Goal: Obtain resource: Download file/media

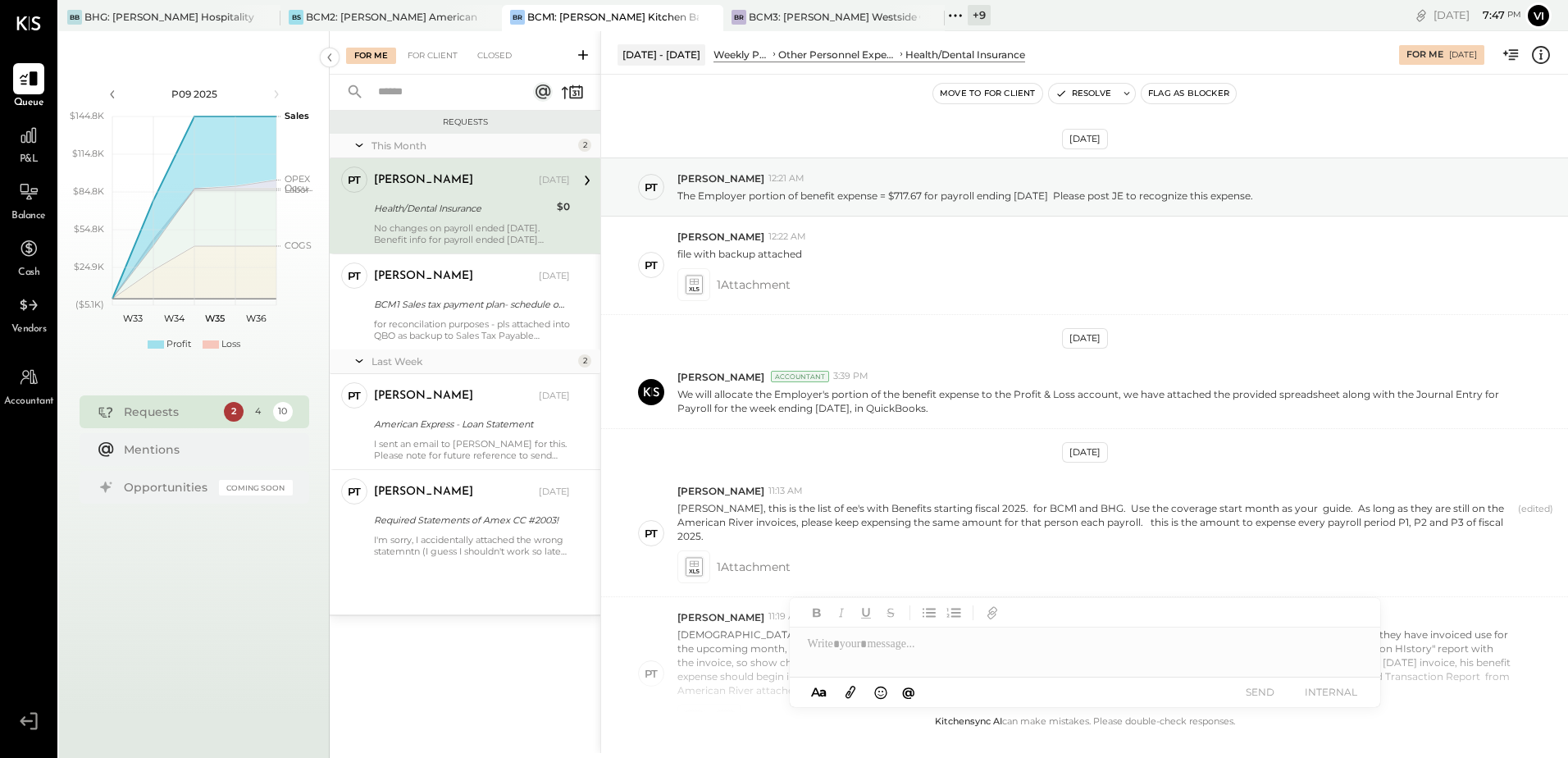
scroll to position [609, 0]
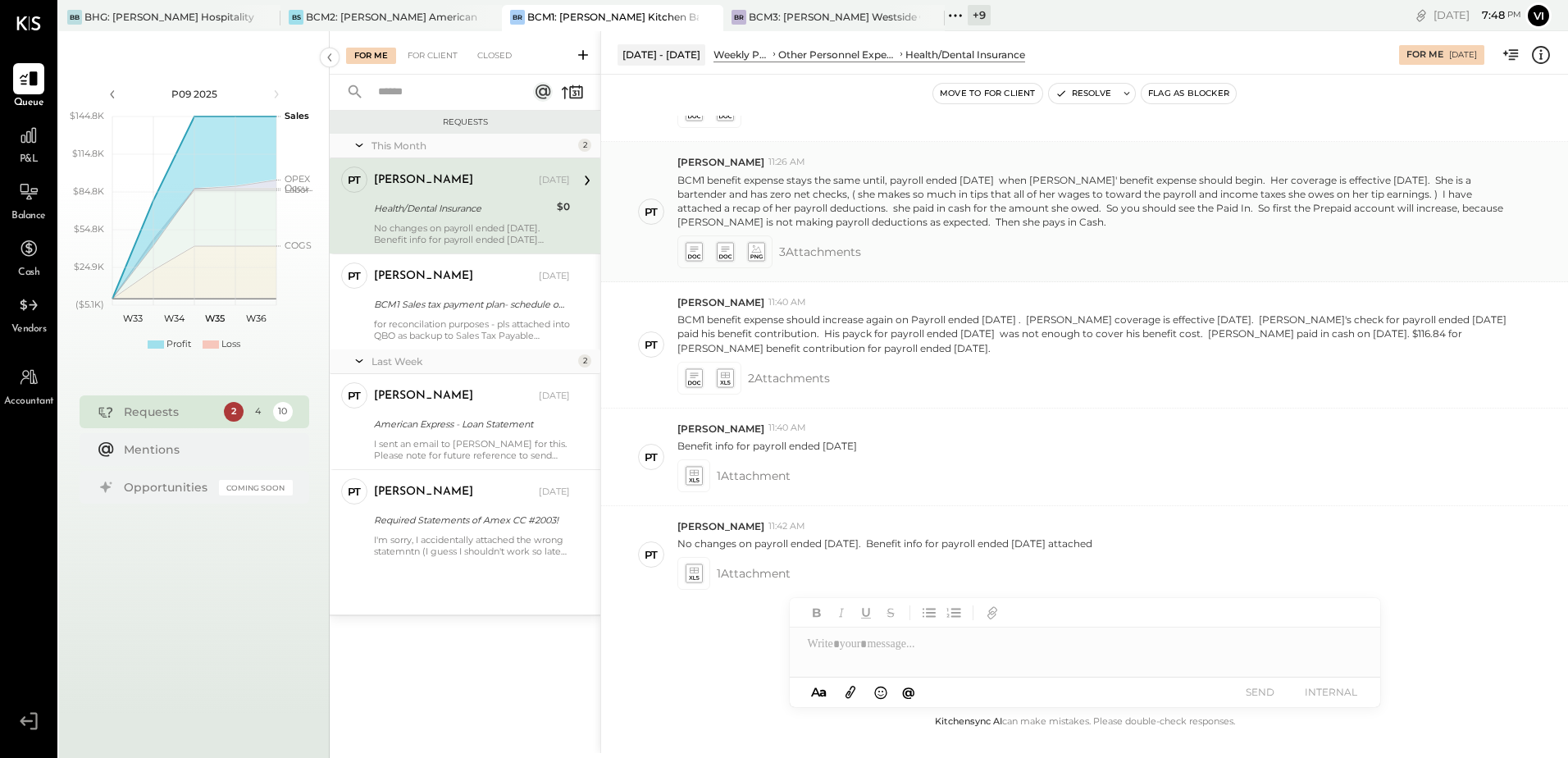
click at [701, 243] on icon at bounding box center [693, 252] width 17 height 19
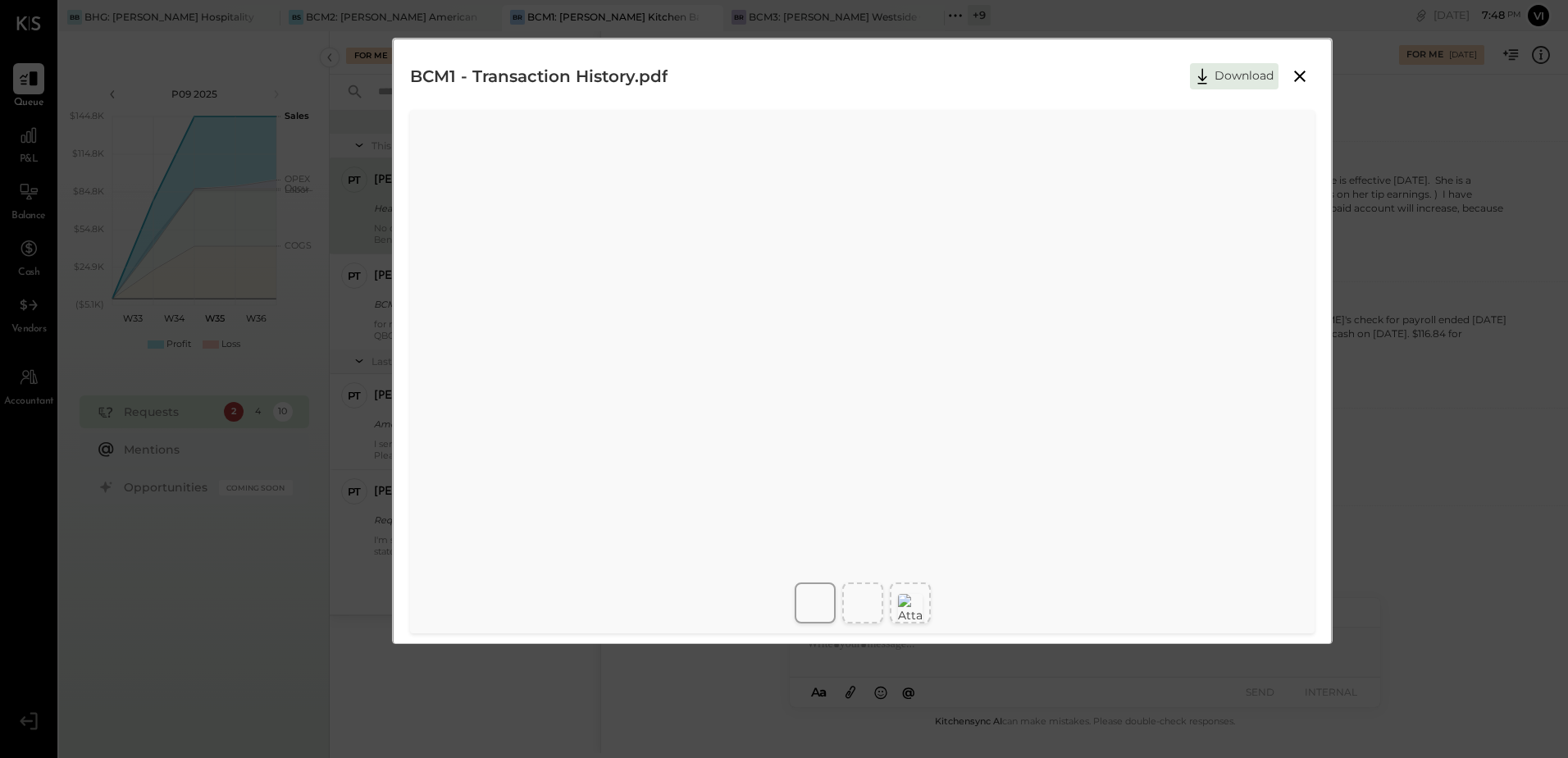
drag, startPoint x: 931, startPoint y: 597, endPoint x: 919, endPoint y: 600, distance: 12.4
click at [931, 597] on div at bounding box center [862, 602] width 939 height 54
click at [910, 606] on div at bounding box center [910, 609] width 24 height 36
drag, startPoint x: 870, startPoint y: 603, endPoint x: 904, endPoint y: 600, distance: 34.1
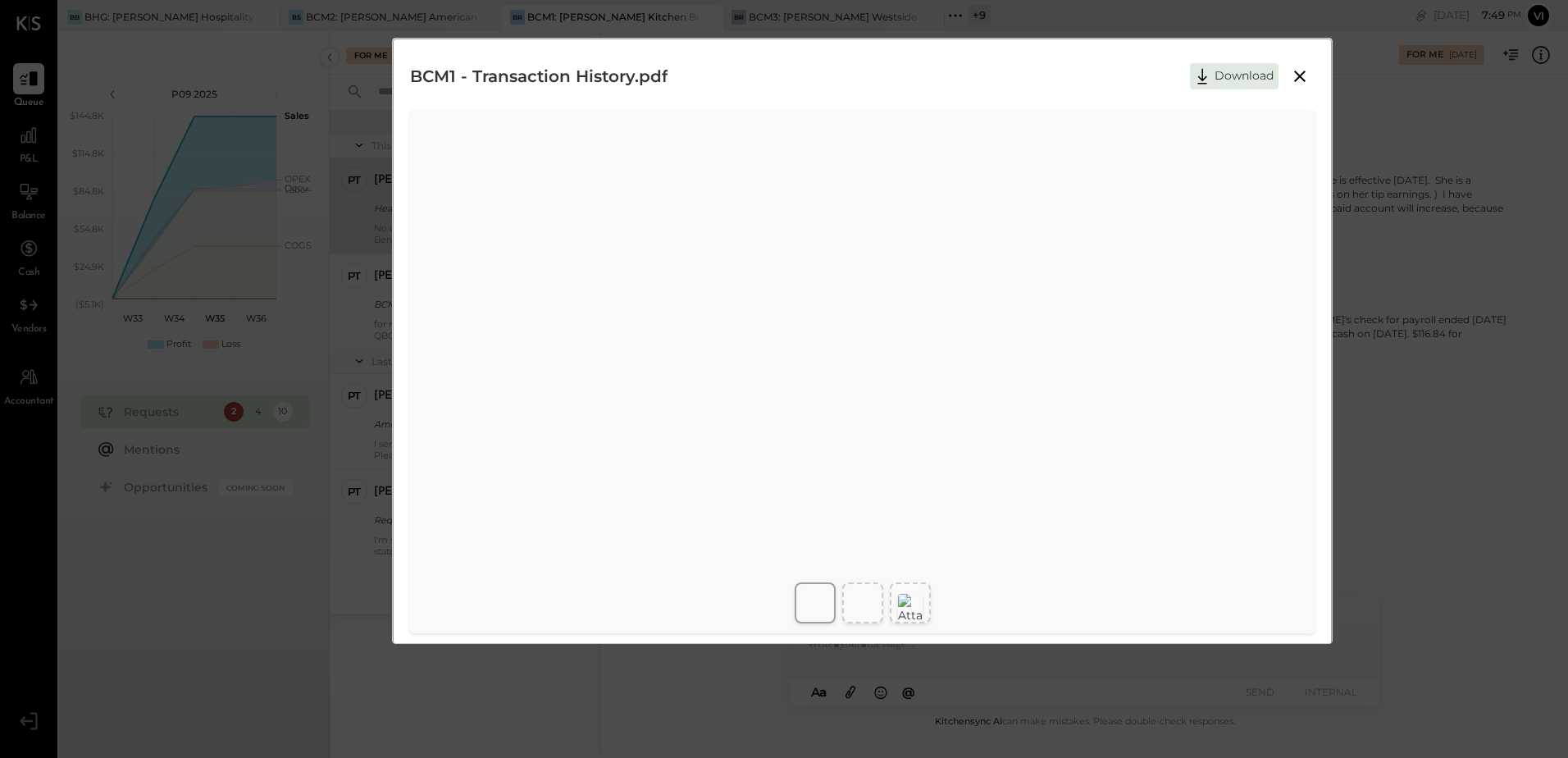
click at [913, 600] on img at bounding box center [910, 608] width 24 height 30
click at [1222, 74] on button "Download" at bounding box center [1234, 76] width 88 height 26
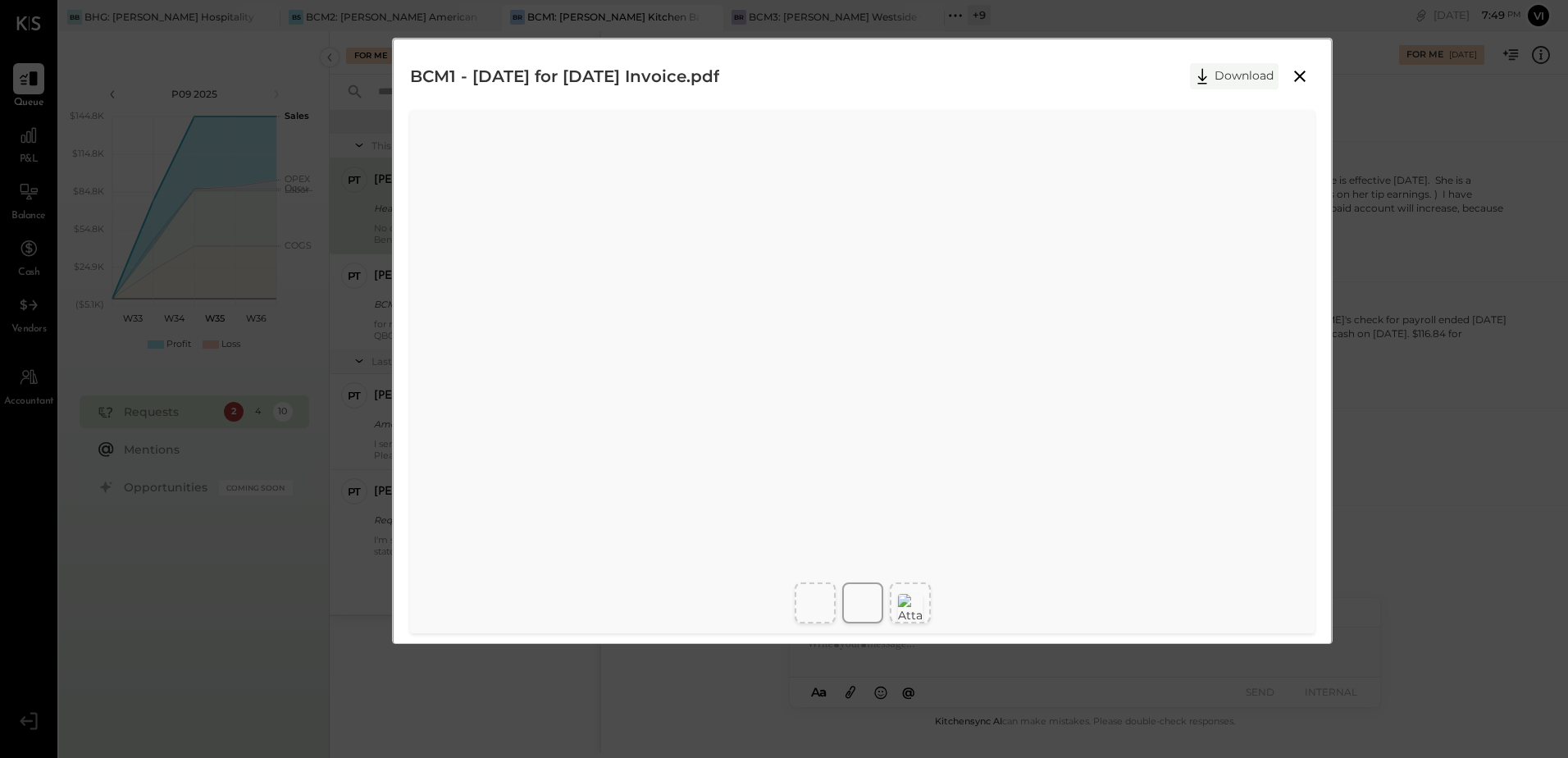
click at [1248, 73] on button "Download" at bounding box center [1234, 76] width 88 height 26
click at [1239, 79] on button "Download" at bounding box center [1234, 76] width 88 height 26
click at [971, 94] on div "thru 2025.0716.jpg Download" at bounding box center [862, 76] width 904 height 41
click at [1304, 72] on icon at bounding box center [1299, 76] width 12 height 12
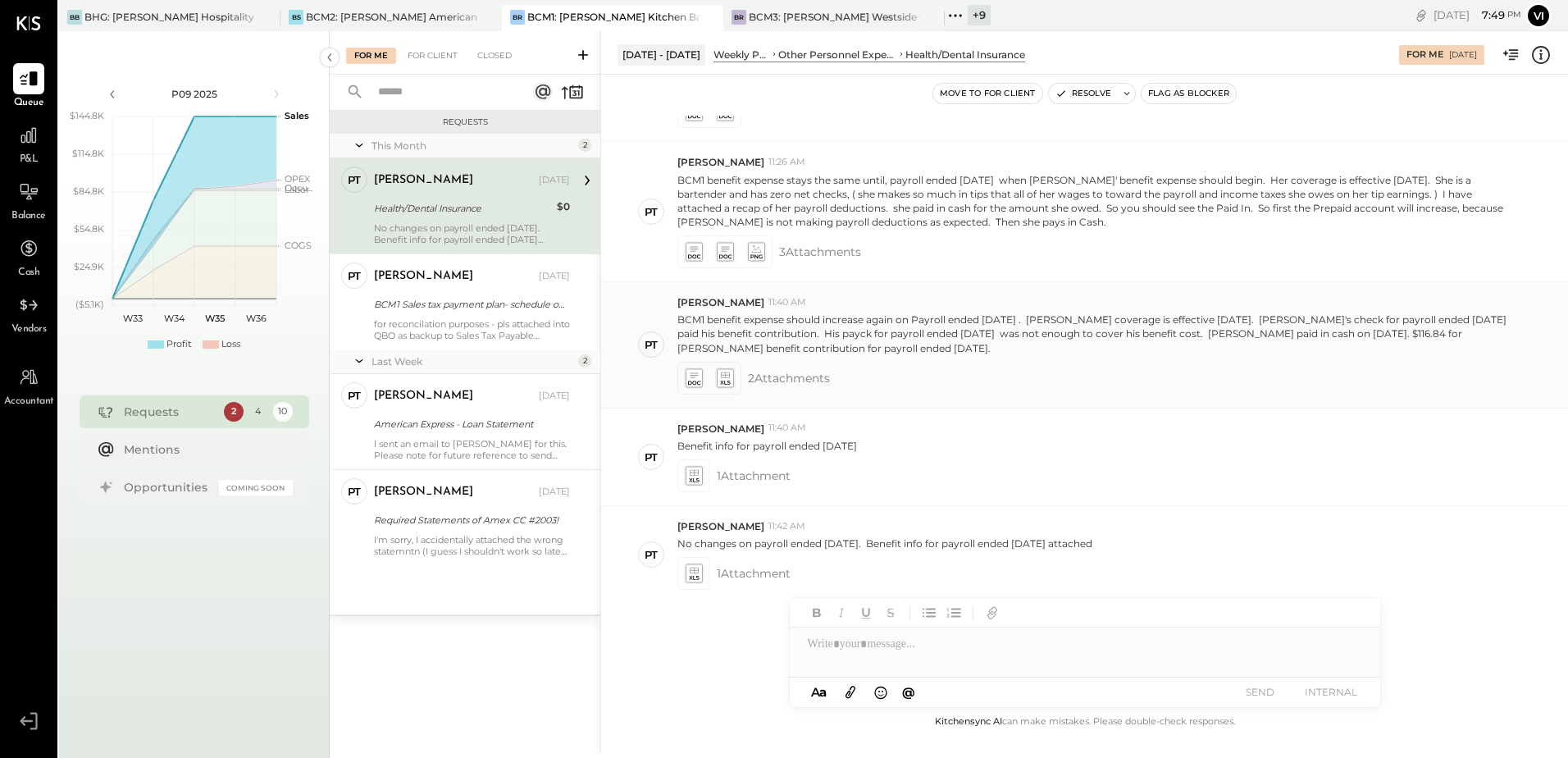
click at [694, 369] on icon at bounding box center [693, 377] width 17 height 19
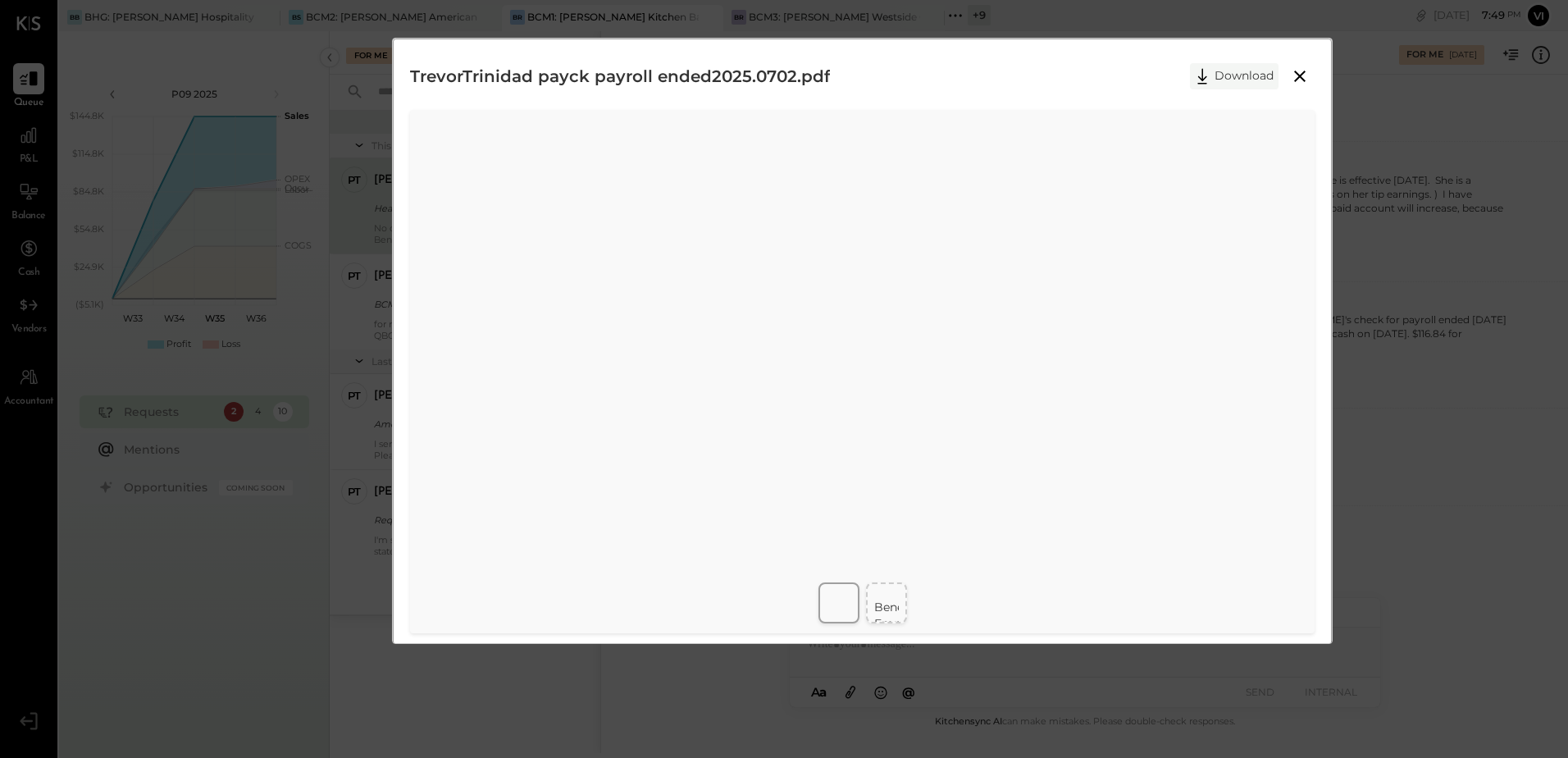
click at [1225, 80] on button "Download" at bounding box center [1234, 76] width 88 height 26
click at [875, 601] on td "Benefit Deduction Employee & Employer Cost" at bounding box center [937, 623] width 126 height 66
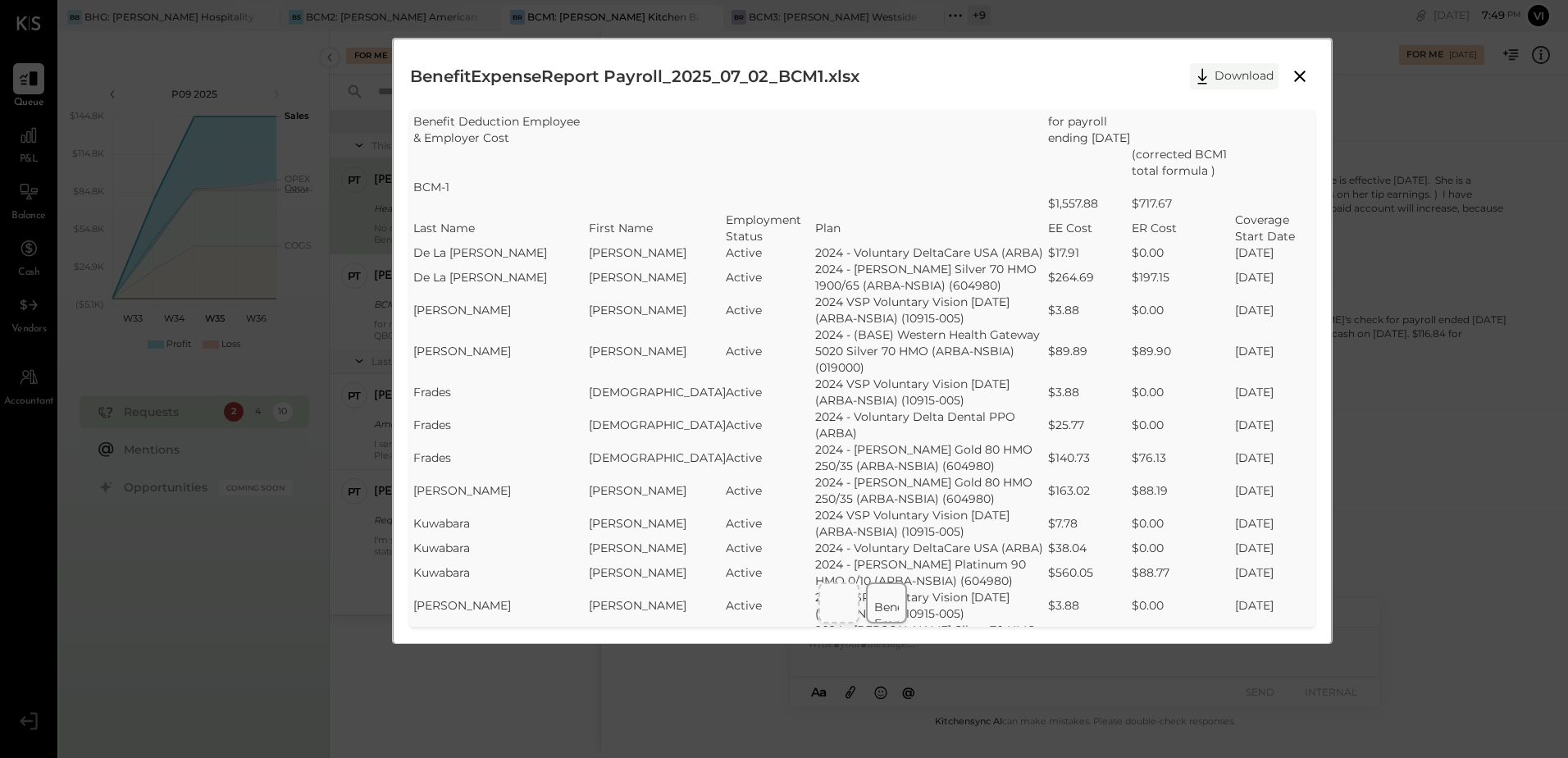
click at [1269, 79] on button "Download" at bounding box center [1234, 76] width 88 height 26
click at [1016, 72] on div "BenefitExpenseReport Payroll_2025_07_02_BCM1.xlsx Download" at bounding box center [862, 76] width 904 height 41
click at [1290, 69] on icon at bounding box center [1300, 76] width 20 height 20
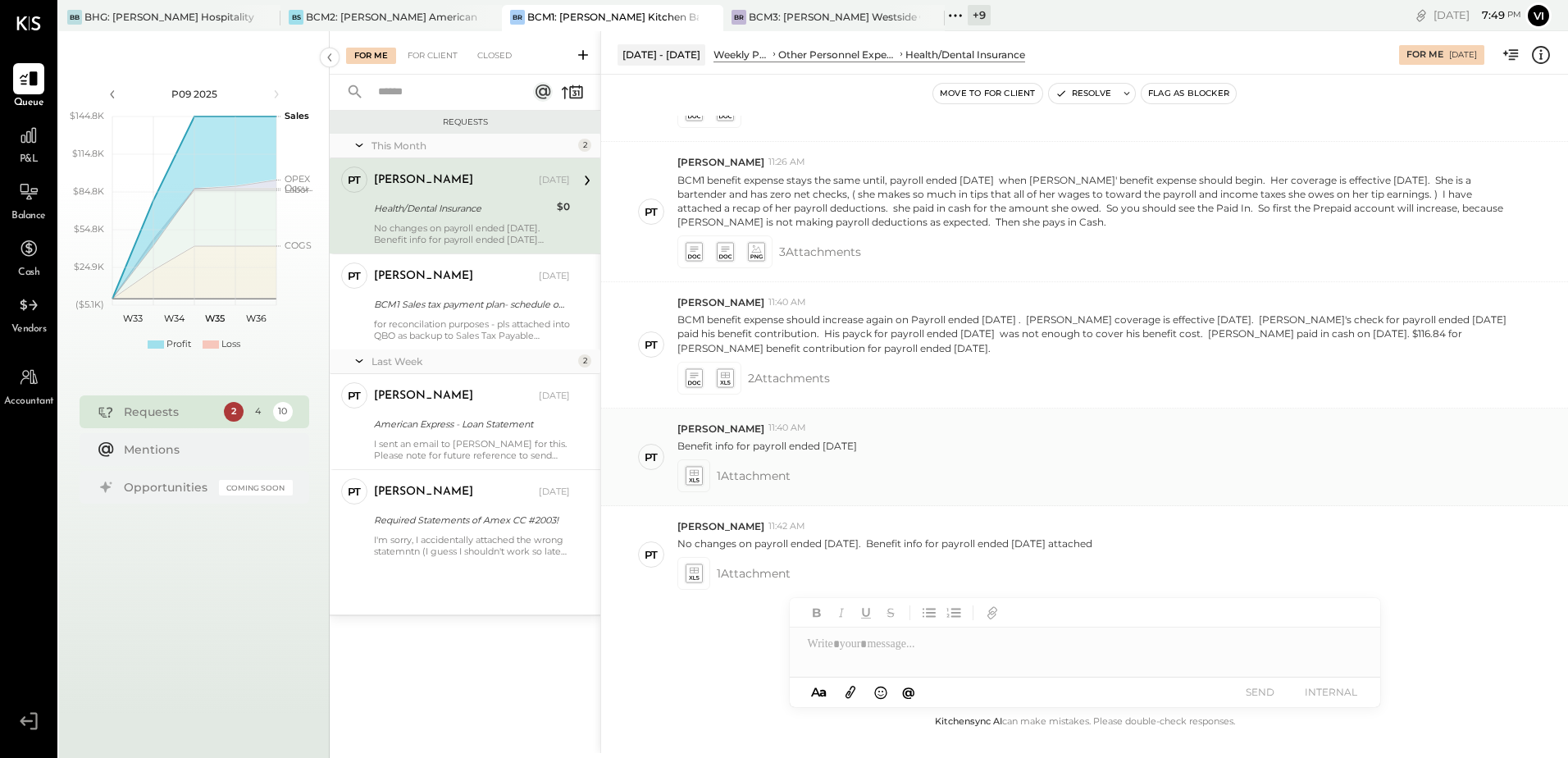
click at [695, 466] on icon at bounding box center [693, 475] width 17 height 19
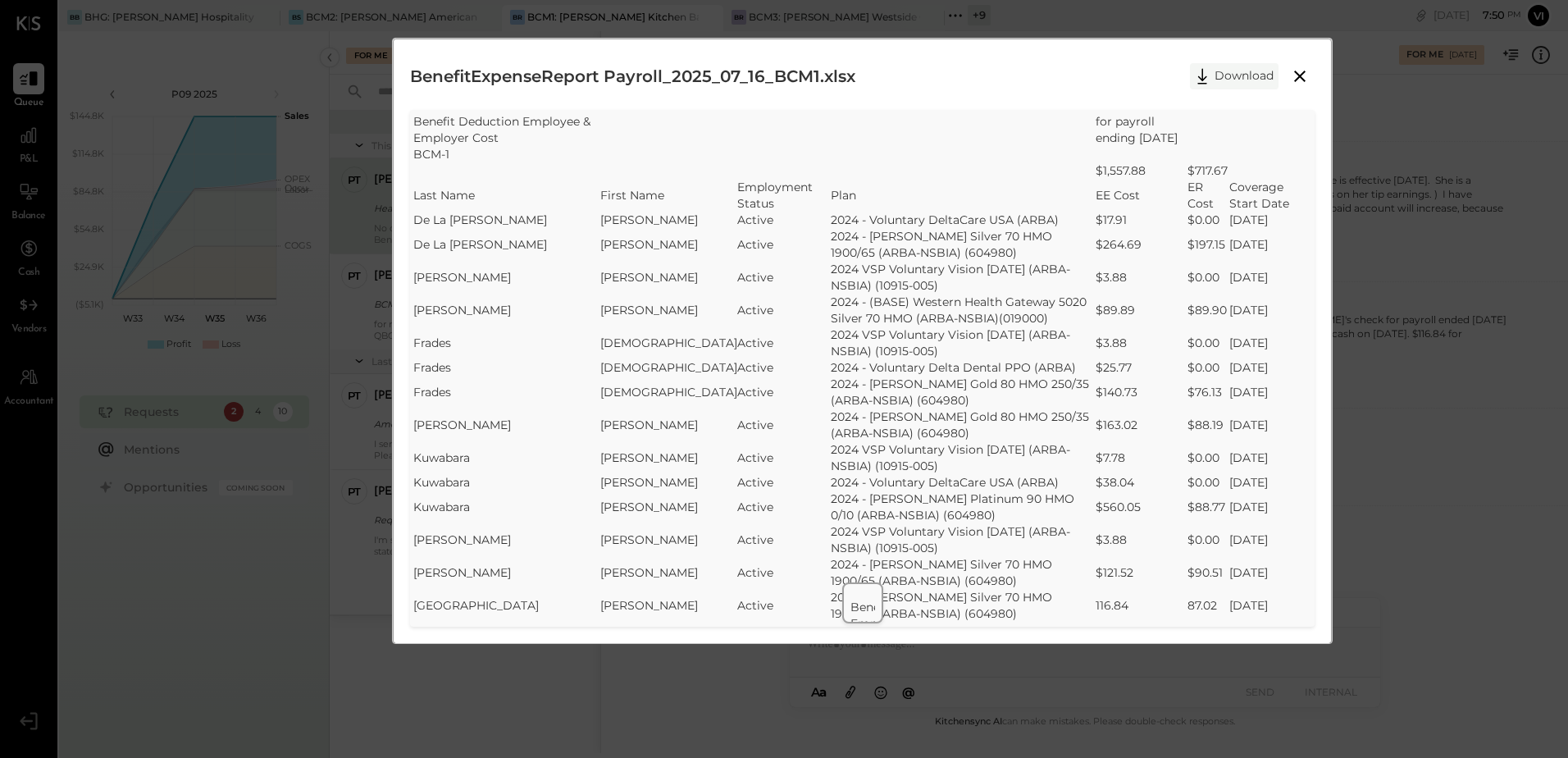
click at [1211, 68] on icon at bounding box center [1201, 76] width 24 height 24
click at [1100, 73] on div "BenefitExpenseReport Payroll_2025_07_16_BCM1.xlsx Download" at bounding box center [862, 76] width 904 height 41
click at [1305, 72] on icon at bounding box center [1300, 76] width 20 height 20
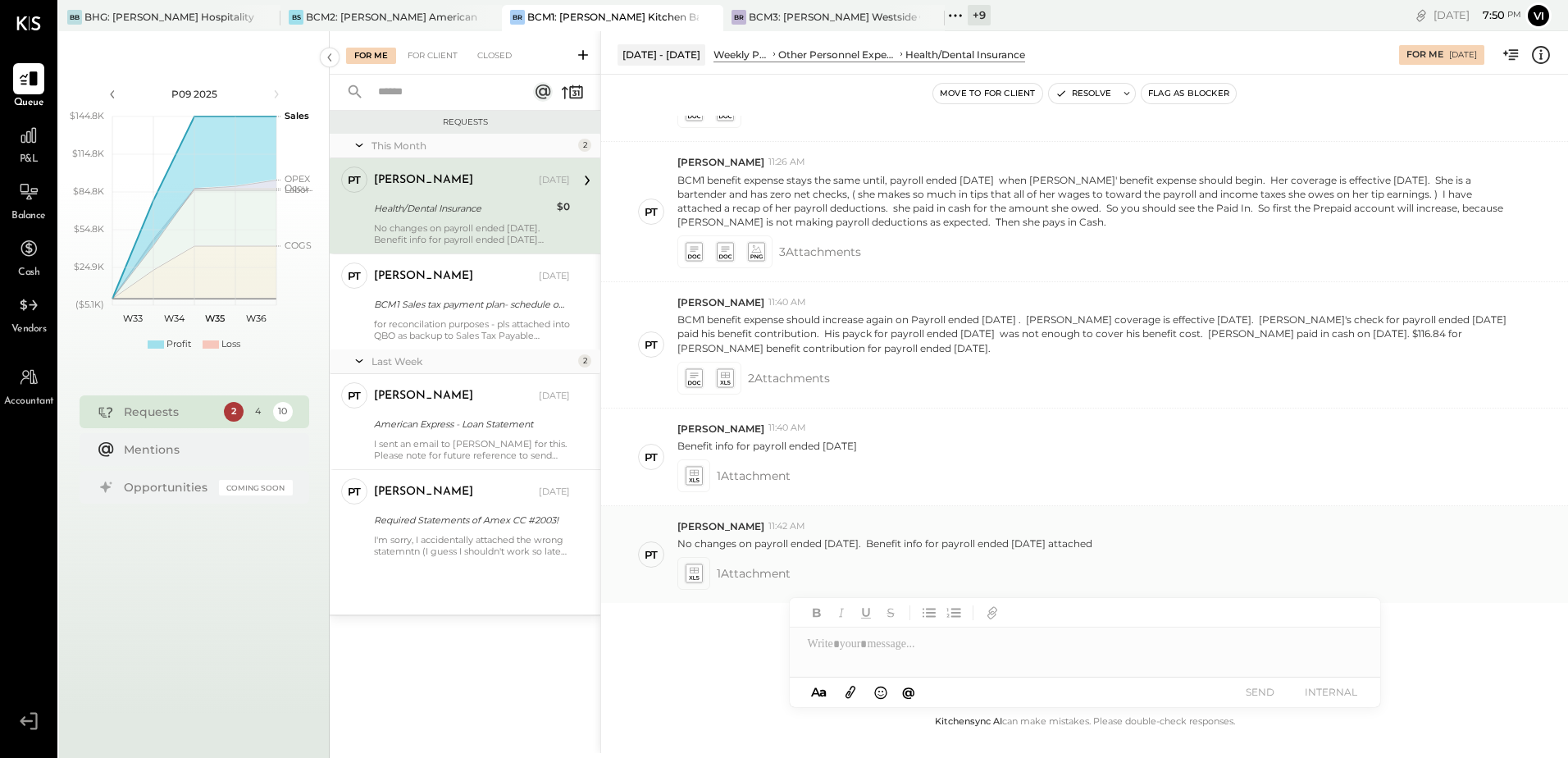
click at [694, 567] on icon at bounding box center [694, 570] width 9 height 5
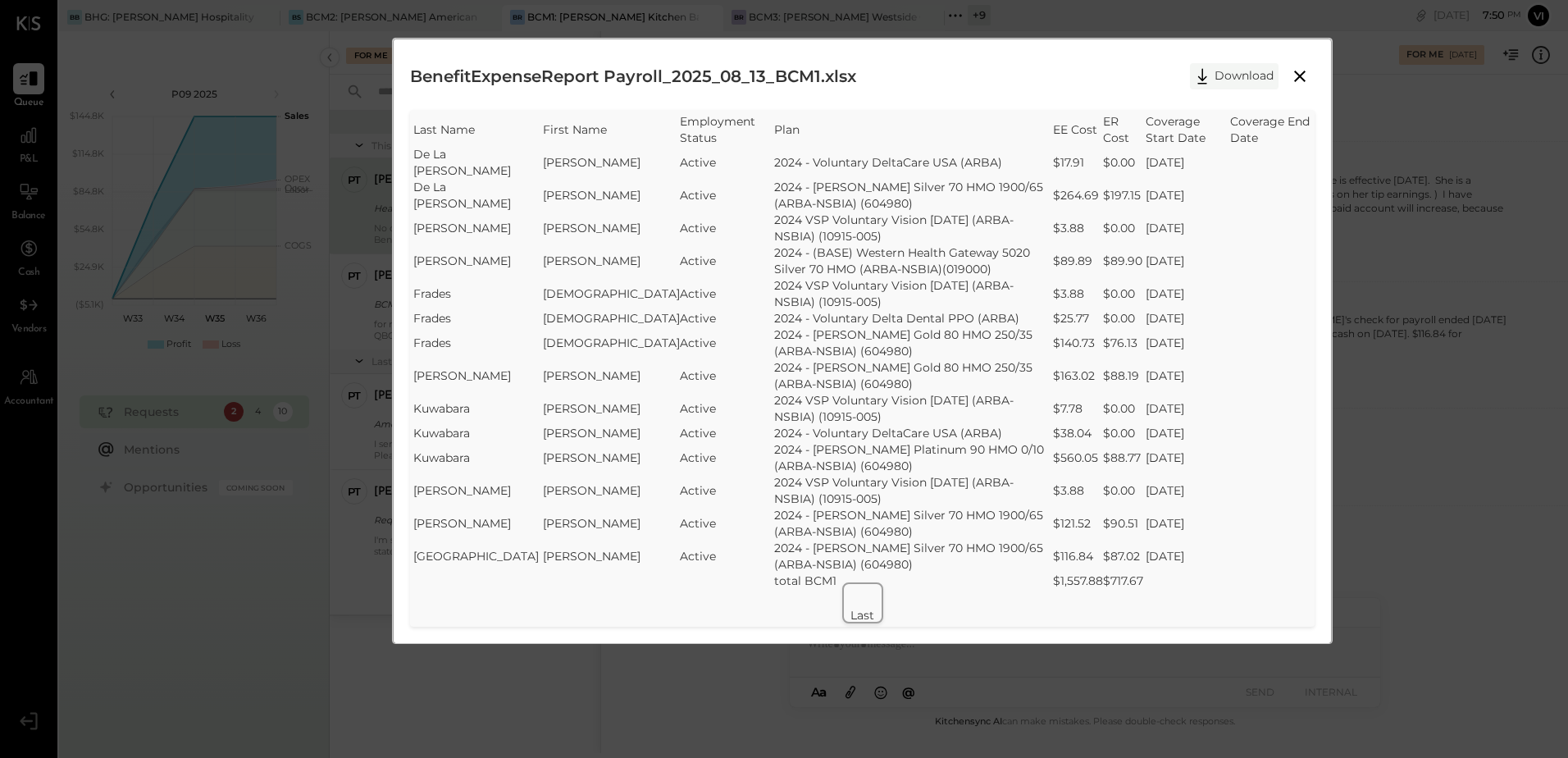
click at [1220, 75] on button "Download" at bounding box center [1234, 76] width 88 height 26
click at [822, 310] on td "2024 - Voluntary Delta Dental PPO (ARBA)" at bounding box center [913, 318] width 279 height 16
click at [1294, 71] on icon at bounding box center [1299, 76] width 12 height 12
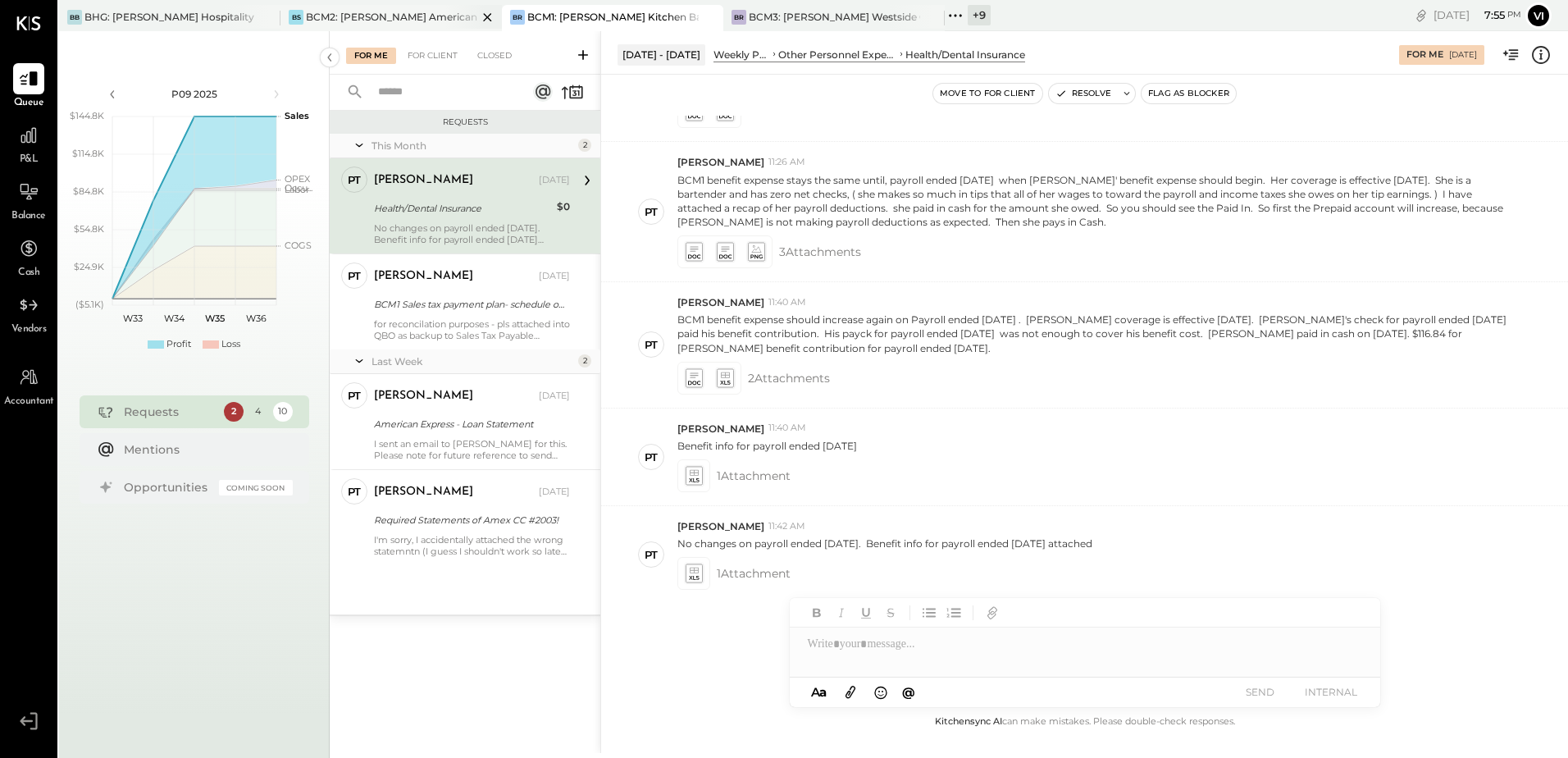
click at [361, 17] on div "BCM2: [PERSON_NAME] American Cooking" at bounding box center [391, 17] width 172 height 14
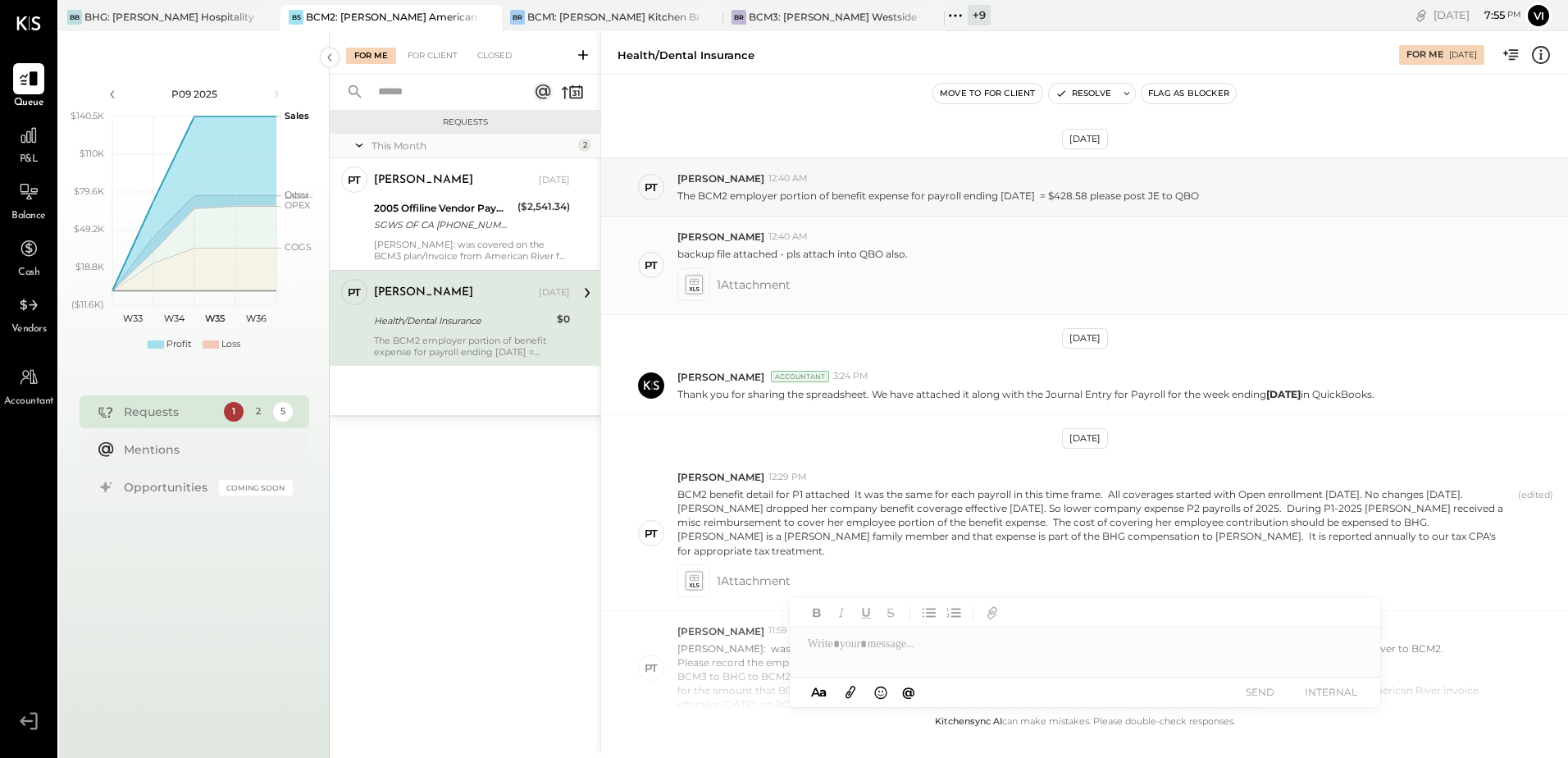
click at [689, 275] on icon at bounding box center [693, 284] width 17 height 19
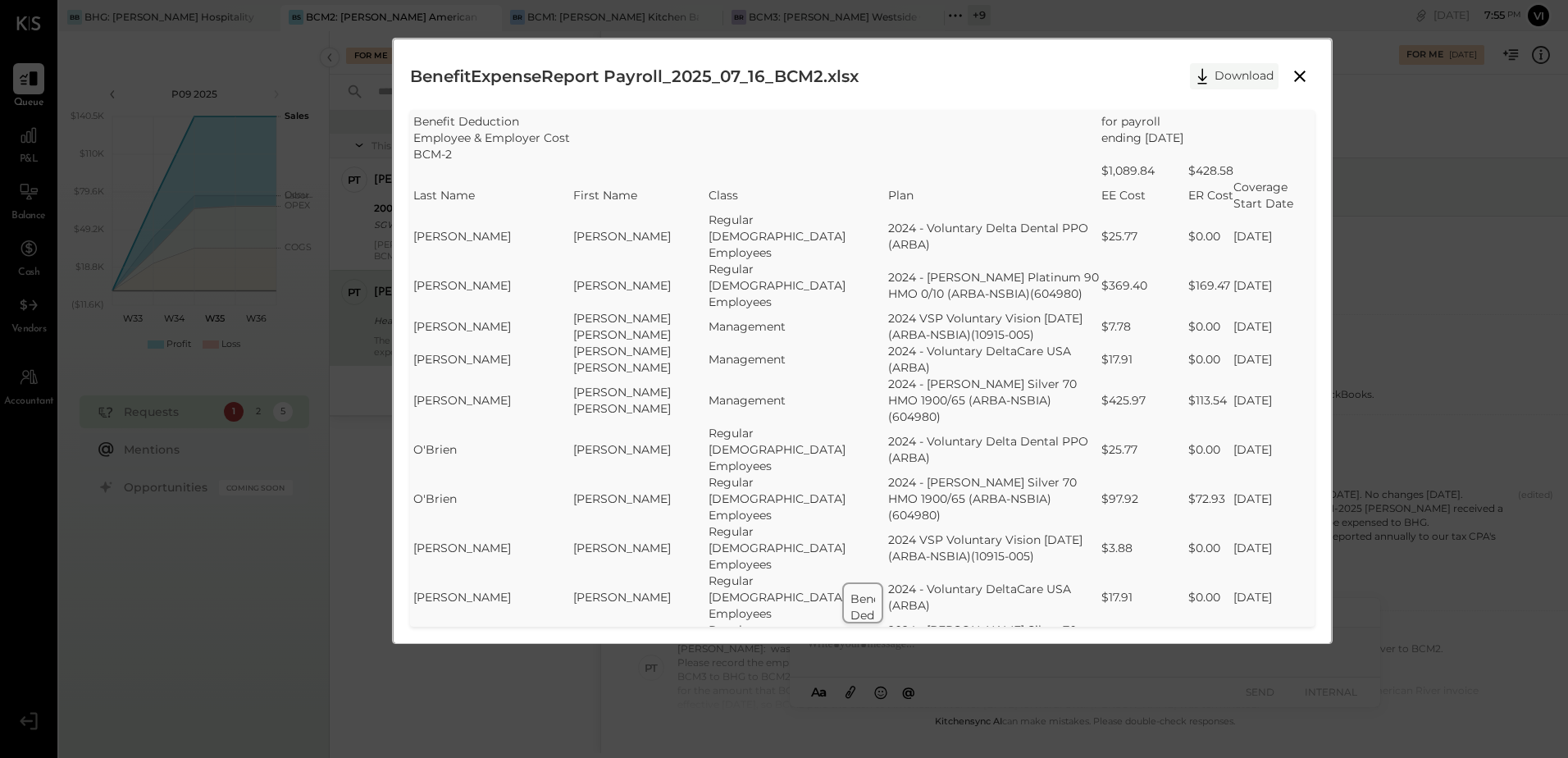
click at [1244, 76] on button "Download" at bounding box center [1234, 76] width 88 height 26
click at [1056, 77] on div "BenefitExpenseReport Payroll_2025_07_16_BCM2.xlsx Download" at bounding box center [862, 76] width 904 height 41
click at [1290, 71] on icon at bounding box center [1300, 76] width 20 height 20
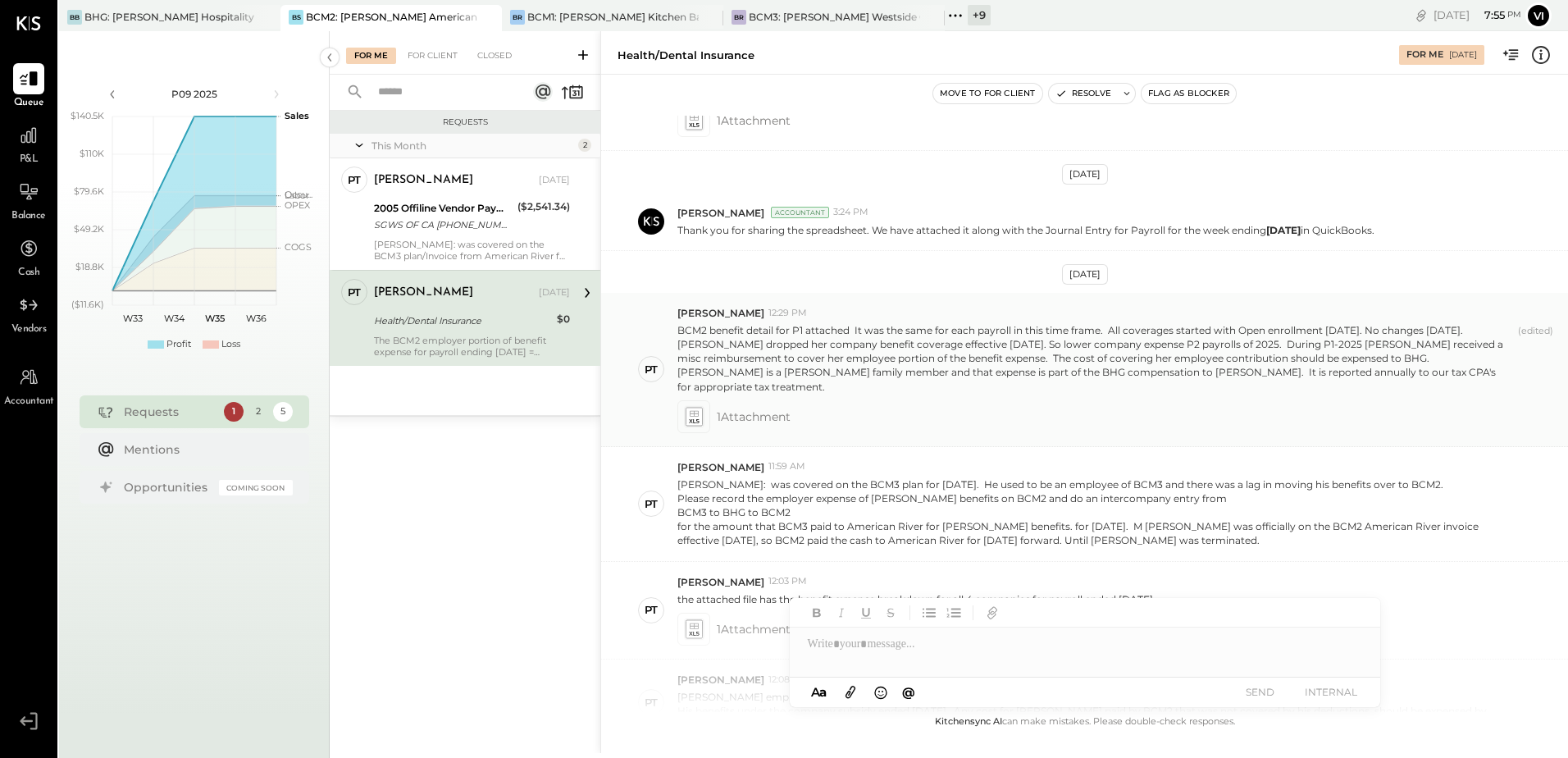
scroll to position [246, 0]
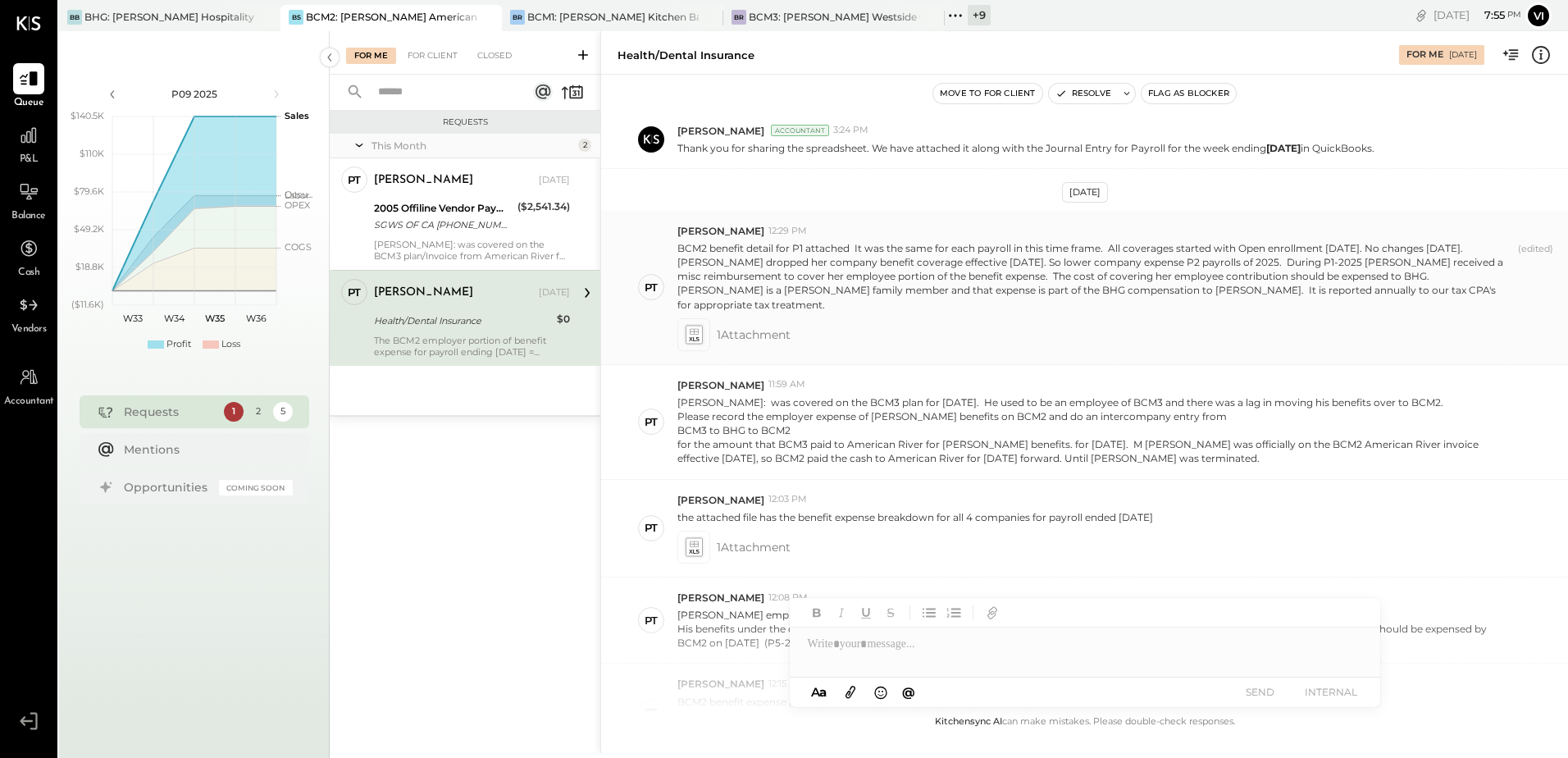
click at [699, 325] on icon at bounding box center [693, 334] width 17 height 19
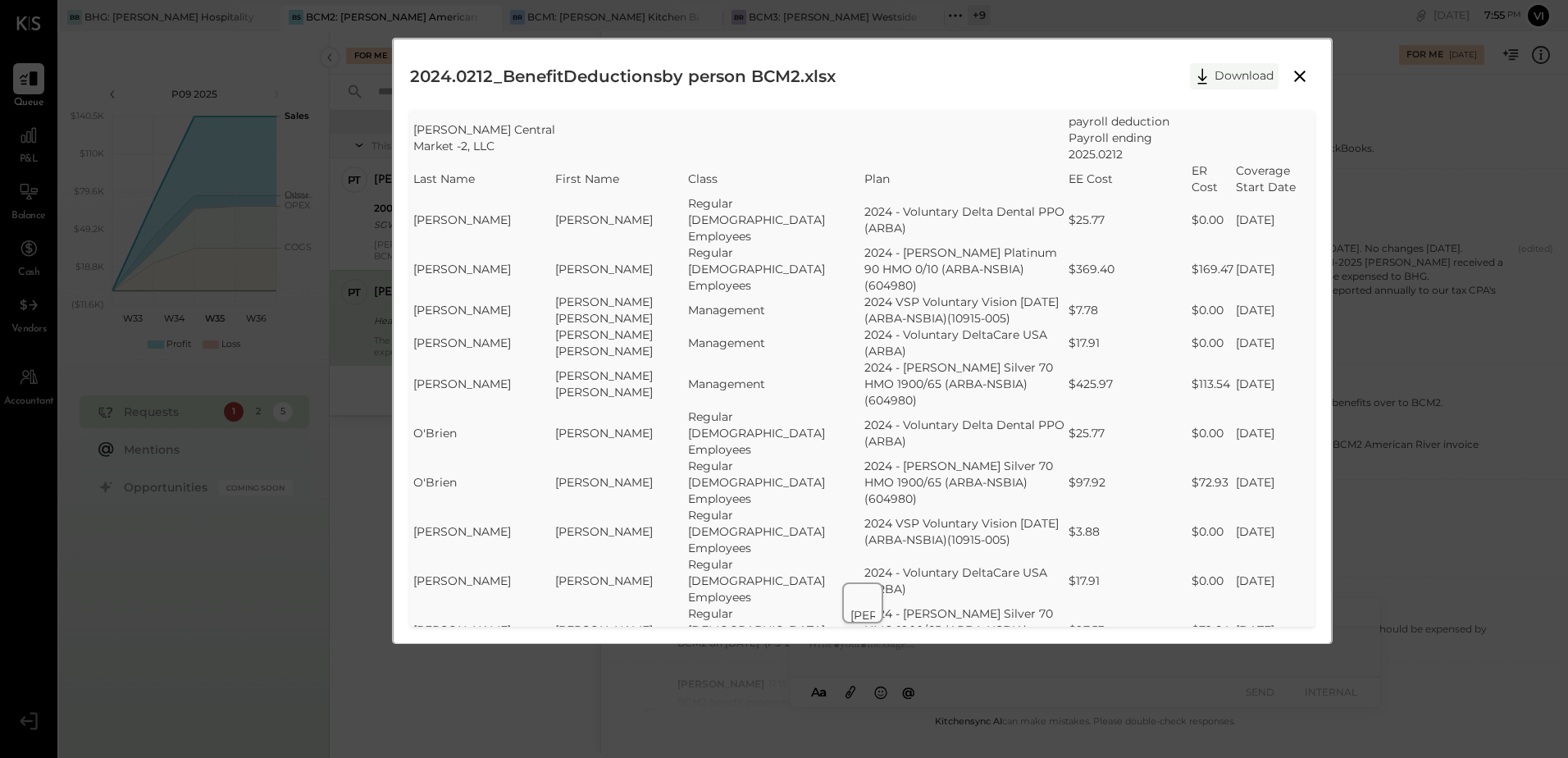
click at [1229, 76] on button "Download" at bounding box center [1234, 76] width 88 height 26
drag, startPoint x: 1035, startPoint y: 73, endPoint x: 1081, endPoint y: 73, distance: 46.0
click at [1035, 73] on div "2024.0212_BenefitDeductionsby person BCM2.xlsx Download" at bounding box center [862, 76] width 904 height 41
click at [1293, 76] on icon at bounding box center [1300, 76] width 20 height 20
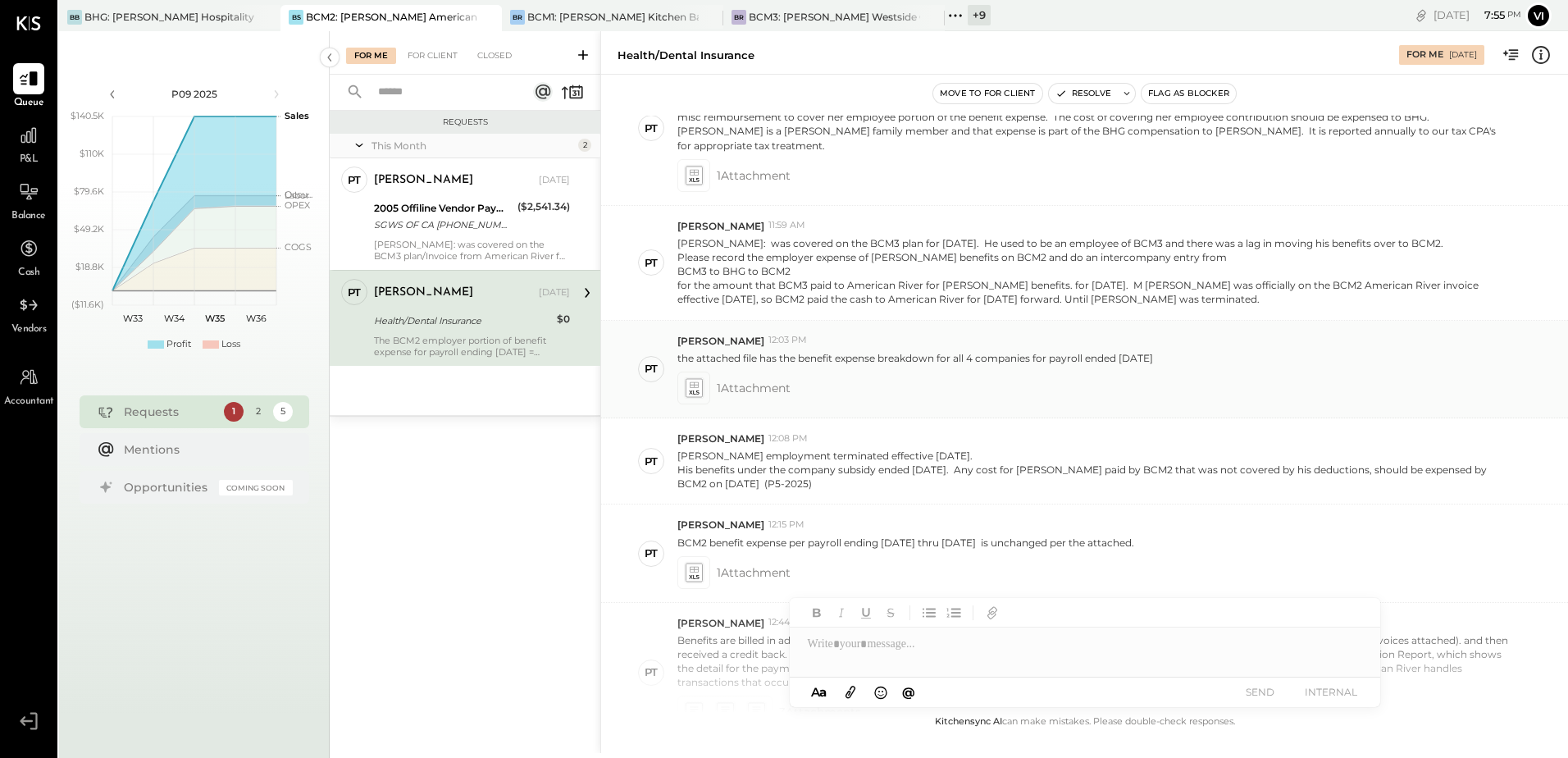
scroll to position [410, 0]
click at [688, 381] on icon at bounding box center [693, 382] width 17 height 19
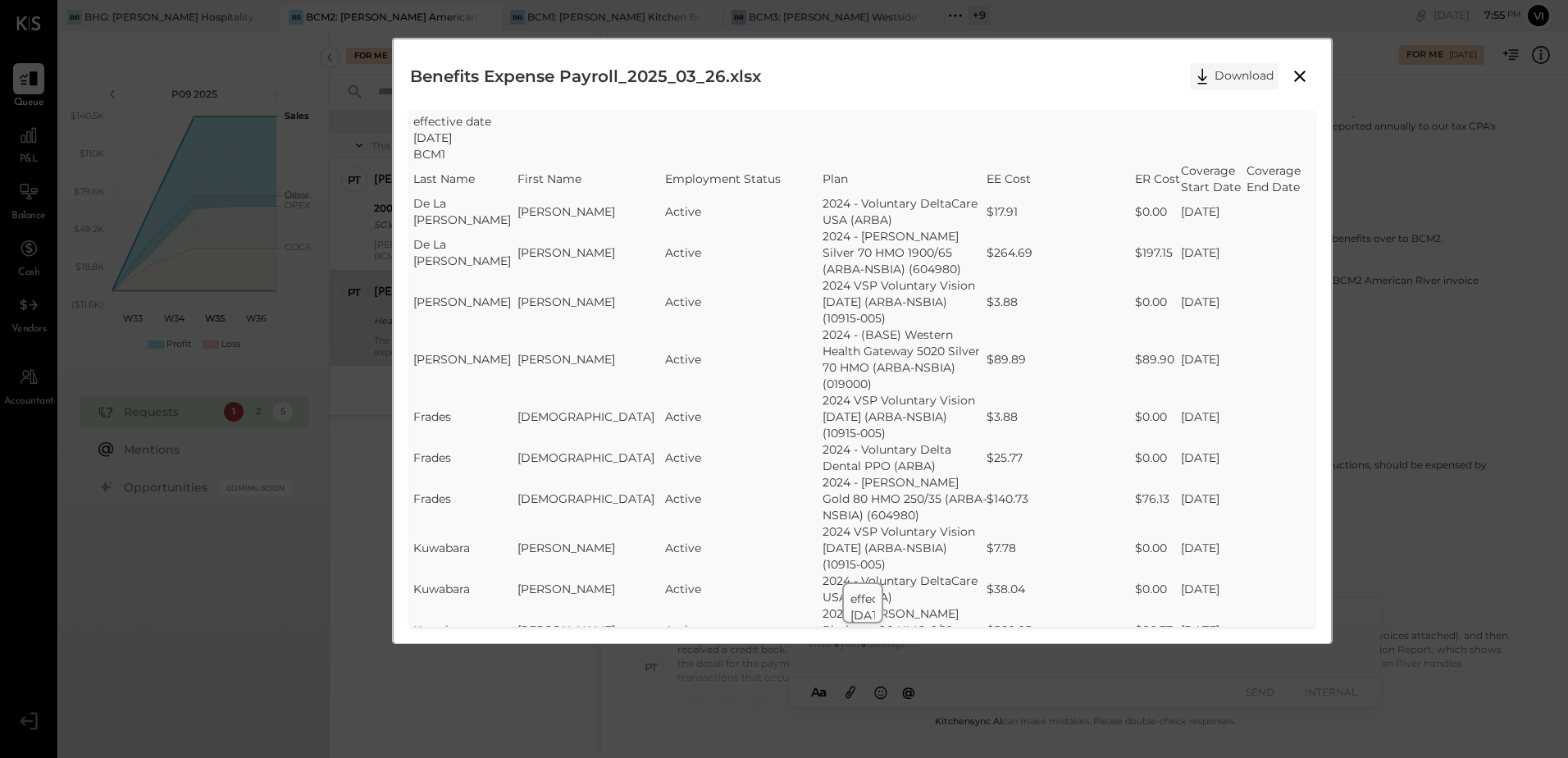
click at [1224, 79] on button "Download" at bounding box center [1234, 76] width 88 height 26
drag, startPoint x: 930, startPoint y: 90, endPoint x: 966, endPoint y: 86, distance: 36.2
click at [930, 90] on div "Benefits Expense Payroll_2025_03_26.xlsx Download" at bounding box center [862, 76] width 904 height 41
click at [1293, 70] on icon at bounding box center [1300, 76] width 20 height 20
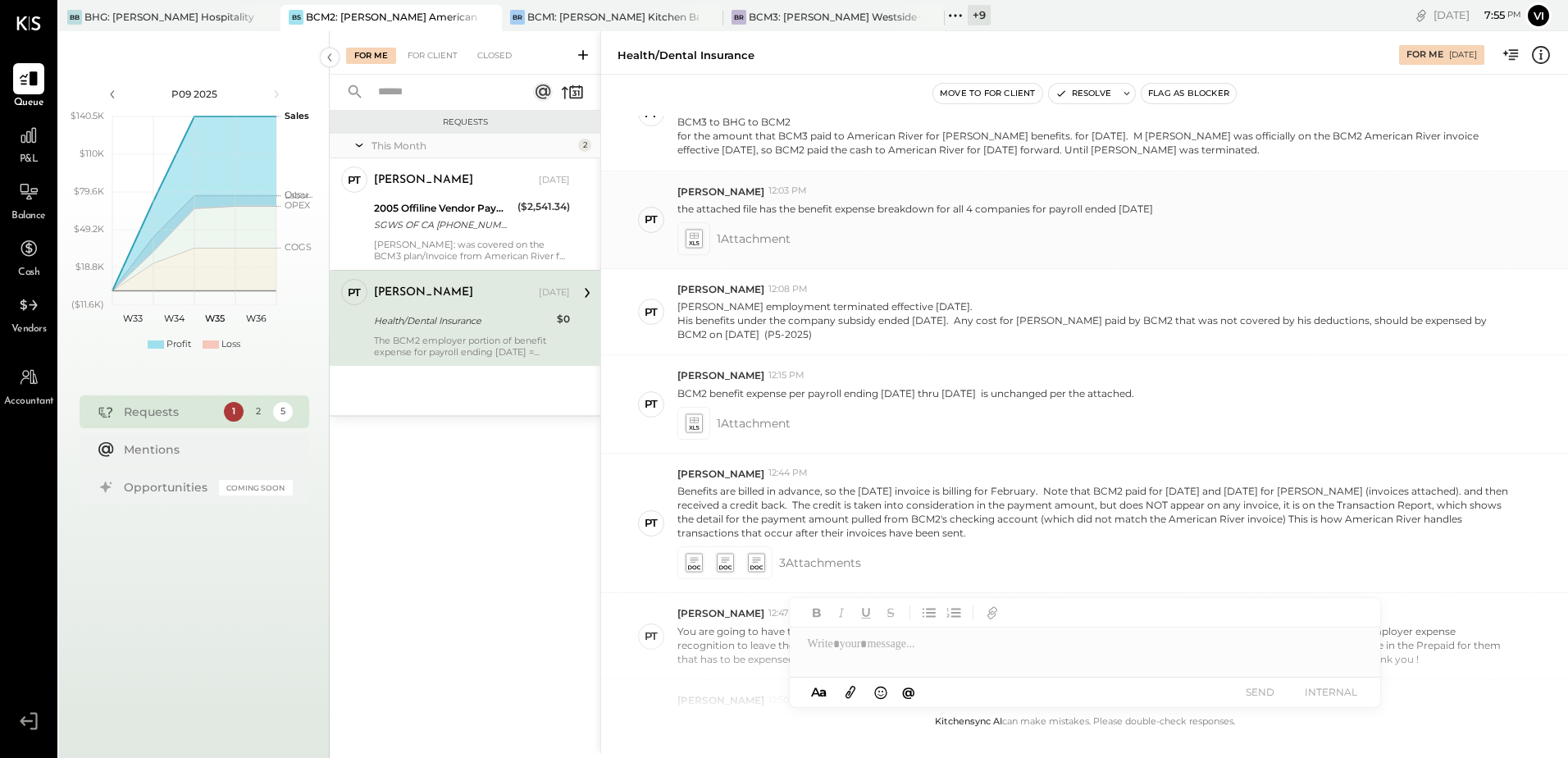
scroll to position [574, 0]
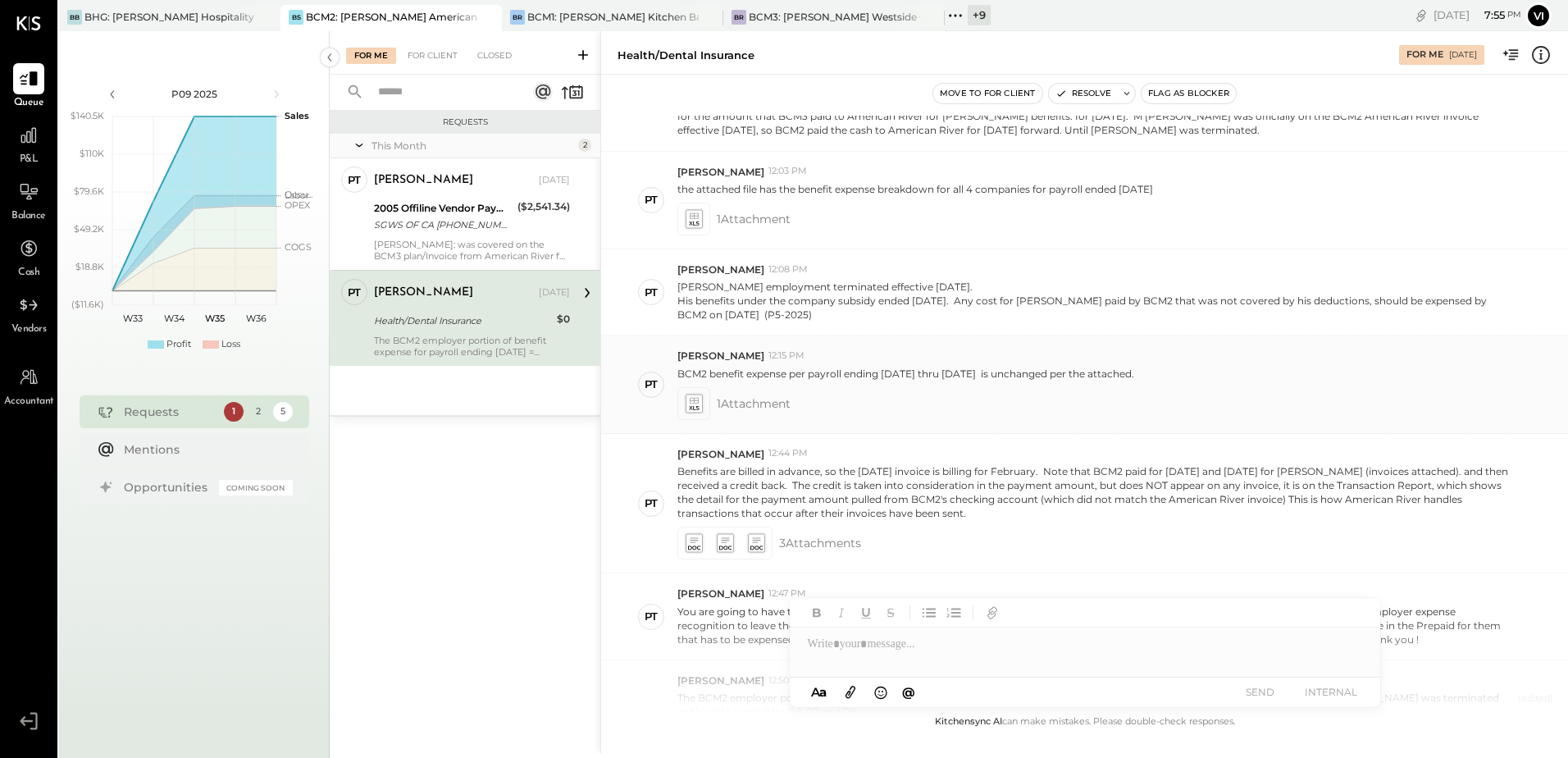
click at [690, 408] on icon at bounding box center [693, 407] width 10 height 4
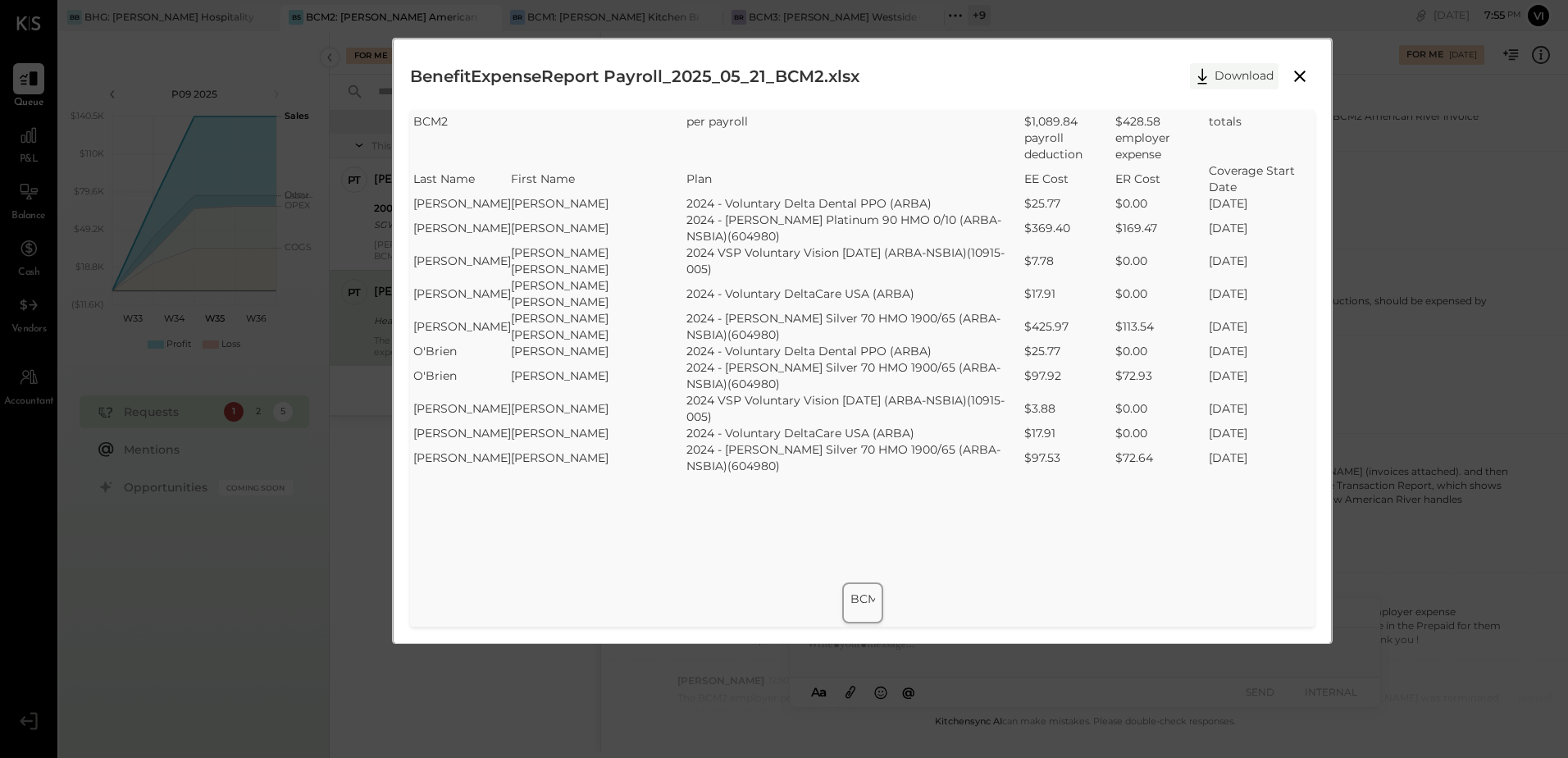
click at [1220, 79] on button "Download" at bounding box center [1234, 76] width 88 height 26
click at [1068, 80] on div "BenefitExpenseReport Payroll_2025_05_21_BCM2.xlsx Download" at bounding box center [862, 76] width 904 height 41
click at [1298, 77] on icon at bounding box center [1299, 76] width 12 height 12
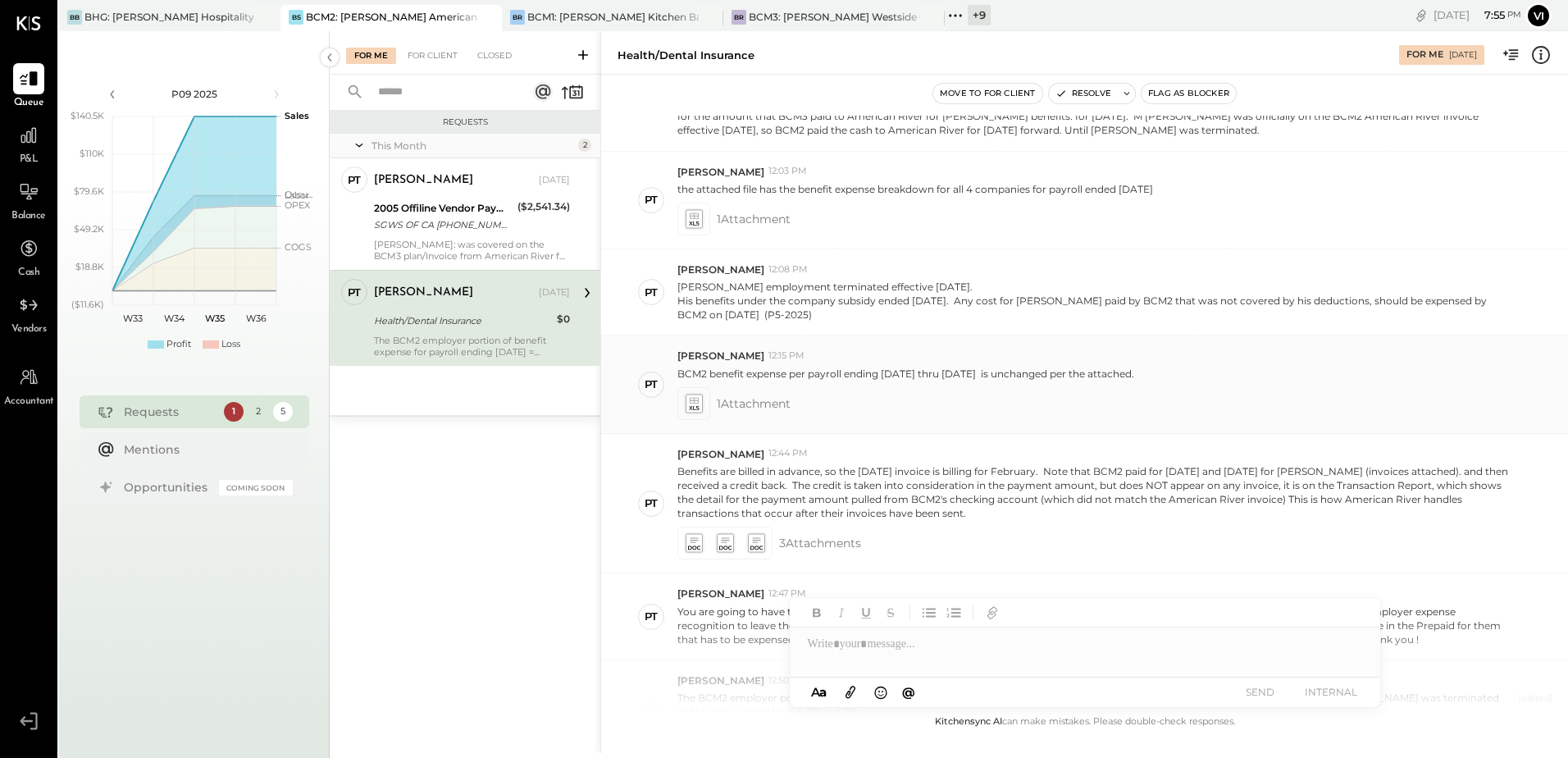
scroll to position [656, 0]
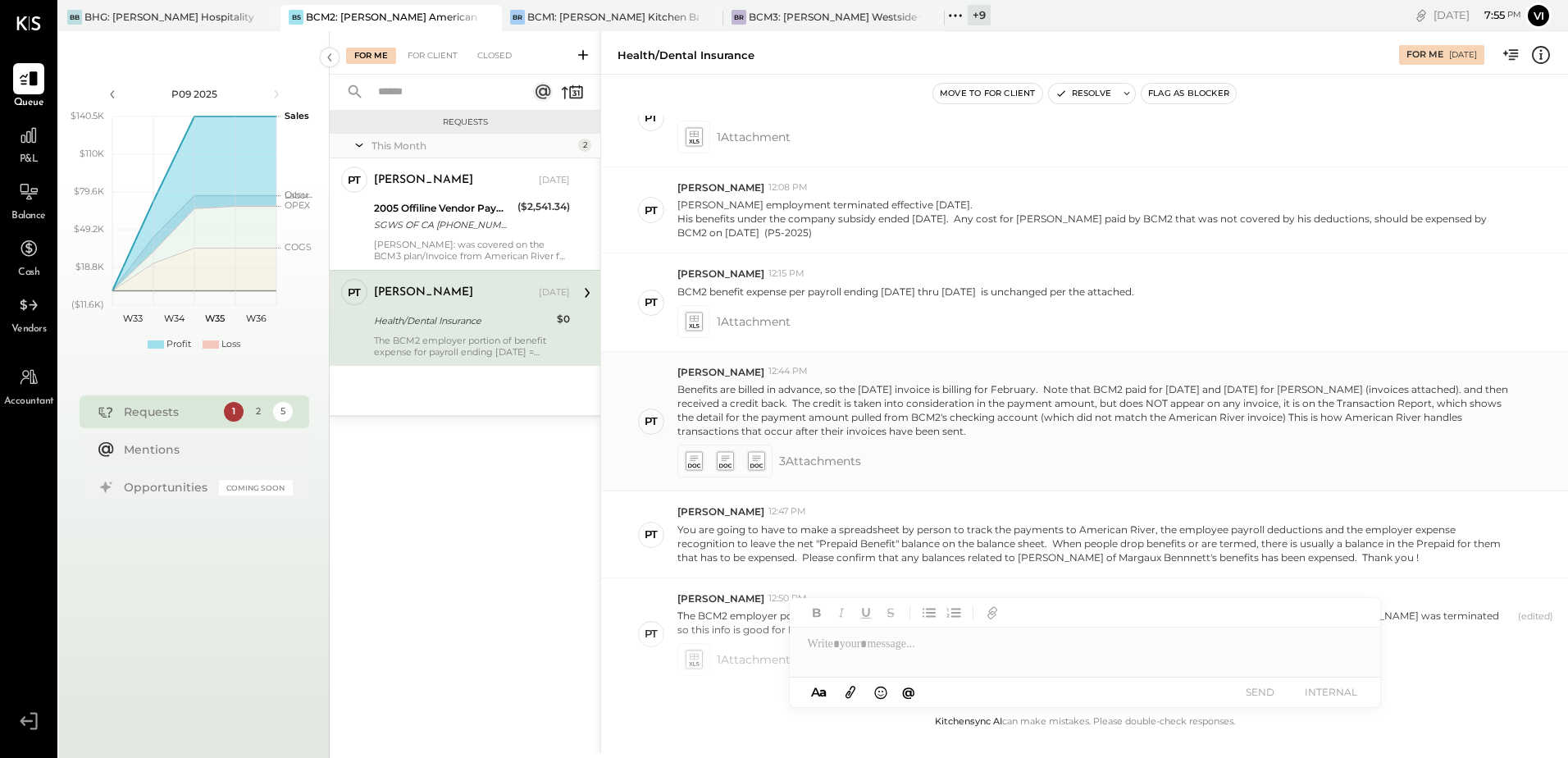
click at [692, 459] on icon at bounding box center [693, 458] width 8 height 4
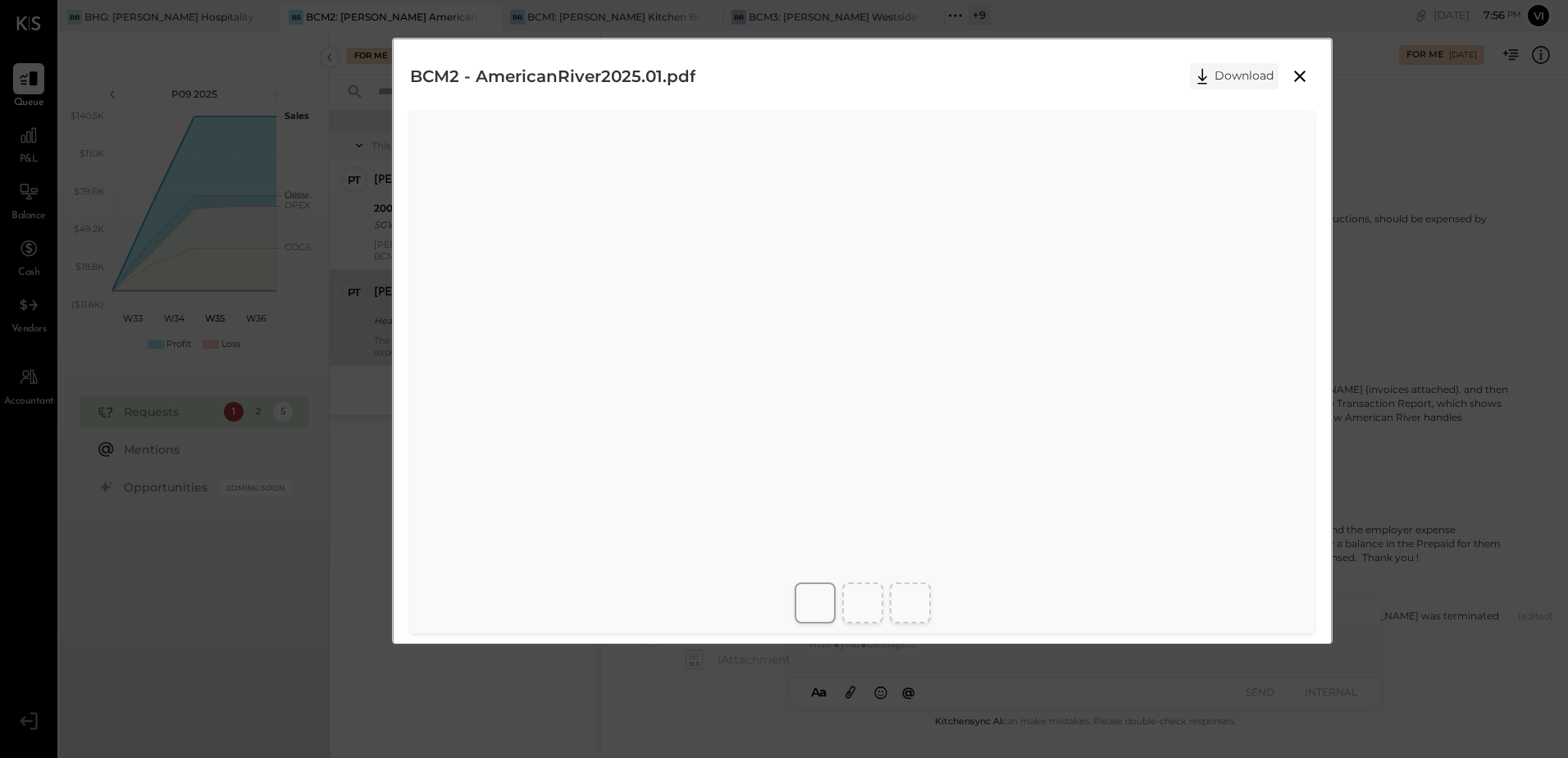
click at [1241, 73] on button "Download" at bounding box center [1234, 76] width 88 height 26
click at [1229, 77] on button "Download" at bounding box center [1234, 76] width 88 height 26
click at [1212, 70] on icon at bounding box center [1201, 76] width 24 height 24
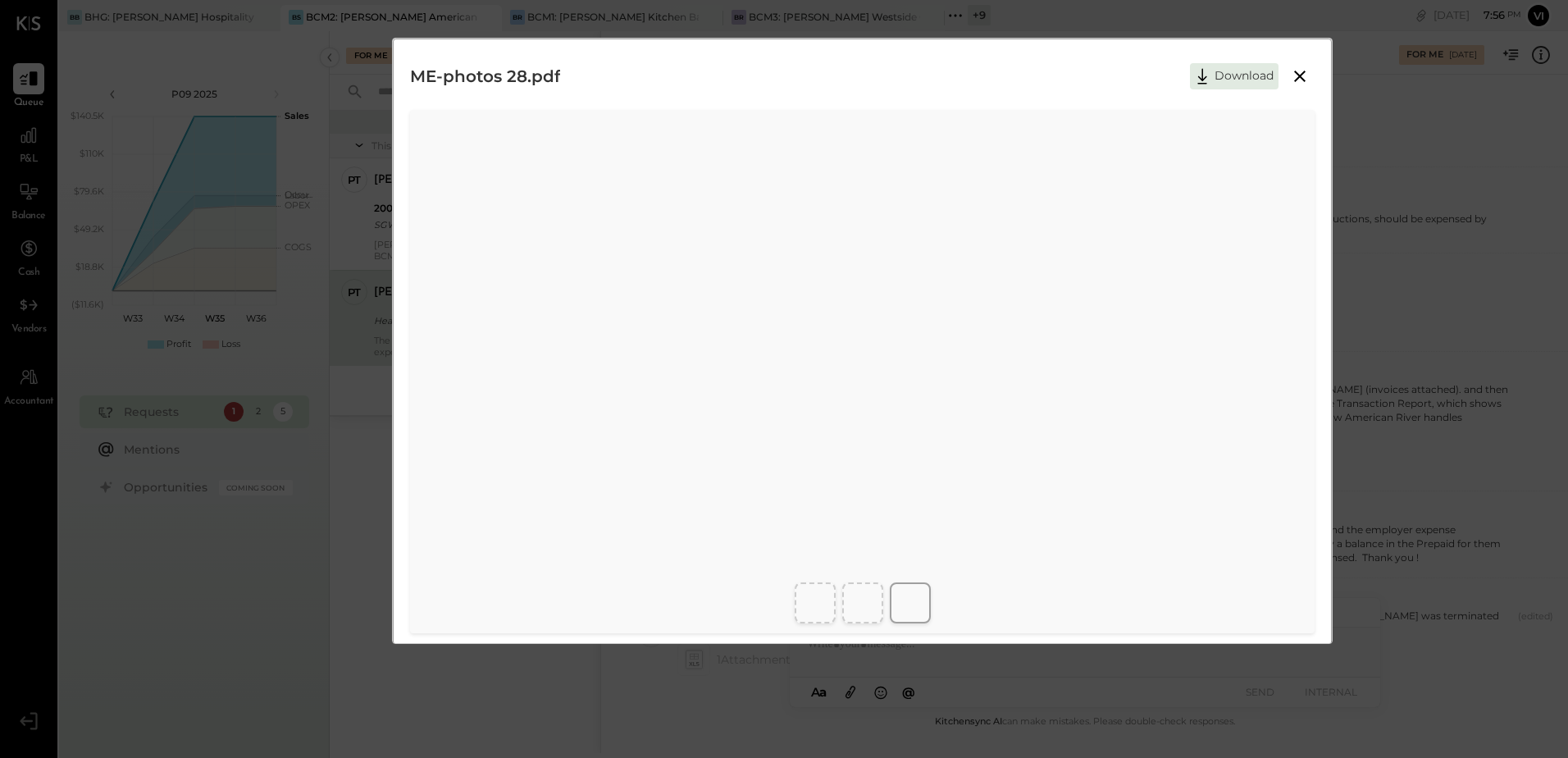
click at [976, 79] on div "ME-photos 28.pdf Download" at bounding box center [862, 76] width 904 height 41
click at [1290, 69] on icon at bounding box center [1300, 76] width 20 height 20
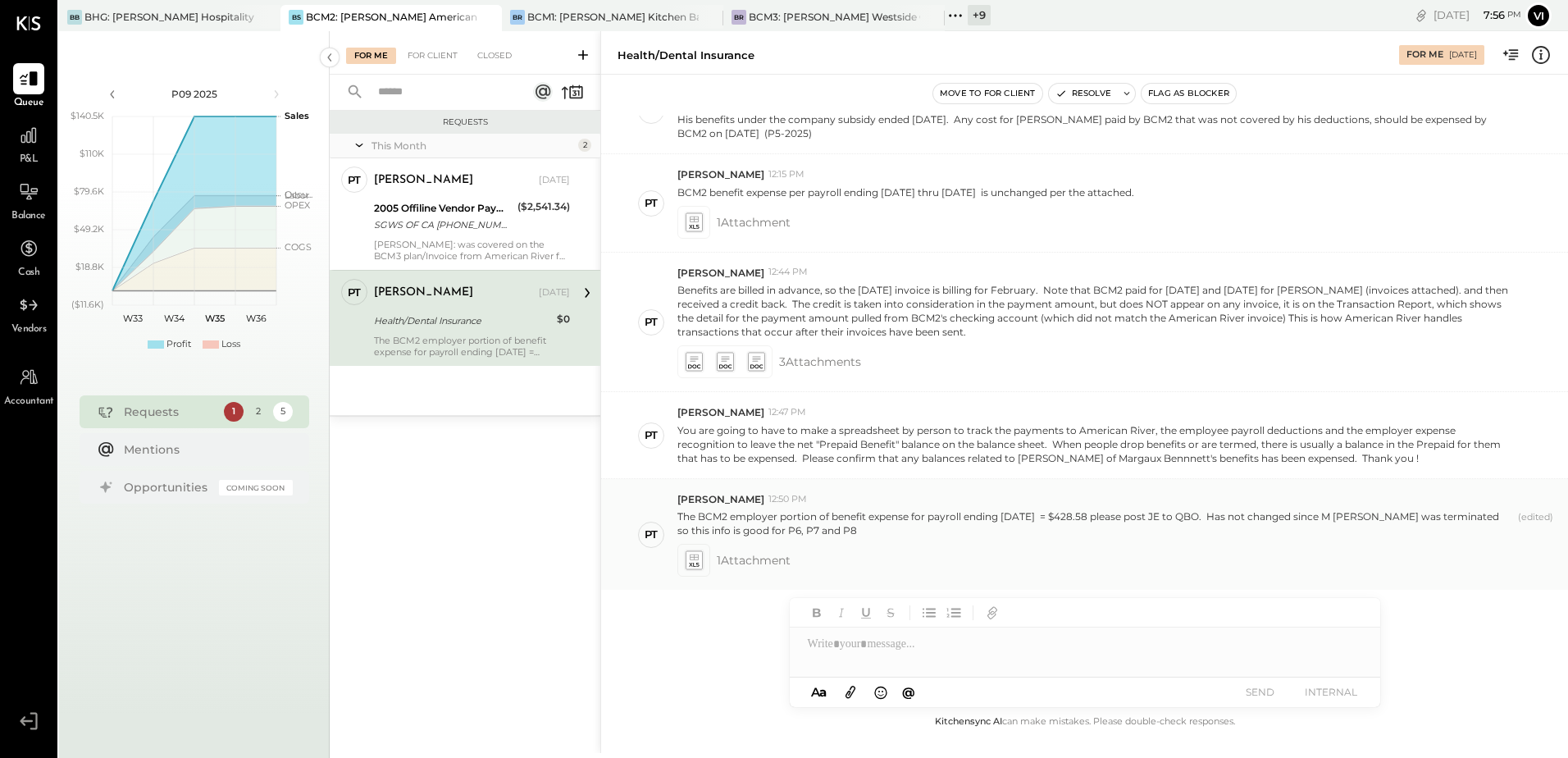
scroll to position [756, 0]
click at [688, 563] on icon at bounding box center [693, 559] width 17 height 19
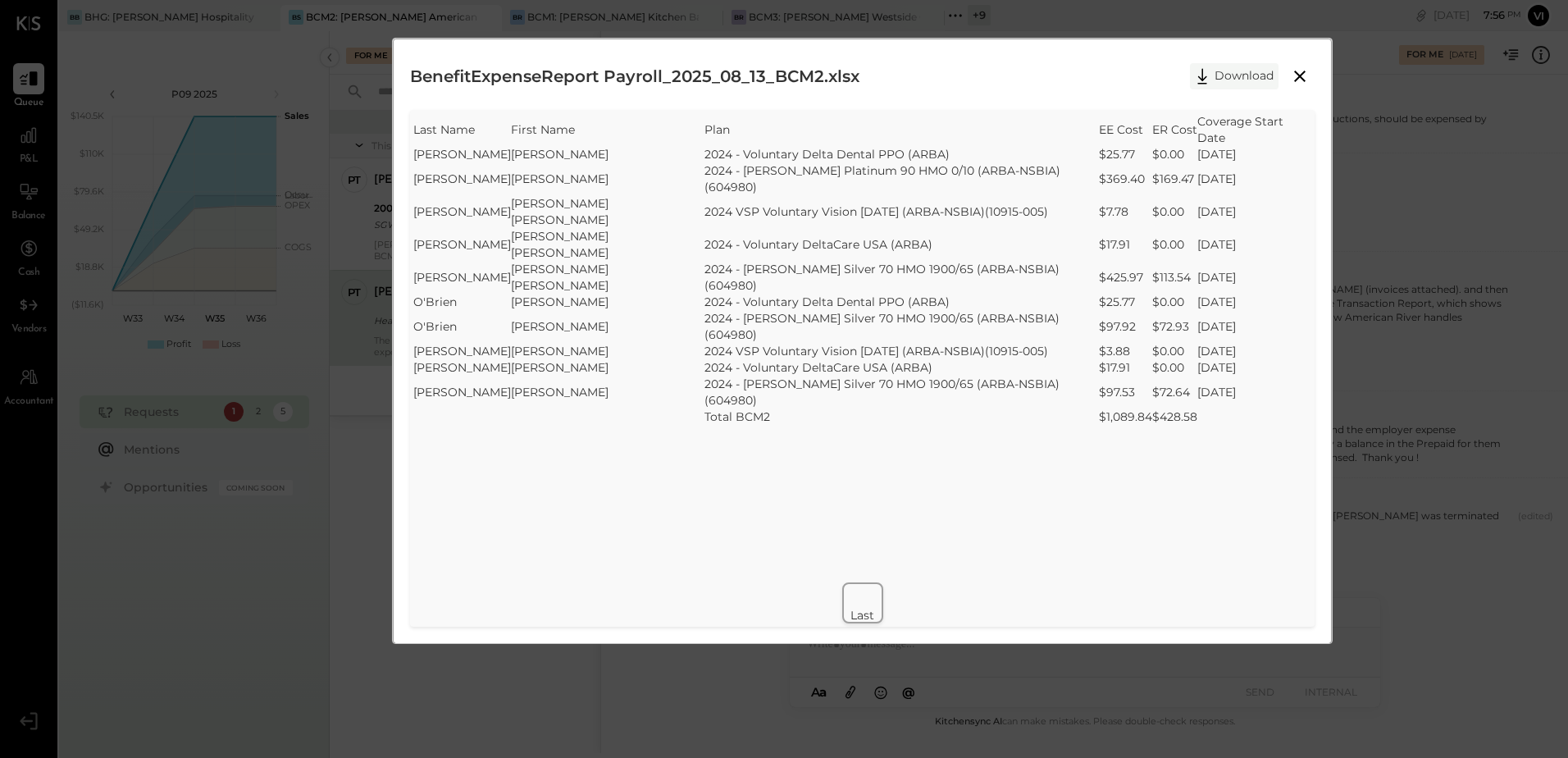
click at [1223, 65] on button "Download" at bounding box center [1234, 76] width 88 height 26
click at [706, 387] on div "SheetJS Table Export Last Name First Name Plan EE Cost ER Cost Coverage Start D…" at bounding box center [862, 368] width 904 height 517
click at [1290, 72] on icon at bounding box center [1300, 76] width 20 height 20
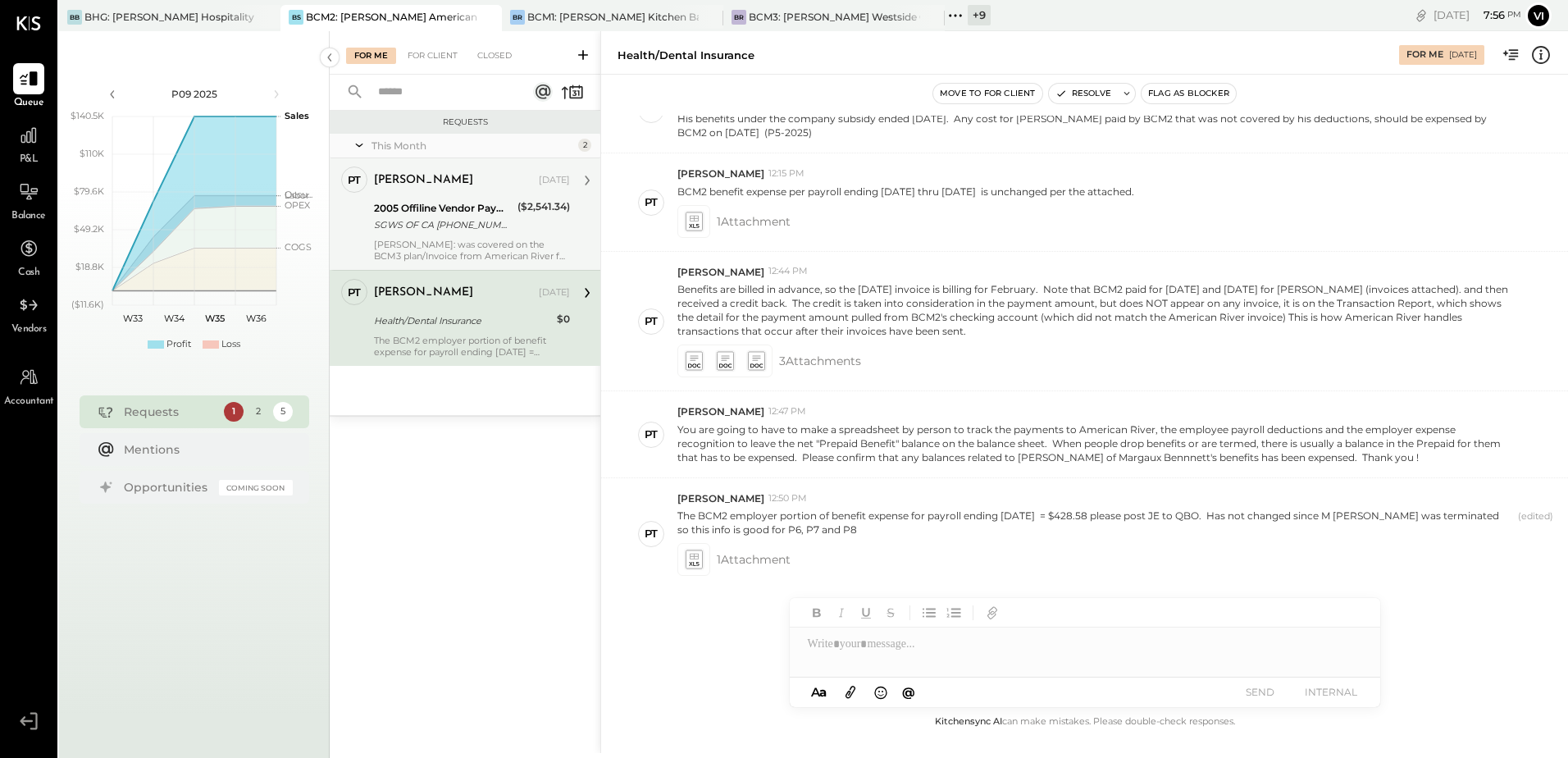
click at [382, 220] on div "SGWS OF CA [PHONE_NUMBER] FL305-625-4171" at bounding box center [443, 225] width 138 height 16
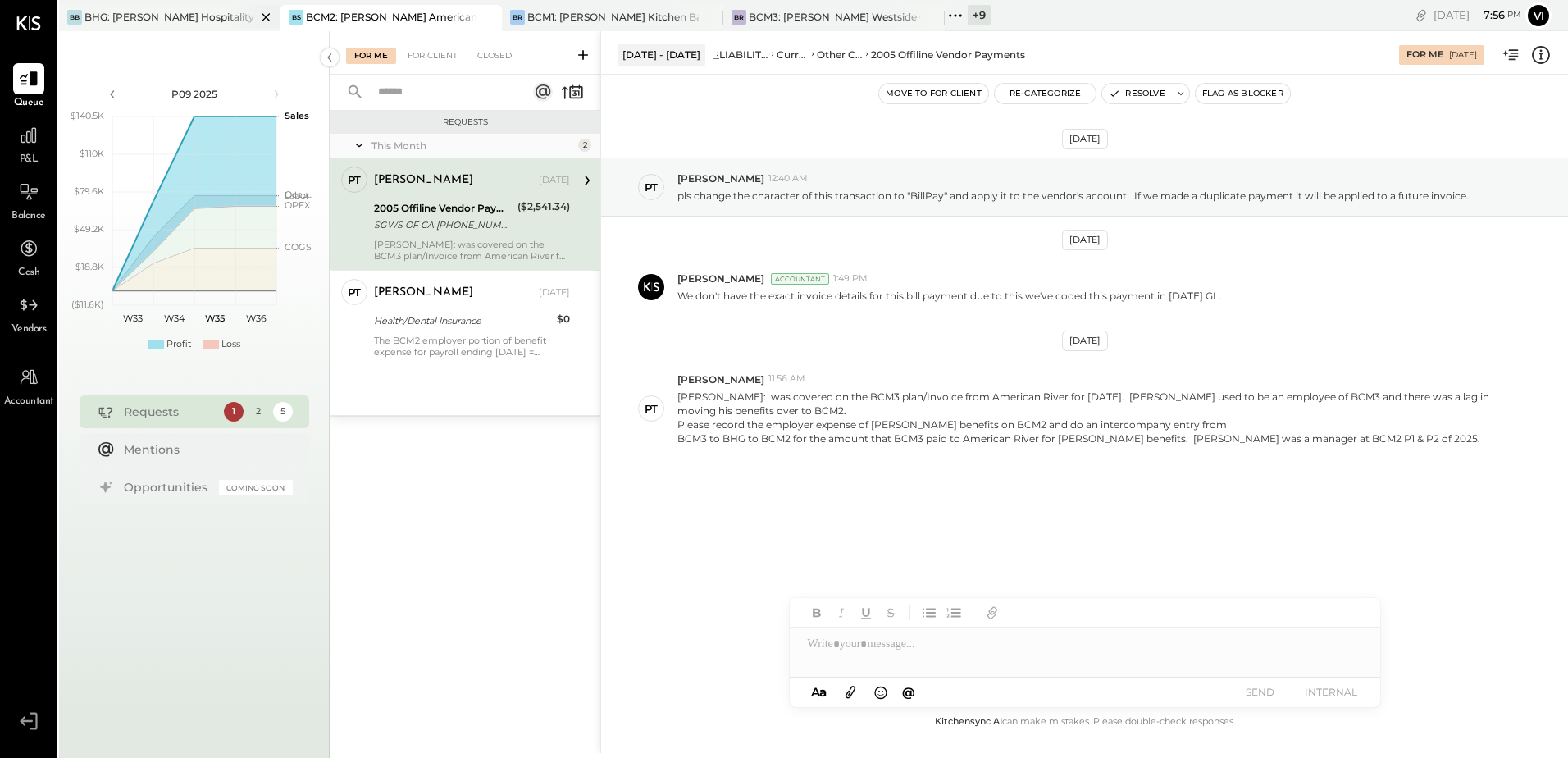
click at [160, 21] on div "BHG: [PERSON_NAME] Hospitality Group, LLC" at bounding box center [170, 17] width 172 height 14
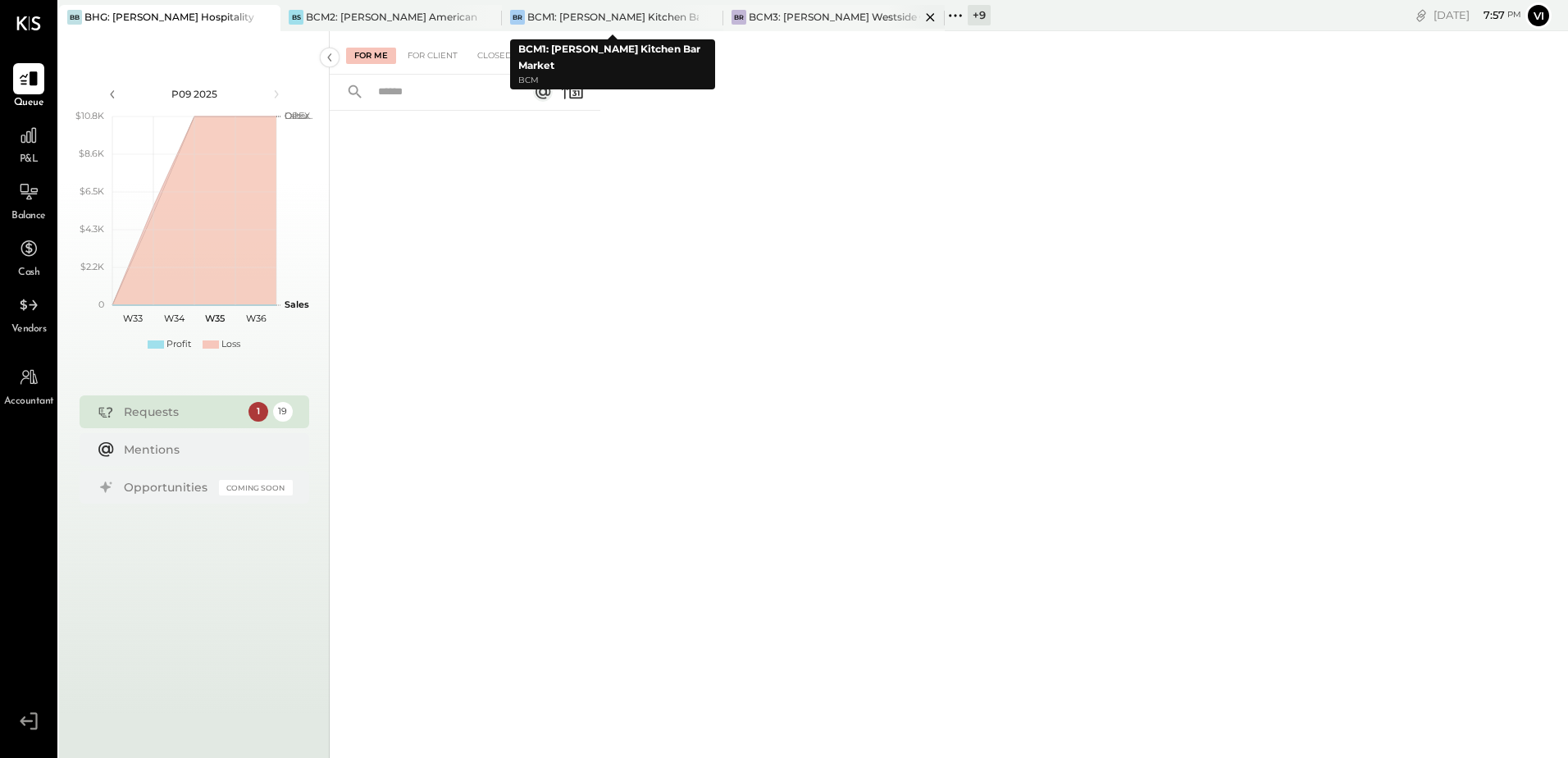
click at [796, 22] on div "BCM3: [PERSON_NAME] Westside Grill" at bounding box center [834, 17] width 172 height 14
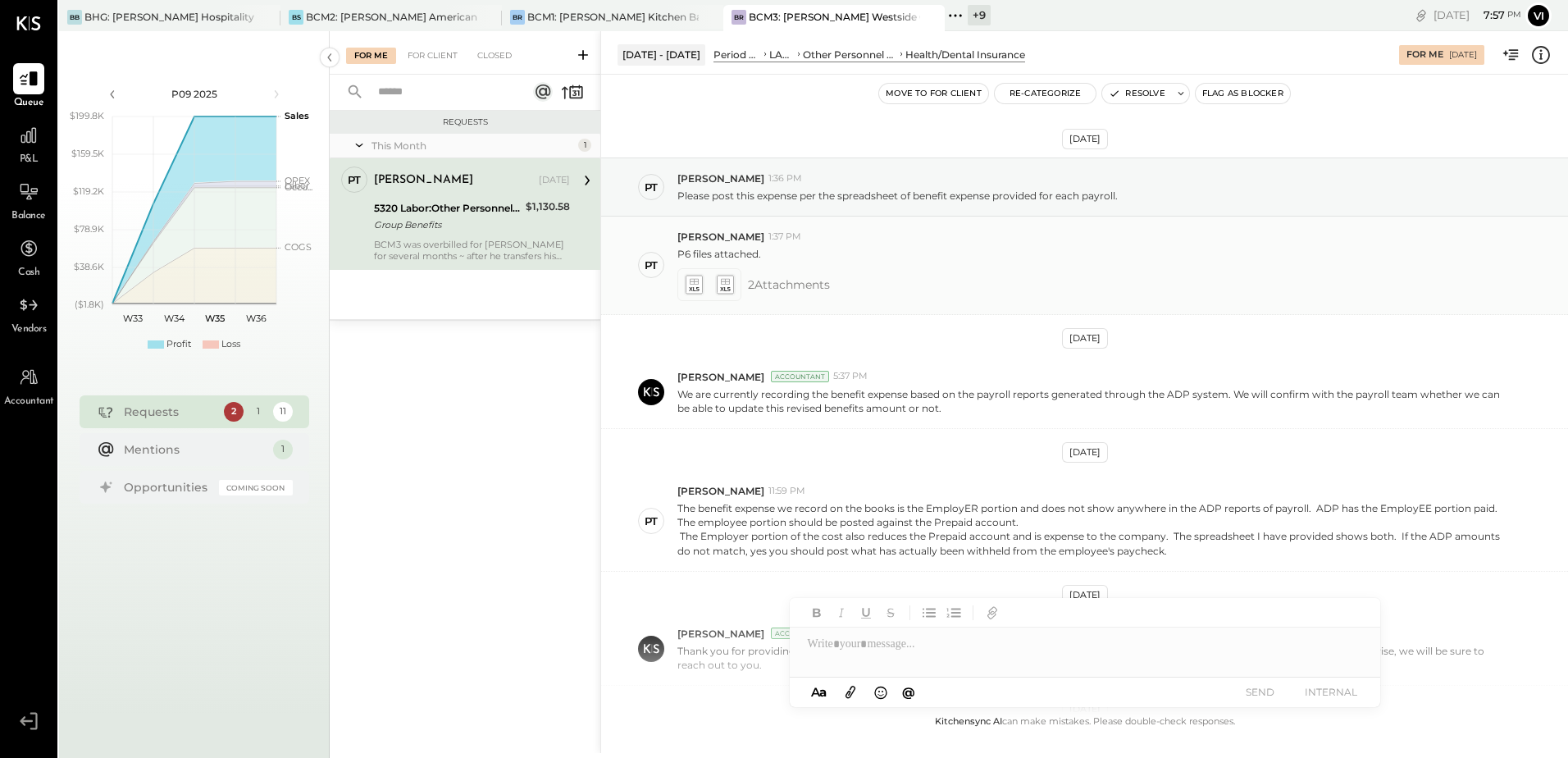
click at [692, 281] on icon at bounding box center [694, 281] width 9 height 5
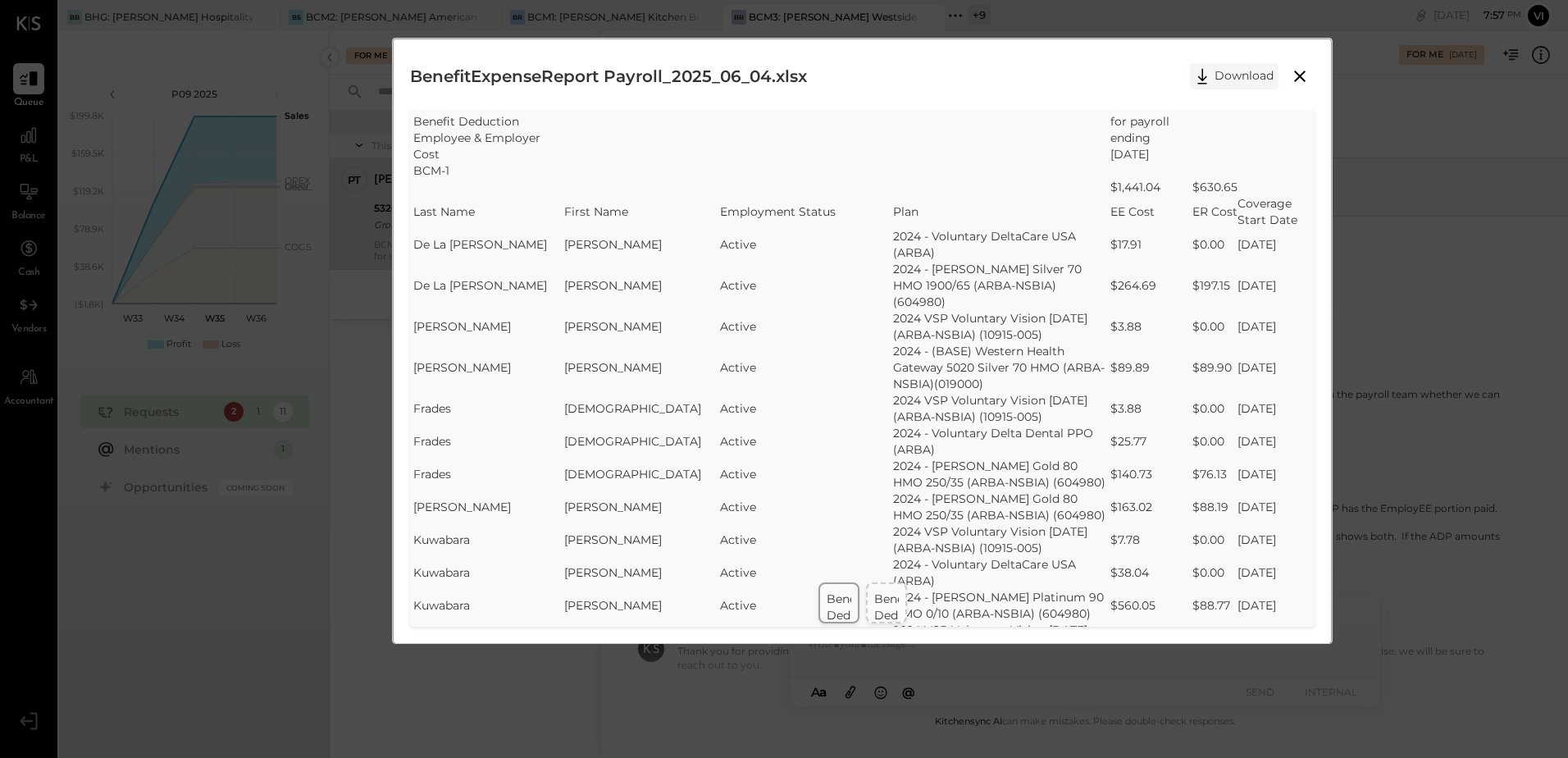
click at [1244, 76] on button "Download" at bounding box center [1234, 76] width 88 height 26
click at [873, 602] on td "Benefit Deduction Employee & Employer Cost" at bounding box center [875, 623] width 98 height 66
click at [1216, 85] on button "Download" at bounding box center [1234, 76] width 88 height 26
drag, startPoint x: 914, startPoint y: 96, endPoint x: 938, endPoint y: 94, distance: 24.1
click at [914, 96] on div "BenefitExpenseReport Payroll_2025_06_18.xlsx Download" at bounding box center [862, 76] width 904 height 41
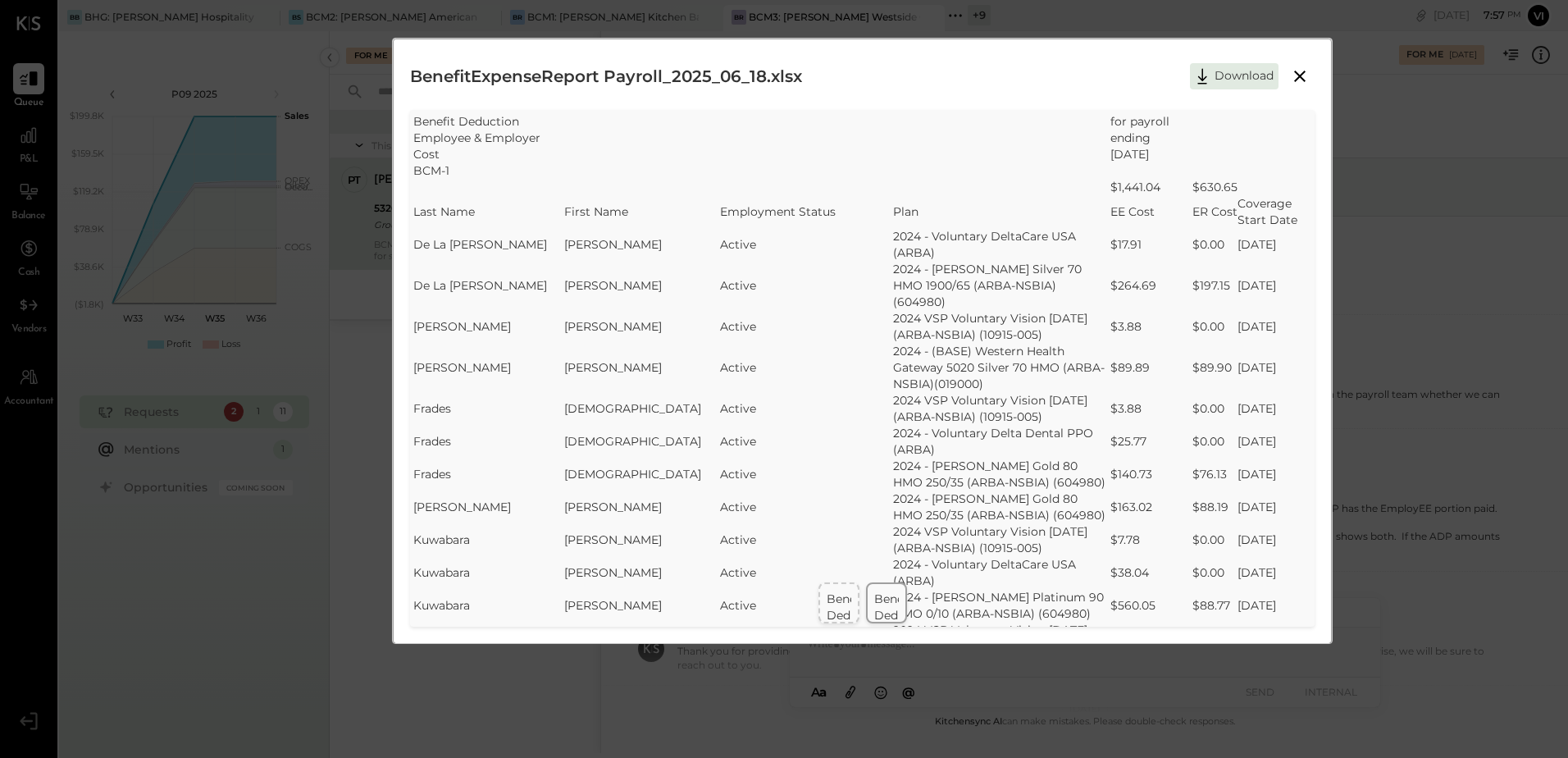
click at [1304, 76] on icon at bounding box center [1300, 76] width 20 height 20
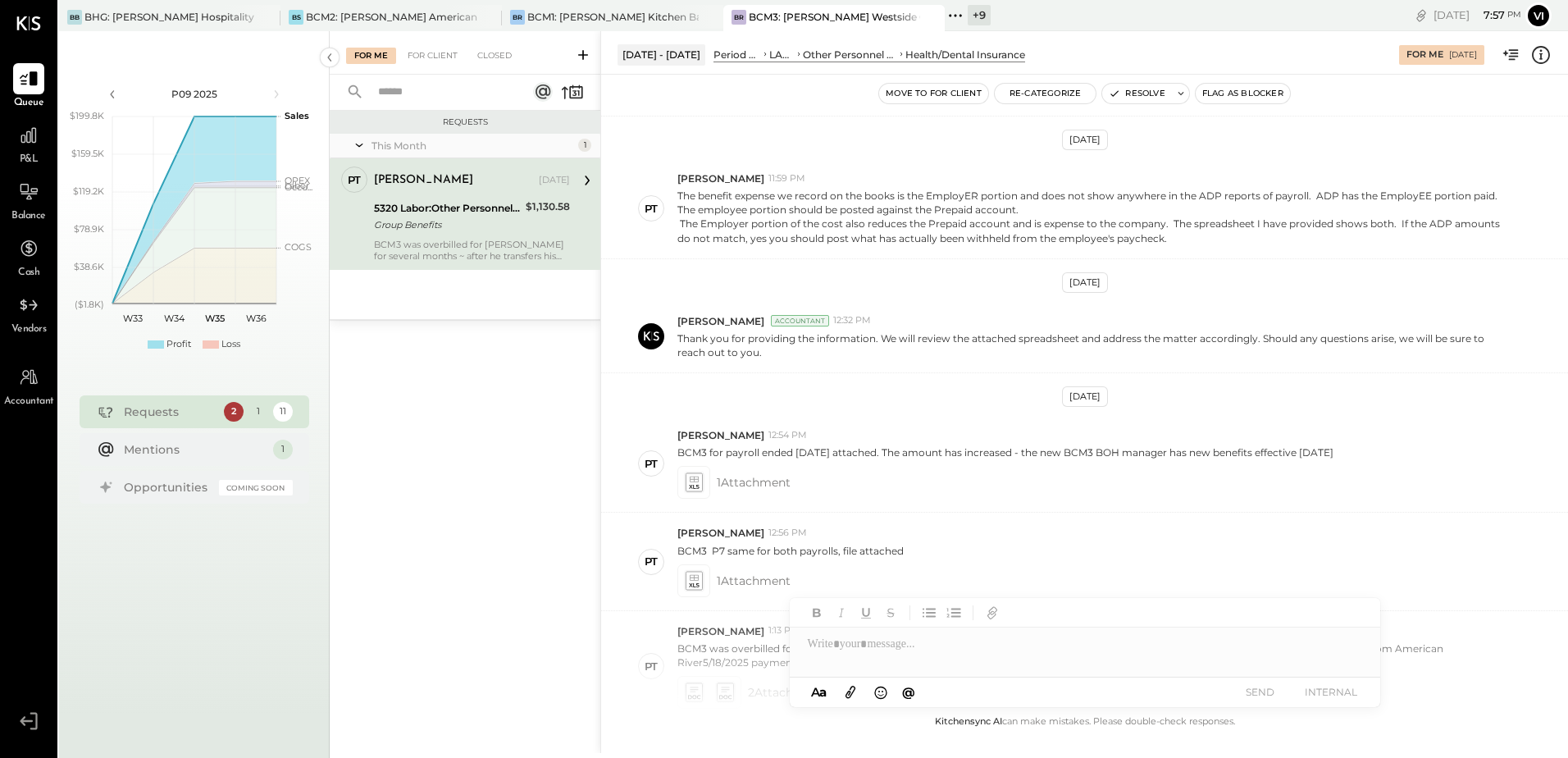
scroll to position [328, 0]
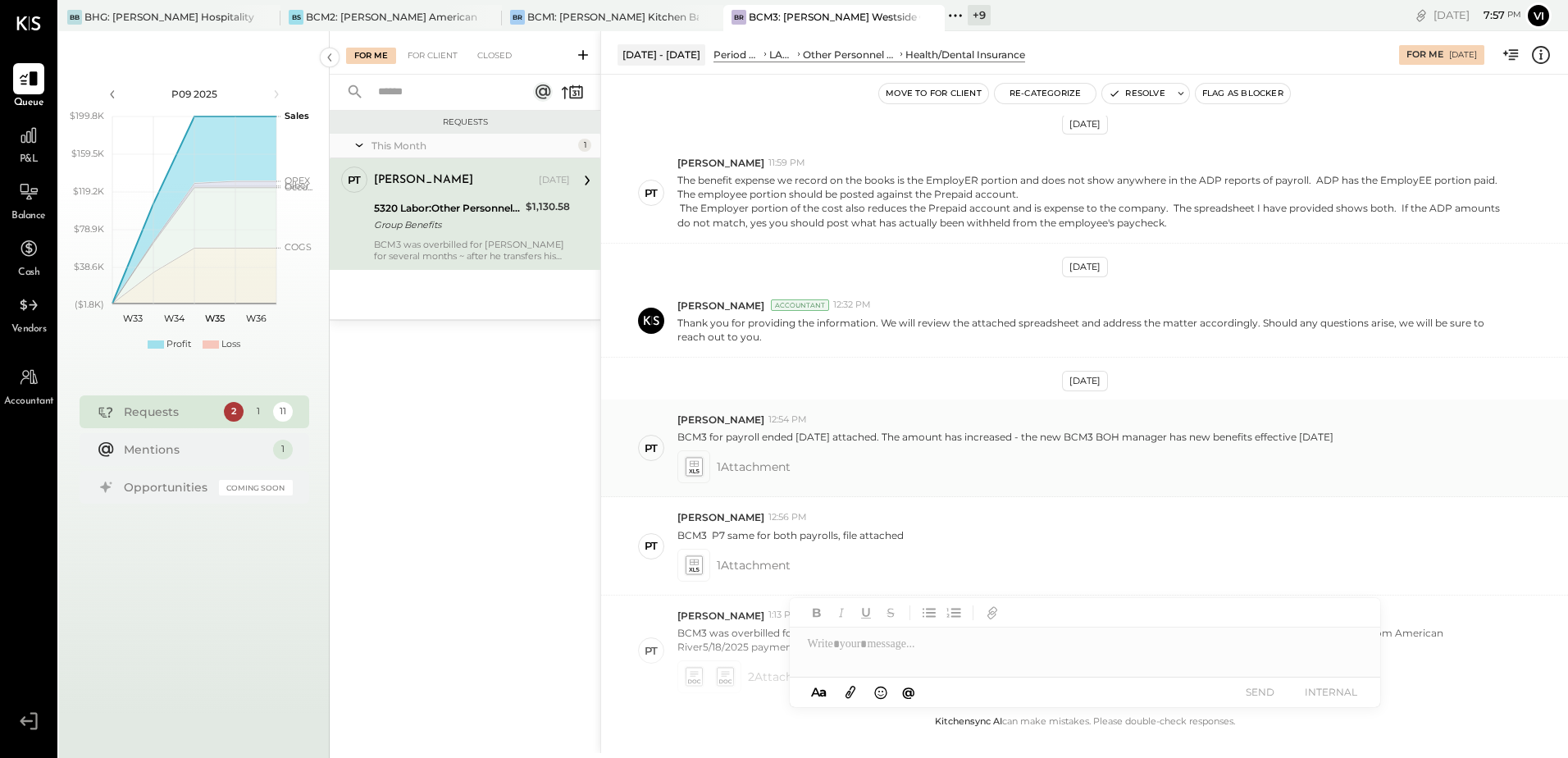
click at [691, 468] on icon at bounding box center [693, 467] width 17 height 19
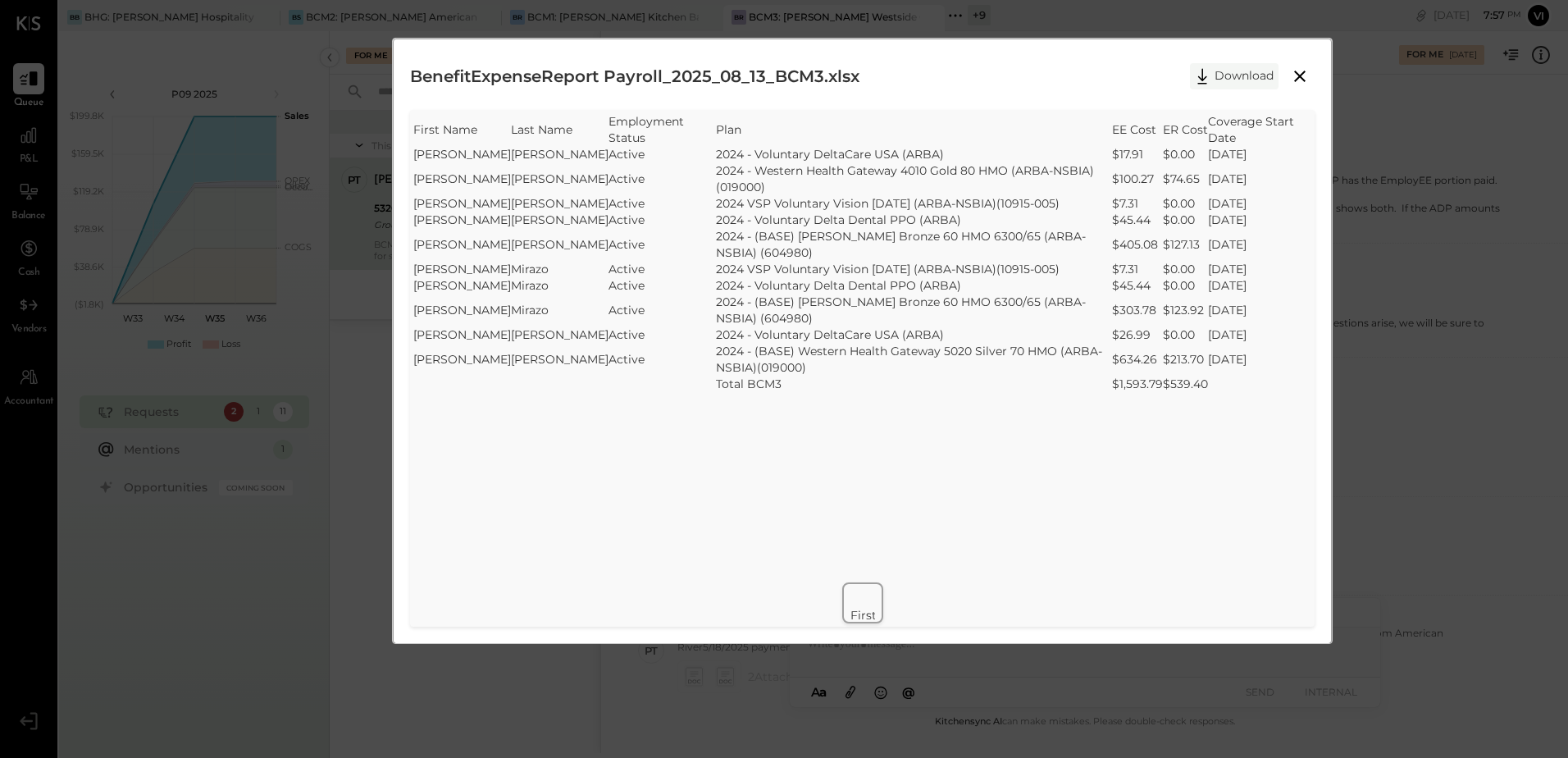
click at [1196, 70] on icon at bounding box center [1201, 76] width 24 height 24
drag, startPoint x: 1068, startPoint y: 67, endPoint x: 1174, endPoint y: 63, distance: 106.1
click at [1068, 67] on div "BenefitExpenseReport Payroll_2025_08_13_BCM3.xlsx Download" at bounding box center [862, 76] width 904 height 41
click at [1296, 68] on icon at bounding box center [1300, 76] width 20 height 20
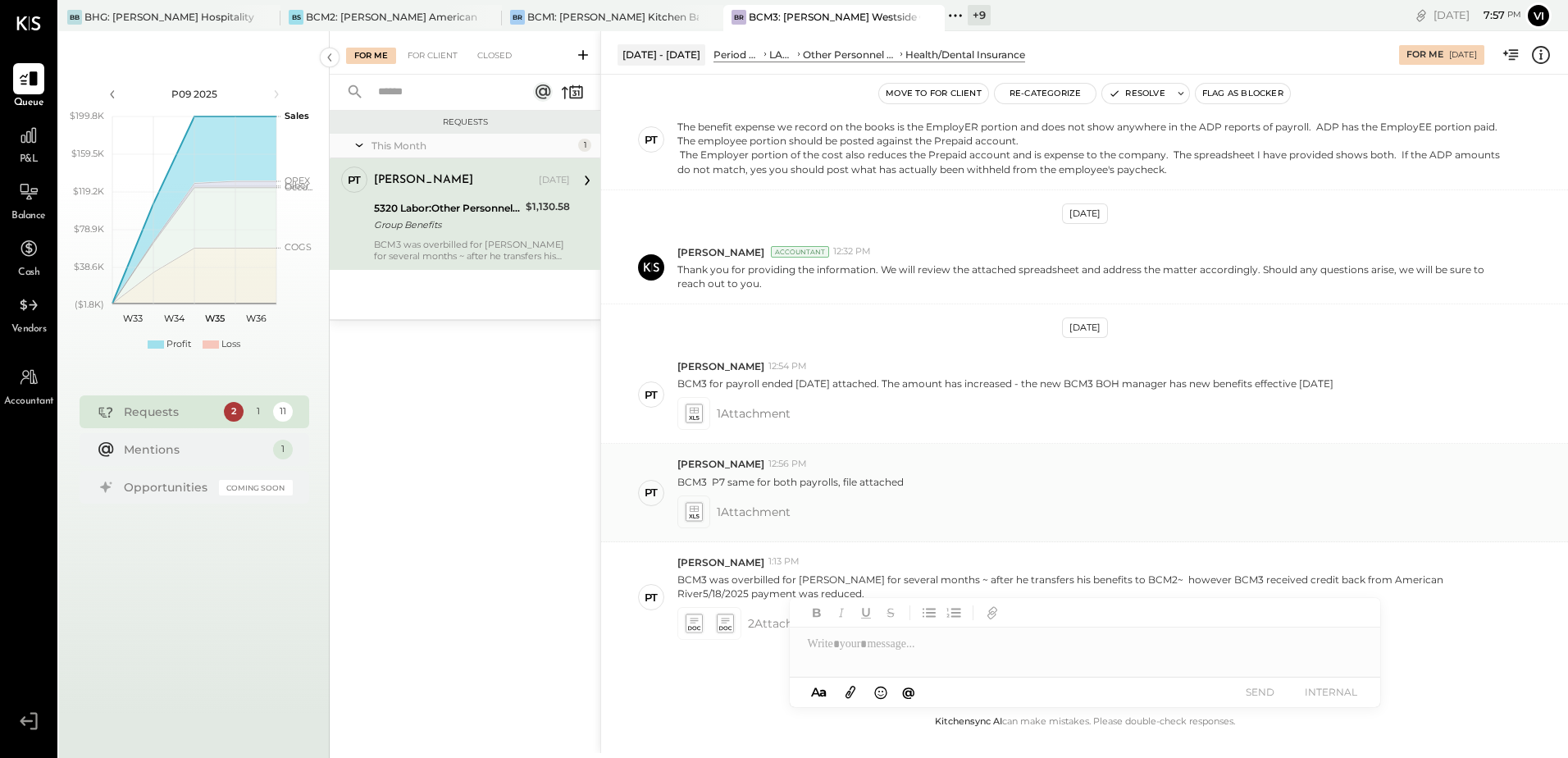
scroll to position [445, 0]
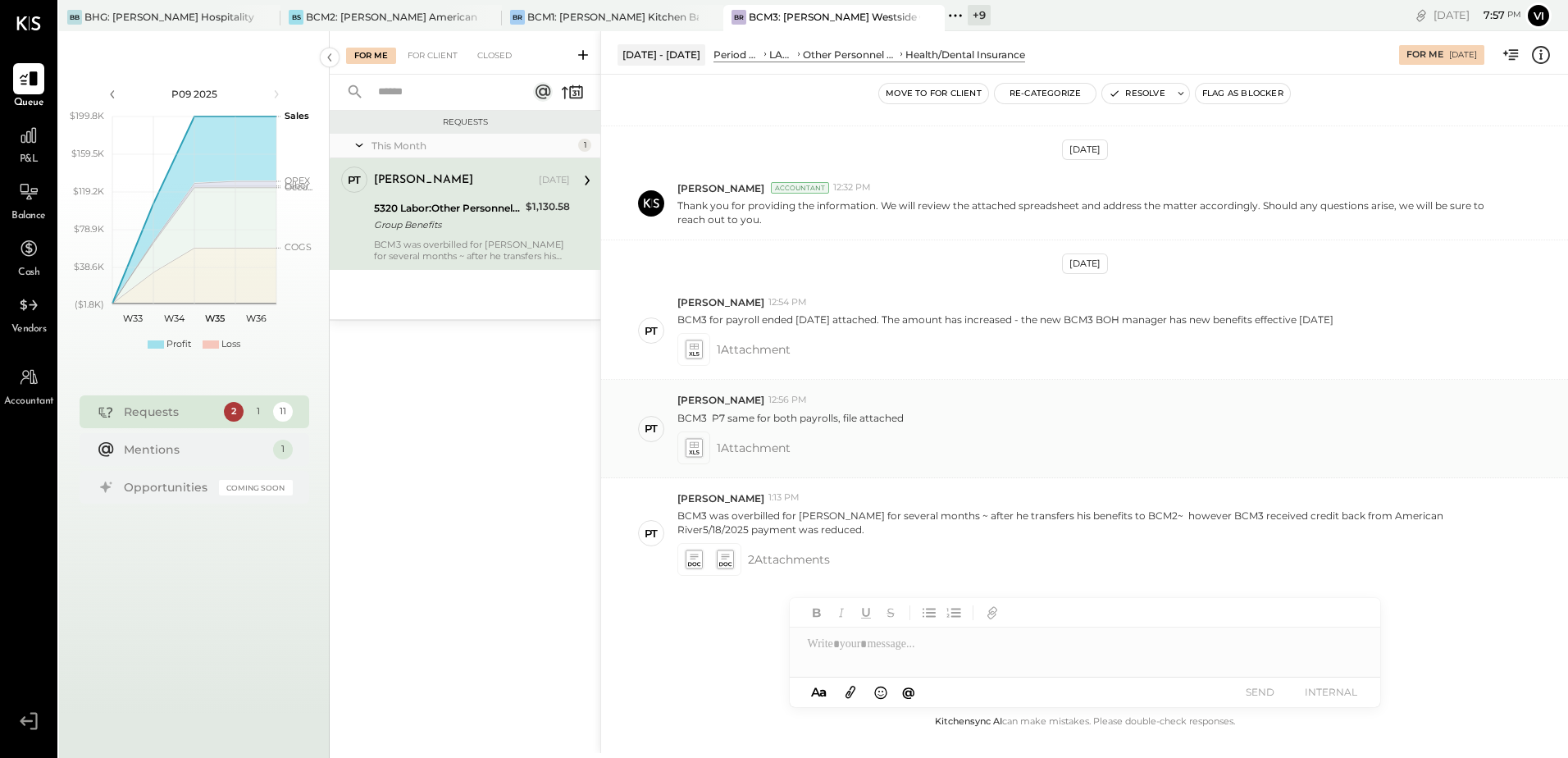
click at [692, 450] on icon at bounding box center [693, 447] width 17 height 19
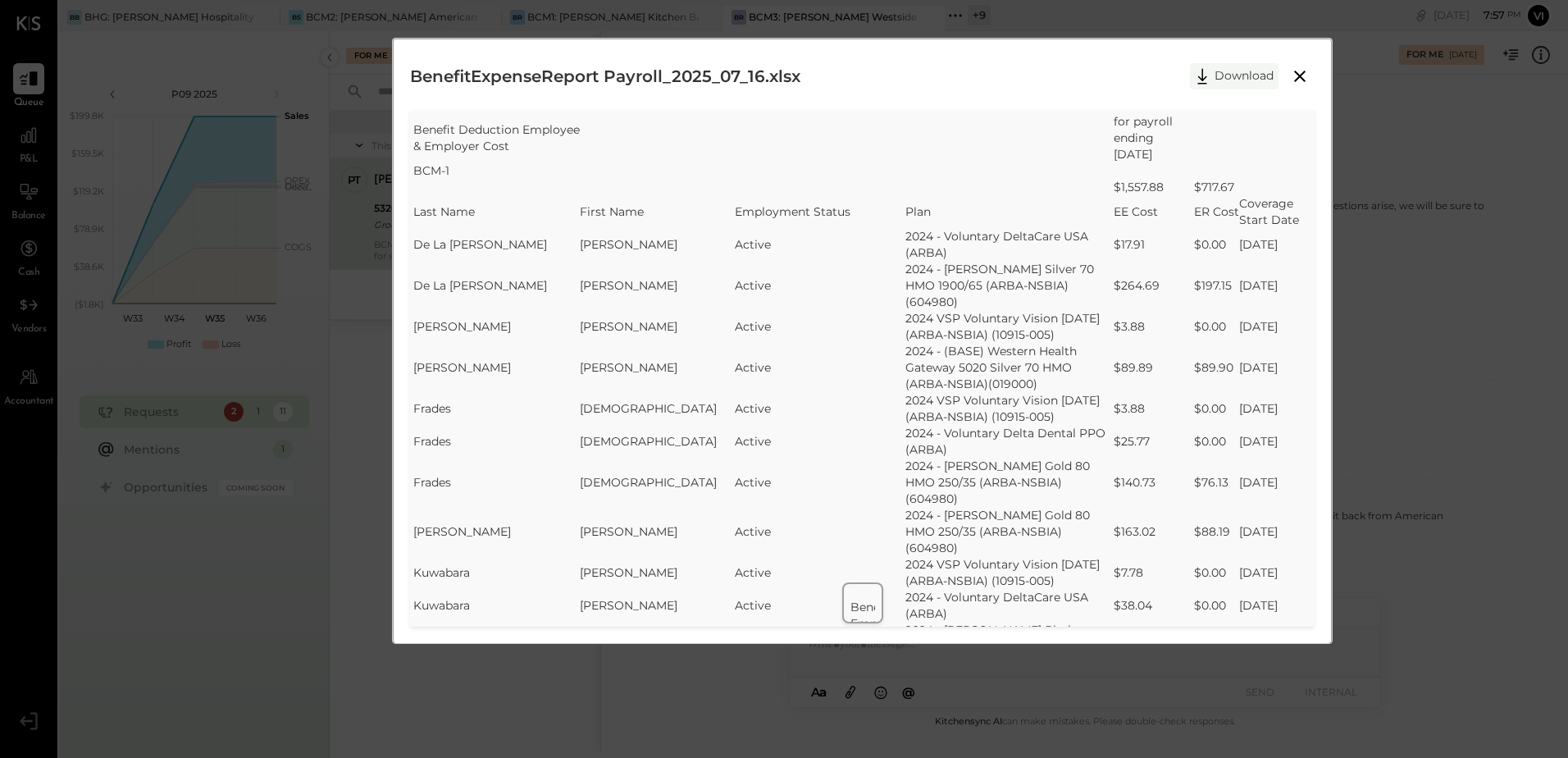
click at [1230, 73] on button "Download" at bounding box center [1234, 76] width 88 height 26
click at [1126, 76] on div "BenefitExpenseReport Payroll_2025_07_16.xlsx Download" at bounding box center [862, 76] width 904 height 41
click at [1295, 77] on icon at bounding box center [1300, 76] width 20 height 20
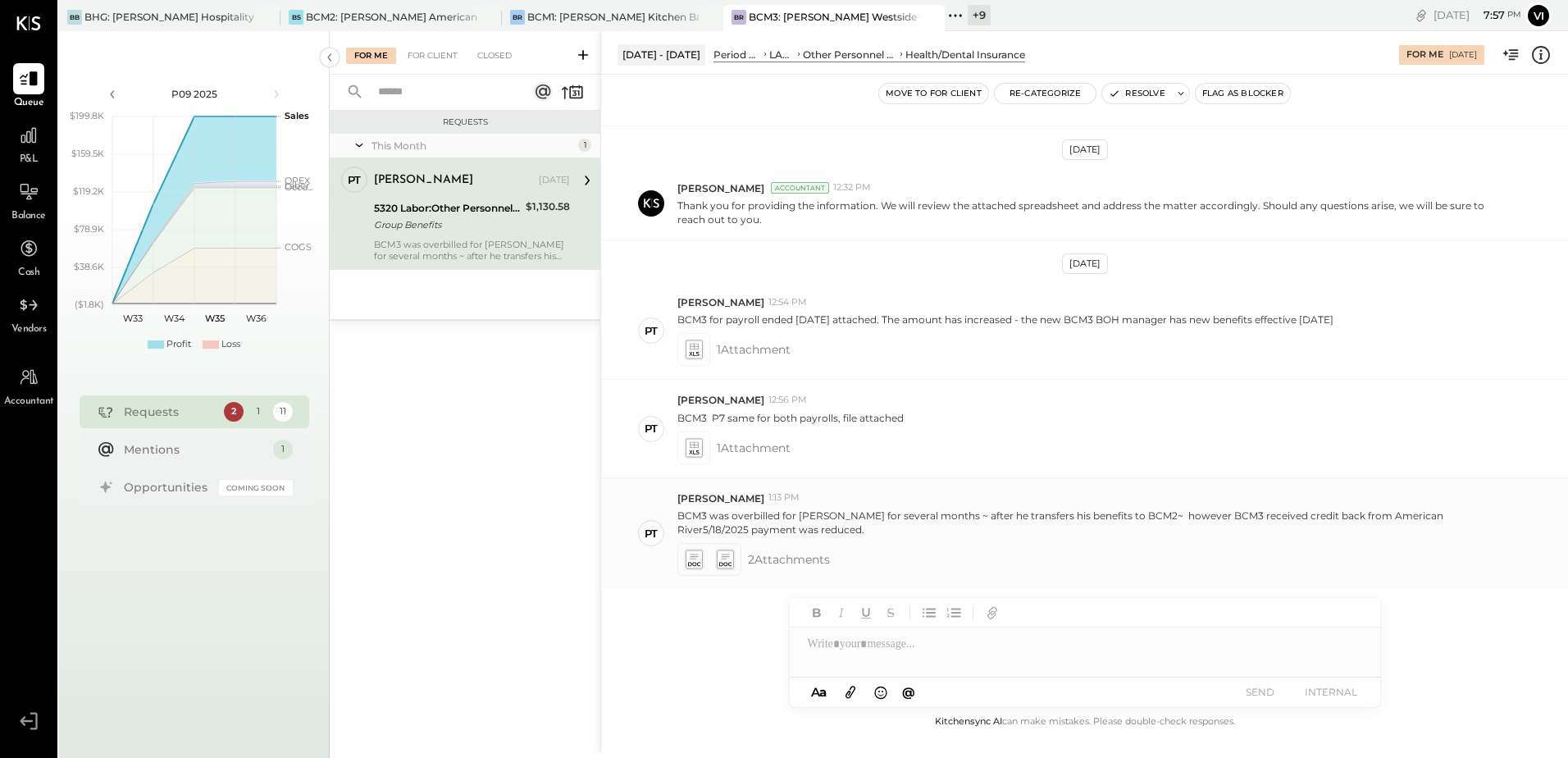
click at [695, 557] on icon at bounding box center [693, 559] width 17 height 19
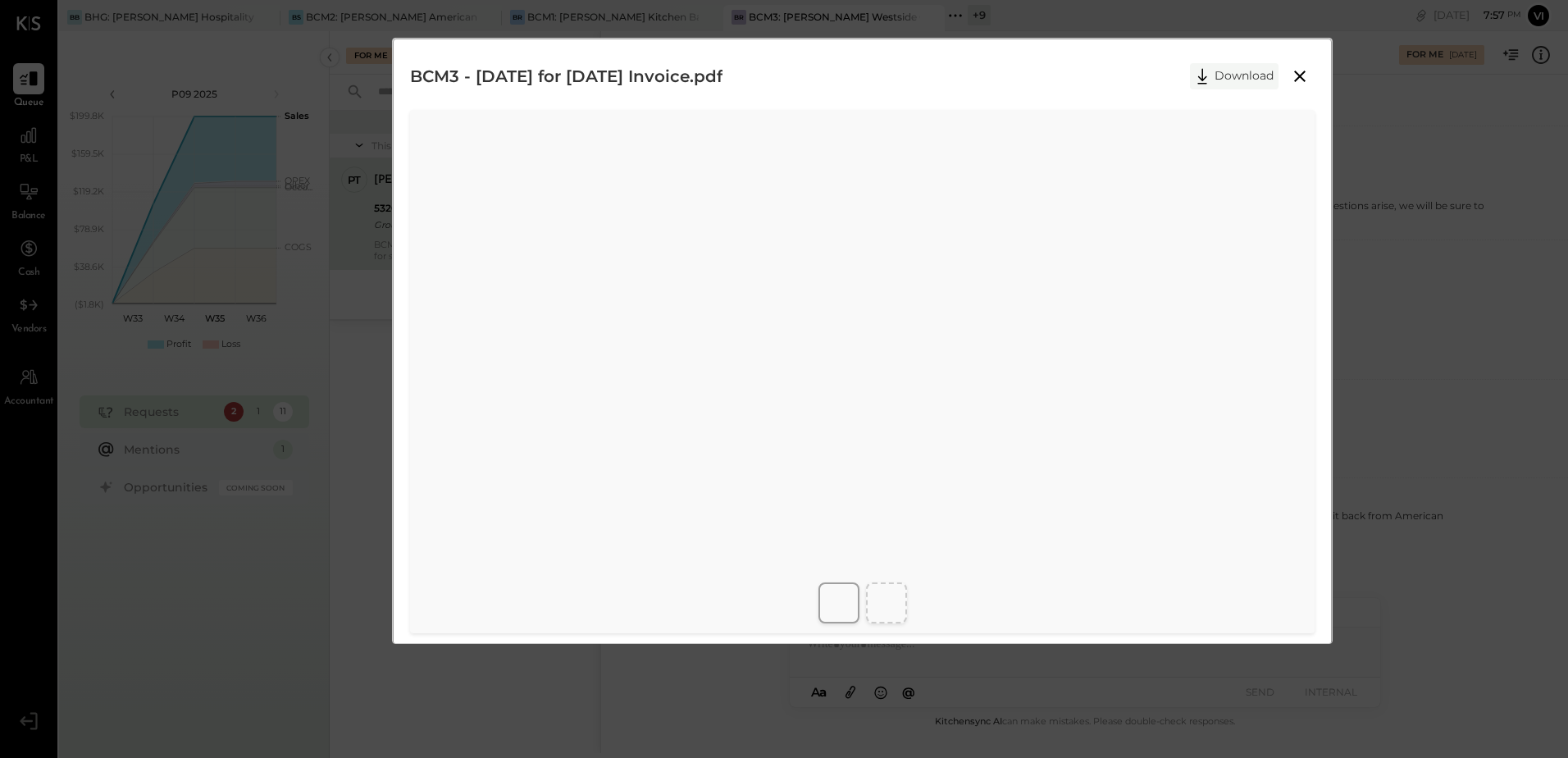
click at [1201, 81] on icon at bounding box center [1201, 76] width 24 height 24
click at [1115, 63] on div "BCM3 - [DATE] for [DATE] Invoice.pdf Download" at bounding box center [862, 76] width 904 height 41
click at [905, 601] on div at bounding box center [886, 603] width 41 height 41
click at [1234, 69] on button "Download" at bounding box center [1234, 76] width 88 height 26
drag, startPoint x: 1074, startPoint y: 60, endPoint x: 1165, endPoint y: 67, distance: 91.3
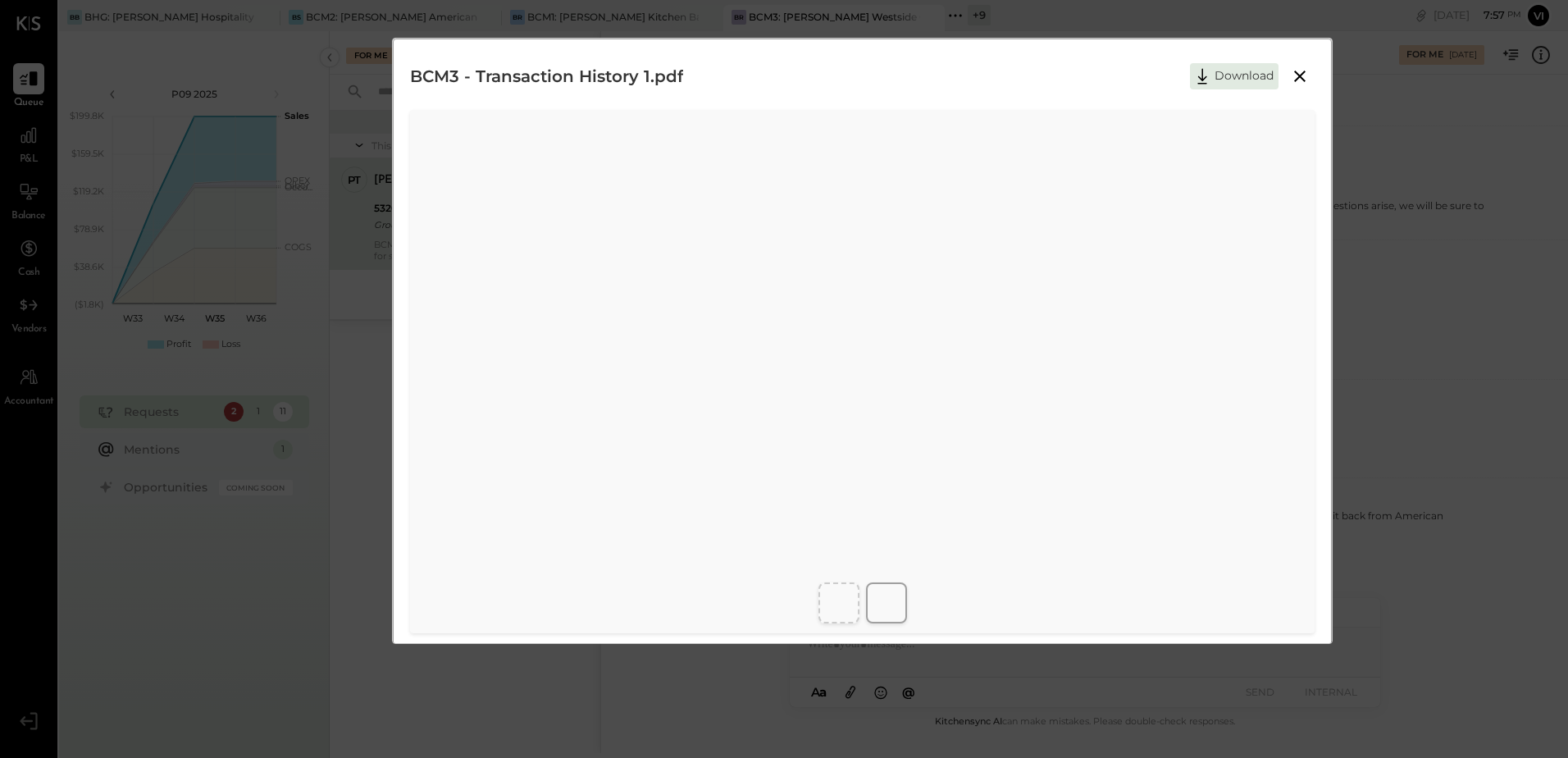
click at [1074, 60] on div "BCM3 - Transaction History 1.pdf Download" at bounding box center [862, 76] width 904 height 41
click at [1297, 77] on icon at bounding box center [1299, 76] width 12 height 12
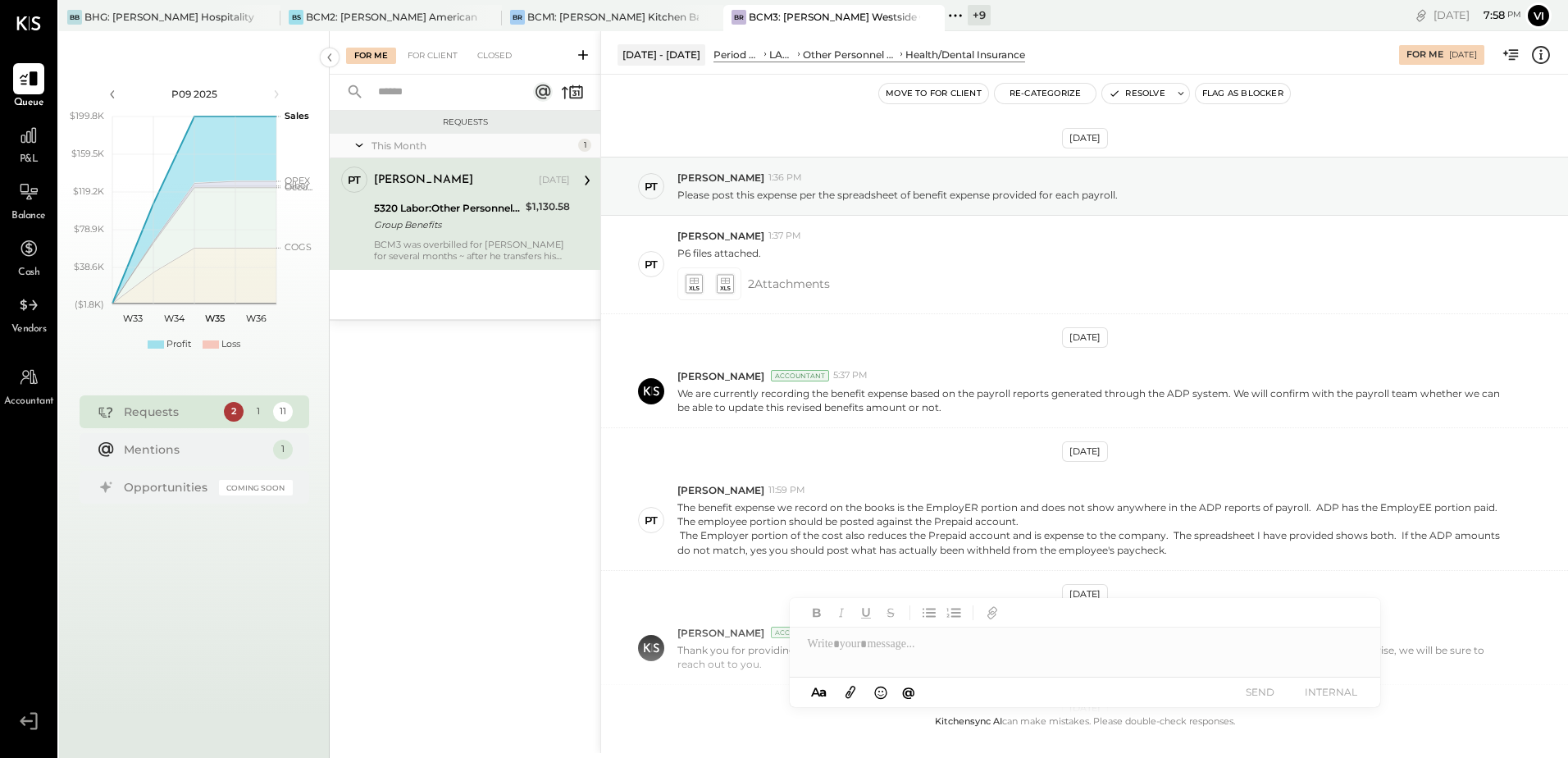
scroll to position [0, 0]
click at [622, 21] on div "BCM1: [PERSON_NAME] Kitchen Bar Market" at bounding box center [612, 17] width 172 height 14
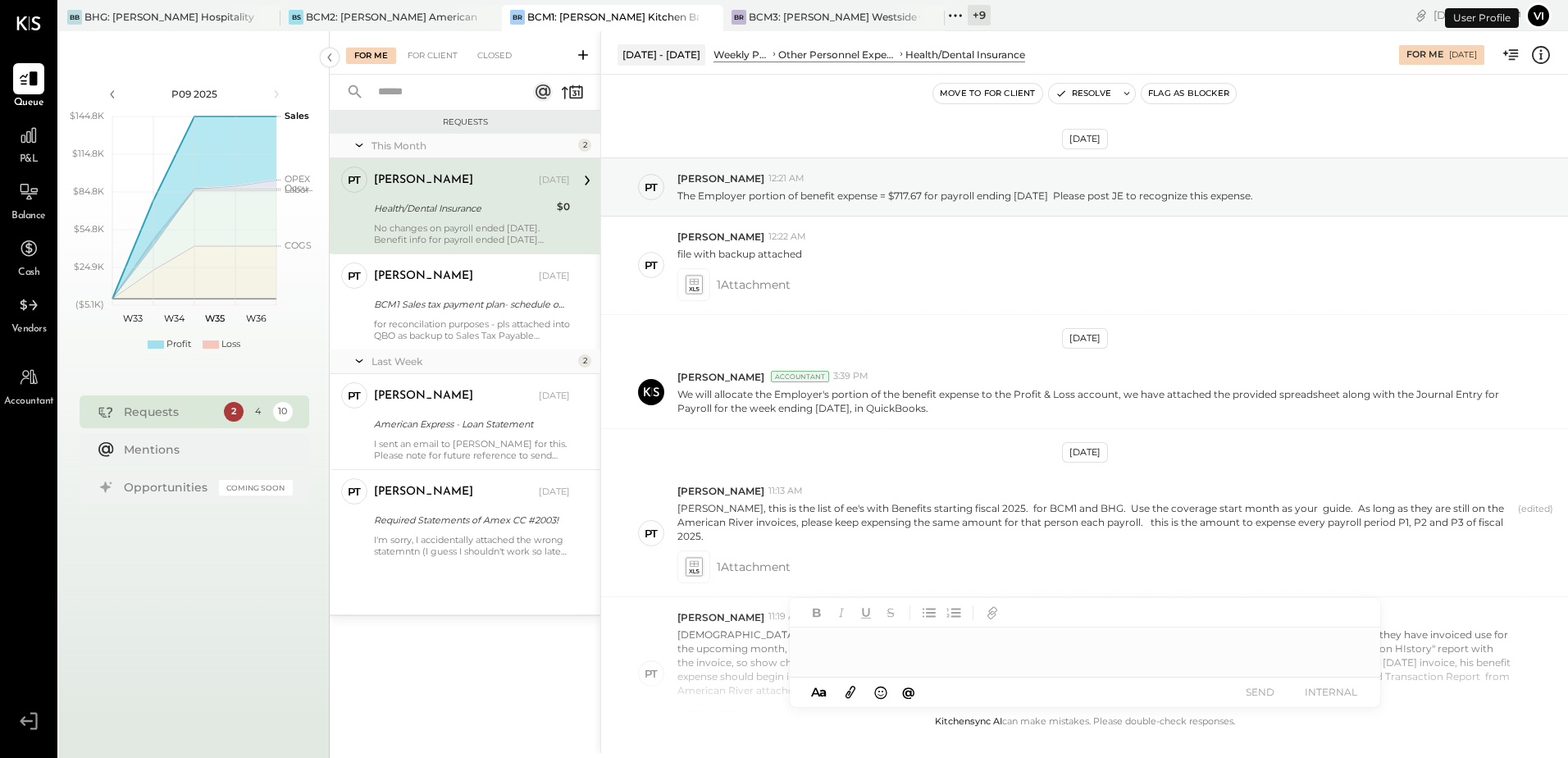
scroll to position [609, 0]
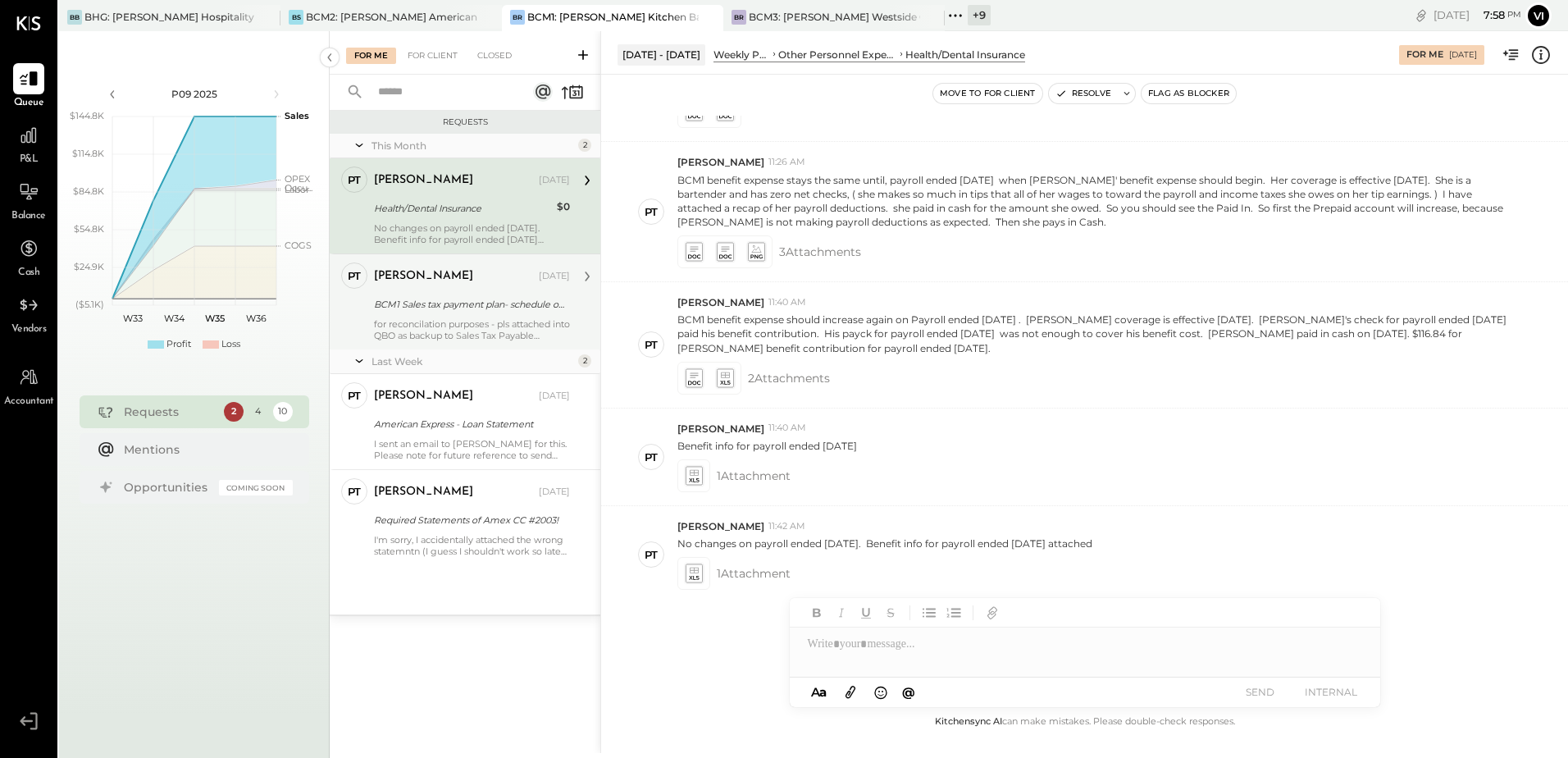
click at [461, 322] on div "for reconcilation purposes - pls attached into QBO as backup to Sales Tax Payab…" at bounding box center [472, 330] width 196 height 23
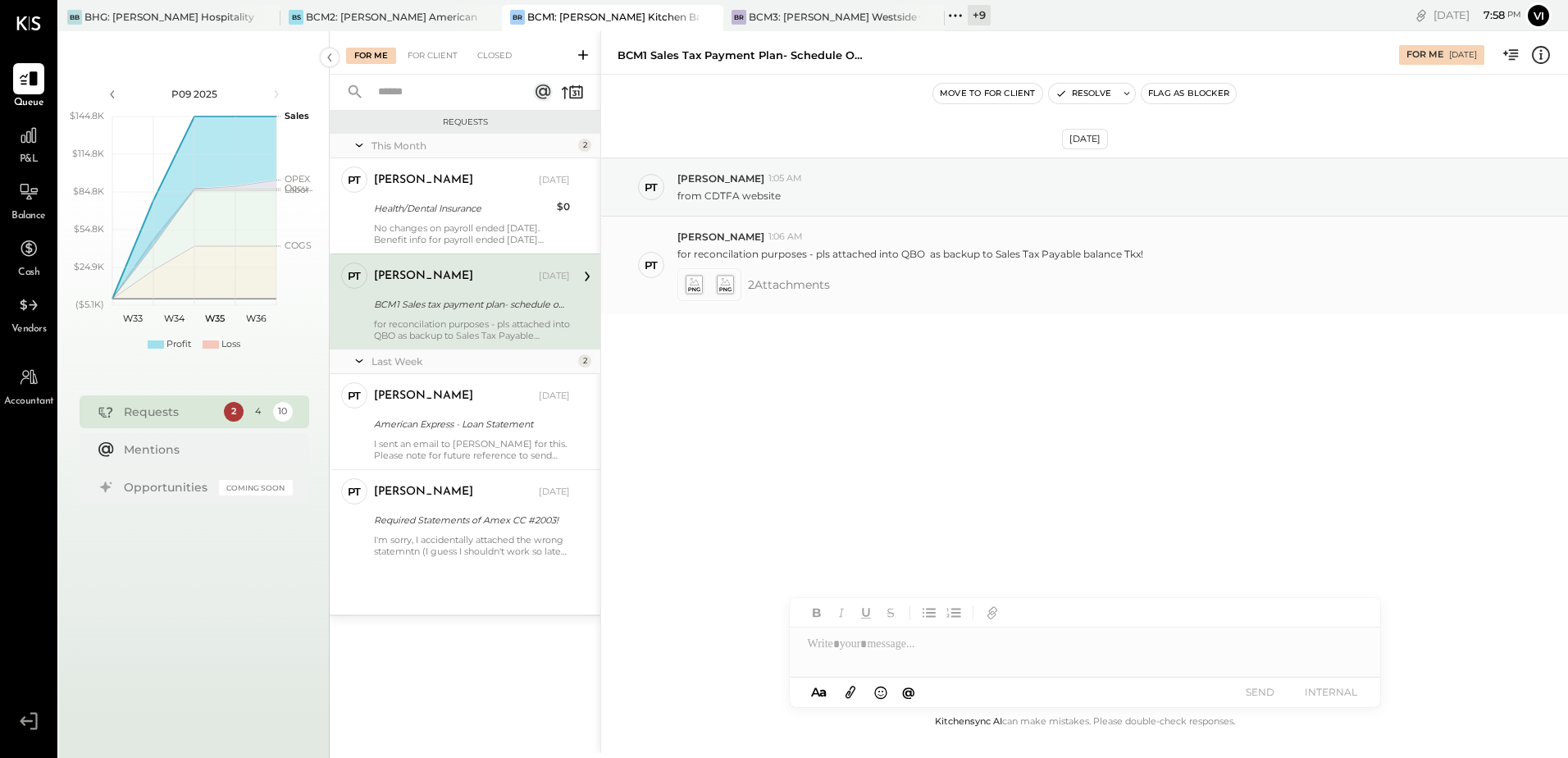
click at [722, 285] on icon at bounding box center [724, 284] width 17 height 19
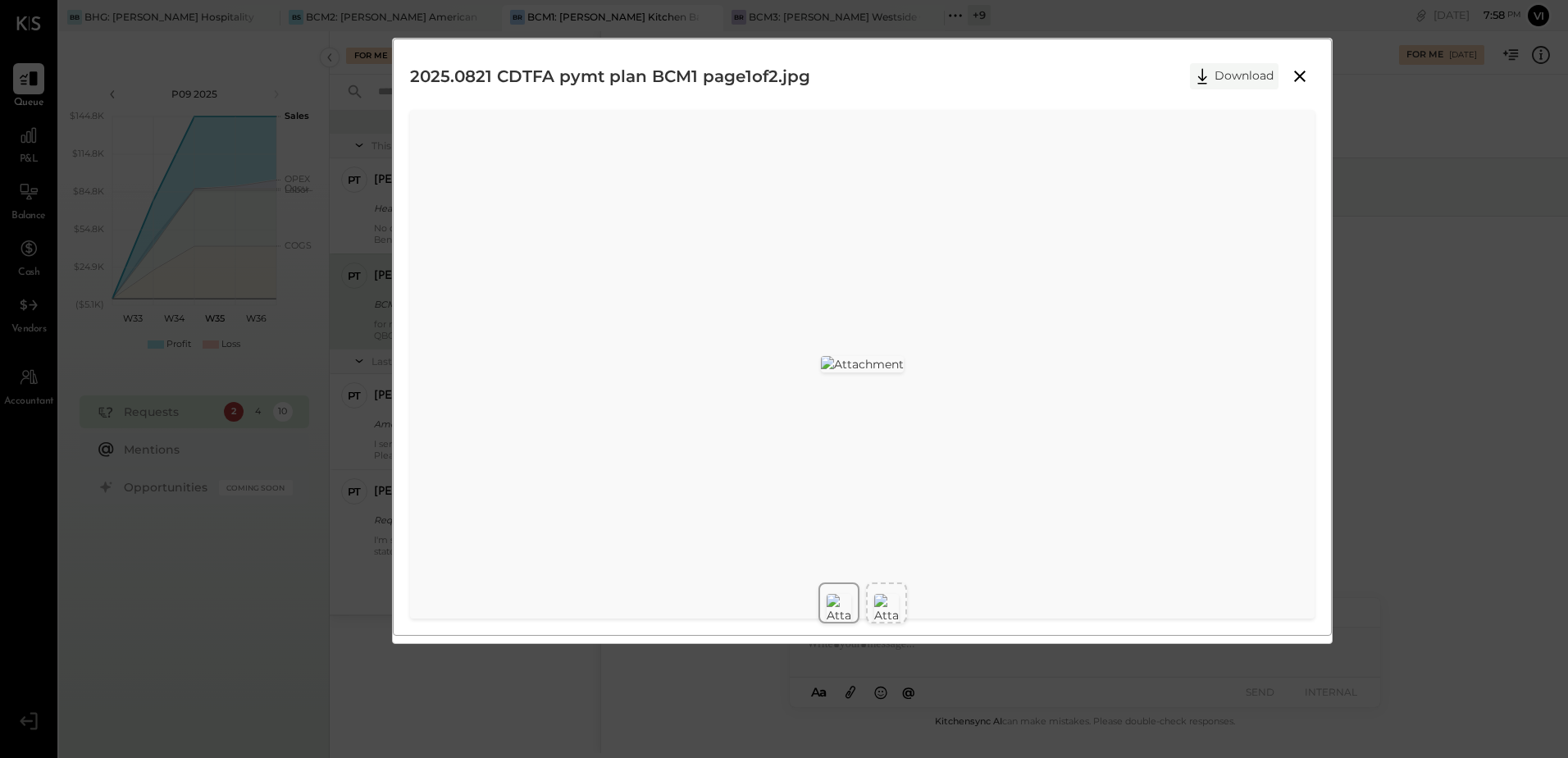
click at [1234, 70] on button "Download" at bounding box center [1234, 76] width 88 height 26
click at [895, 610] on img at bounding box center [886, 608] width 24 height 30
click at [1216, 72] on button "Download" at bounding box center [1234, 76] width 88 height 26
click at [1293, 76] on icon at bounding box center [1300, 76] width 20 height 20
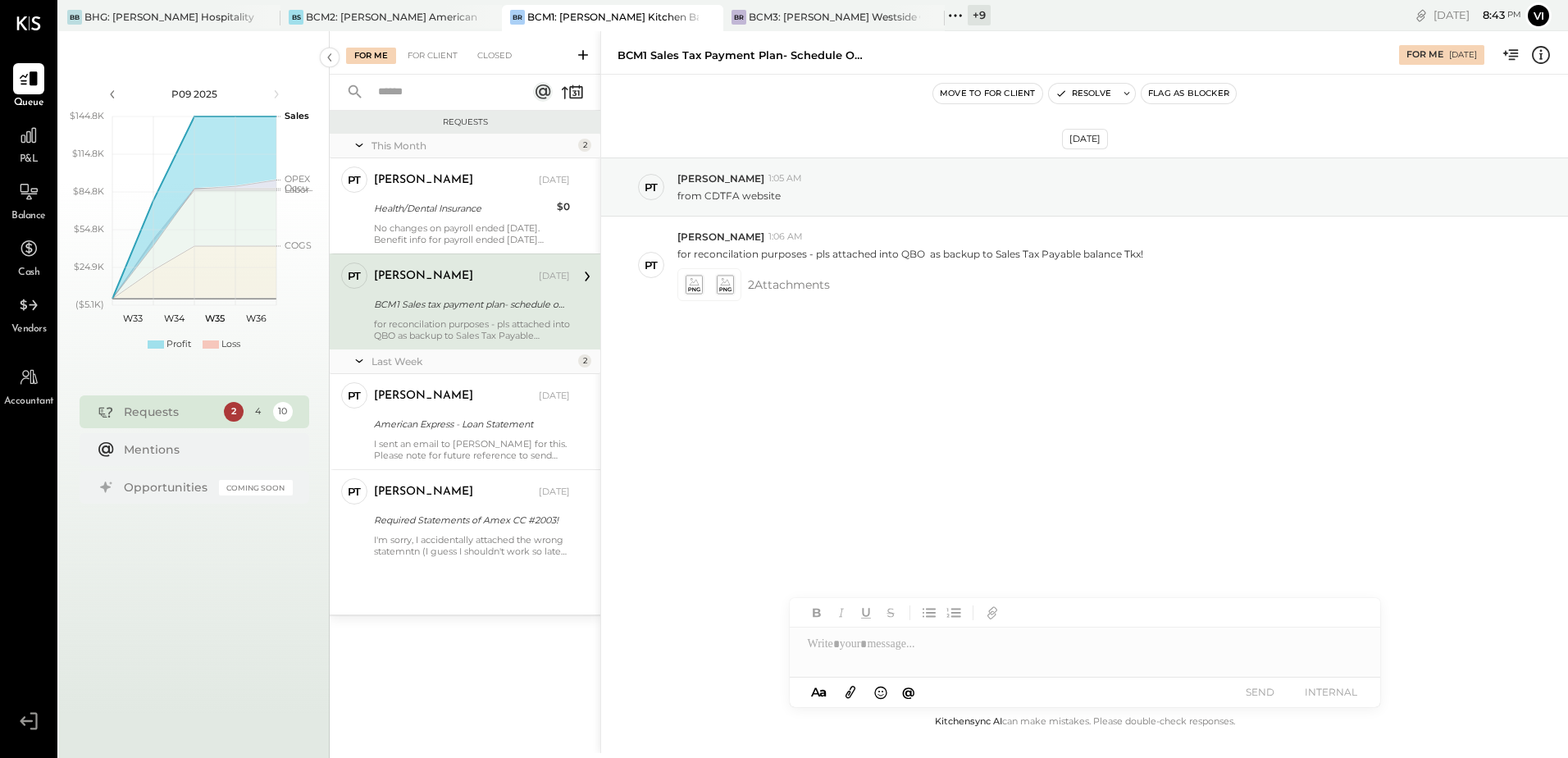
click at [1000, 666] on div at bounding box center [1084, 638] width 591 height 79
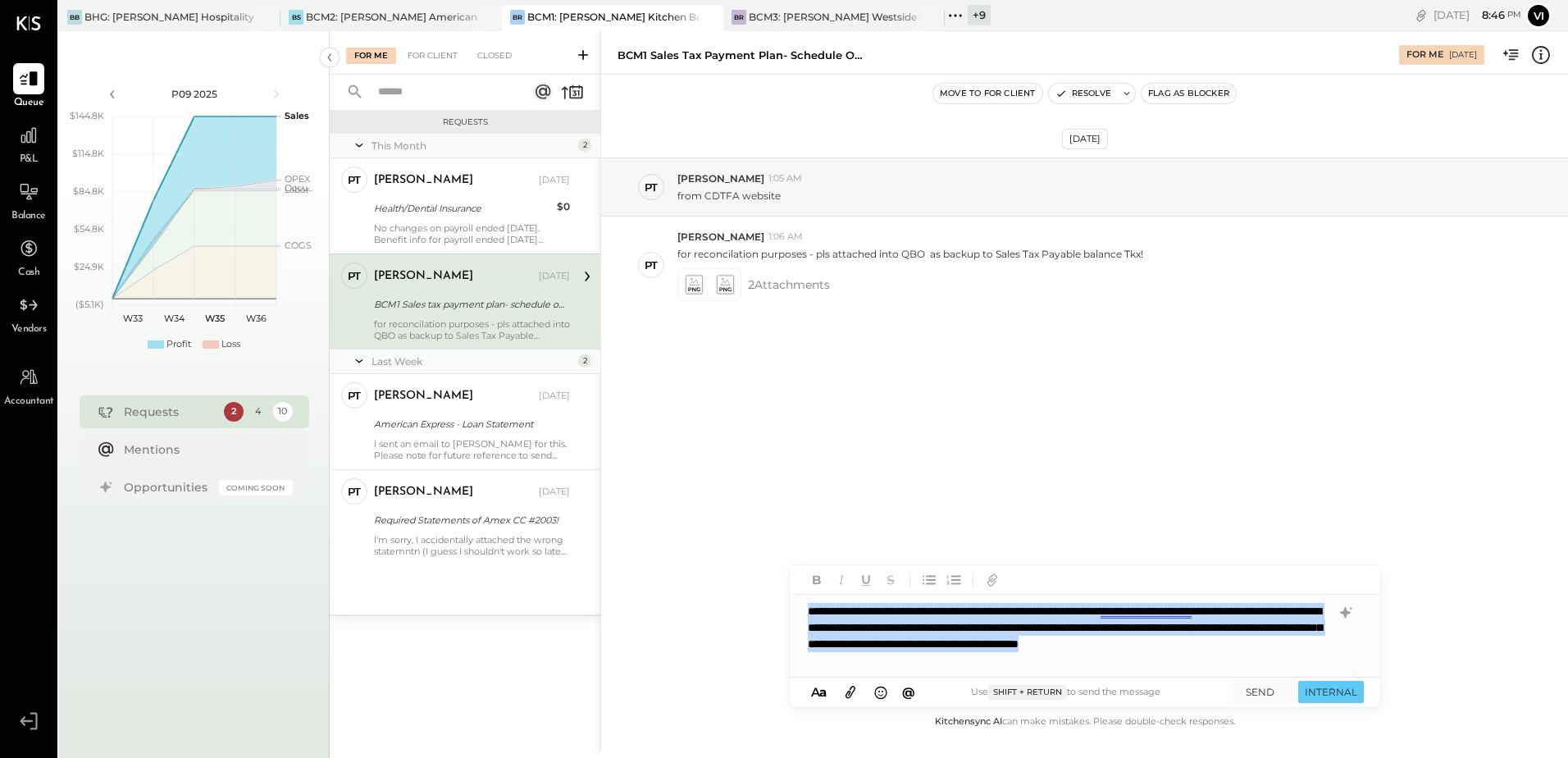
copy div "**********"
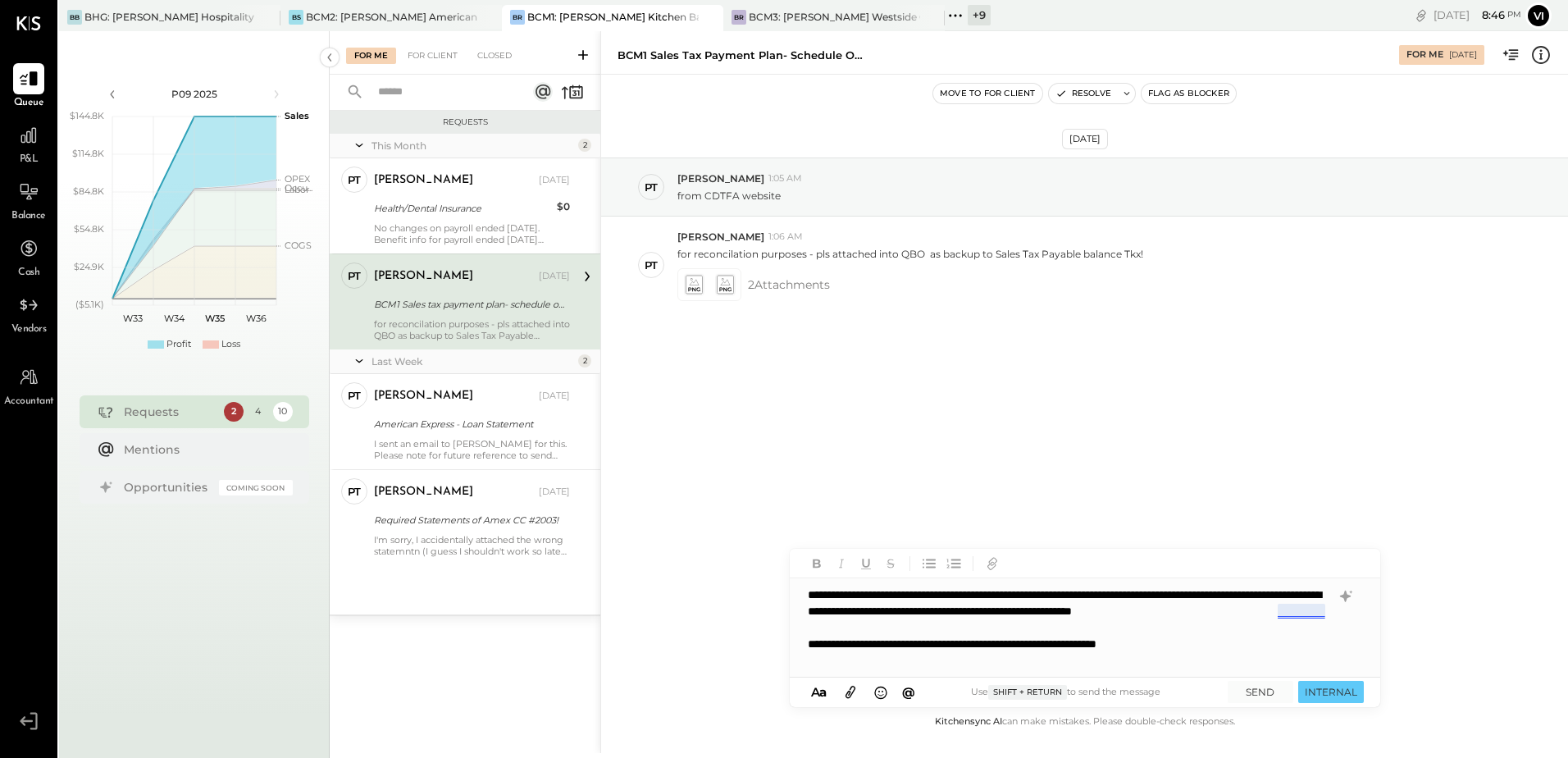
click at [1312, 619] on div "**********" at bounding box center [1084, 627] width 591 height 98
click at [1021, 628] on div "**********" at bounding box center [1084, 627] width 591 height 98
click at [843, 691] on icon at bounding box center [851, 691] width 18 height 19
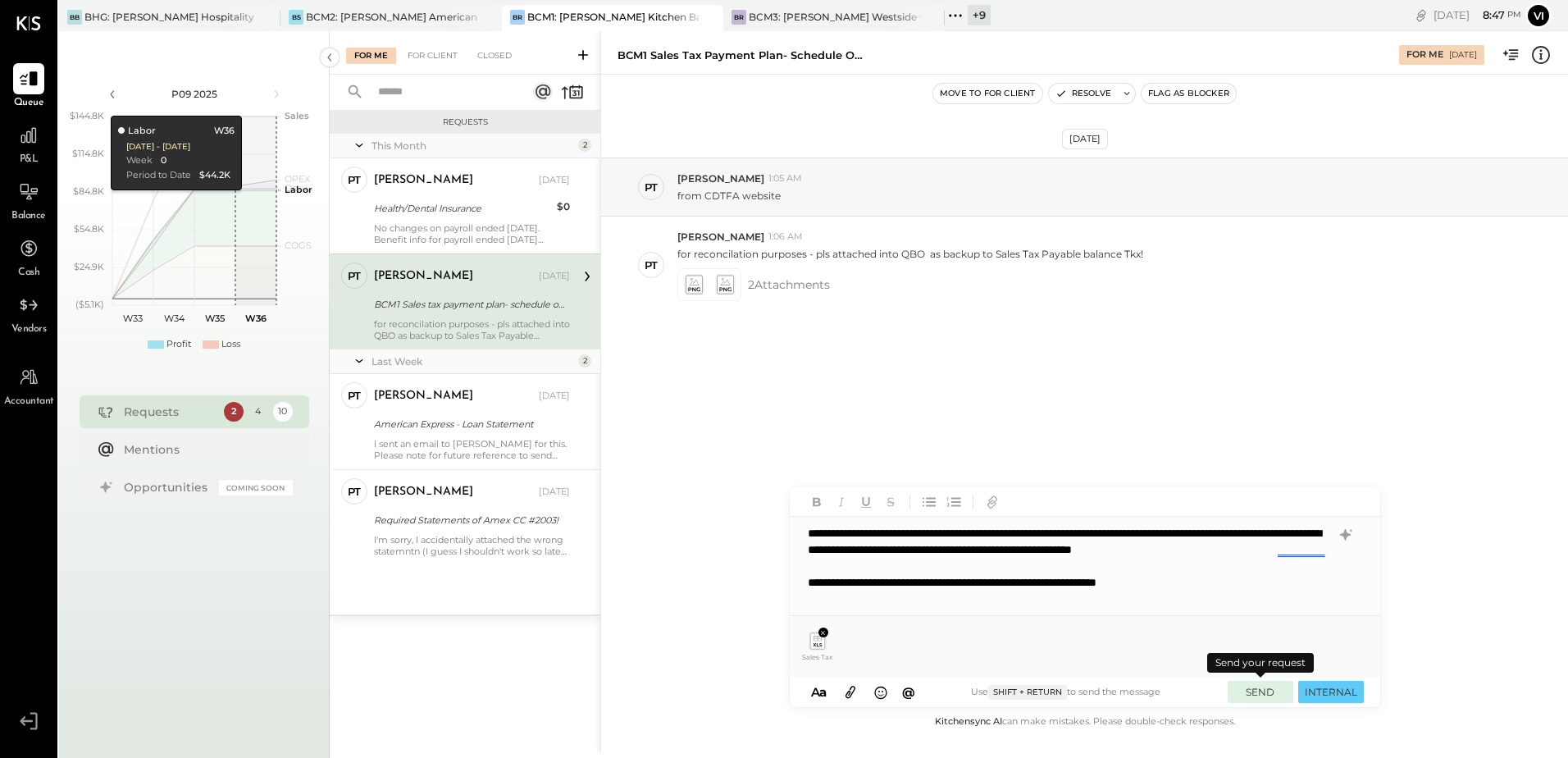
click at [1261, 687] on button "SEND" at bounding box center [1260, 691] width 66 height 22
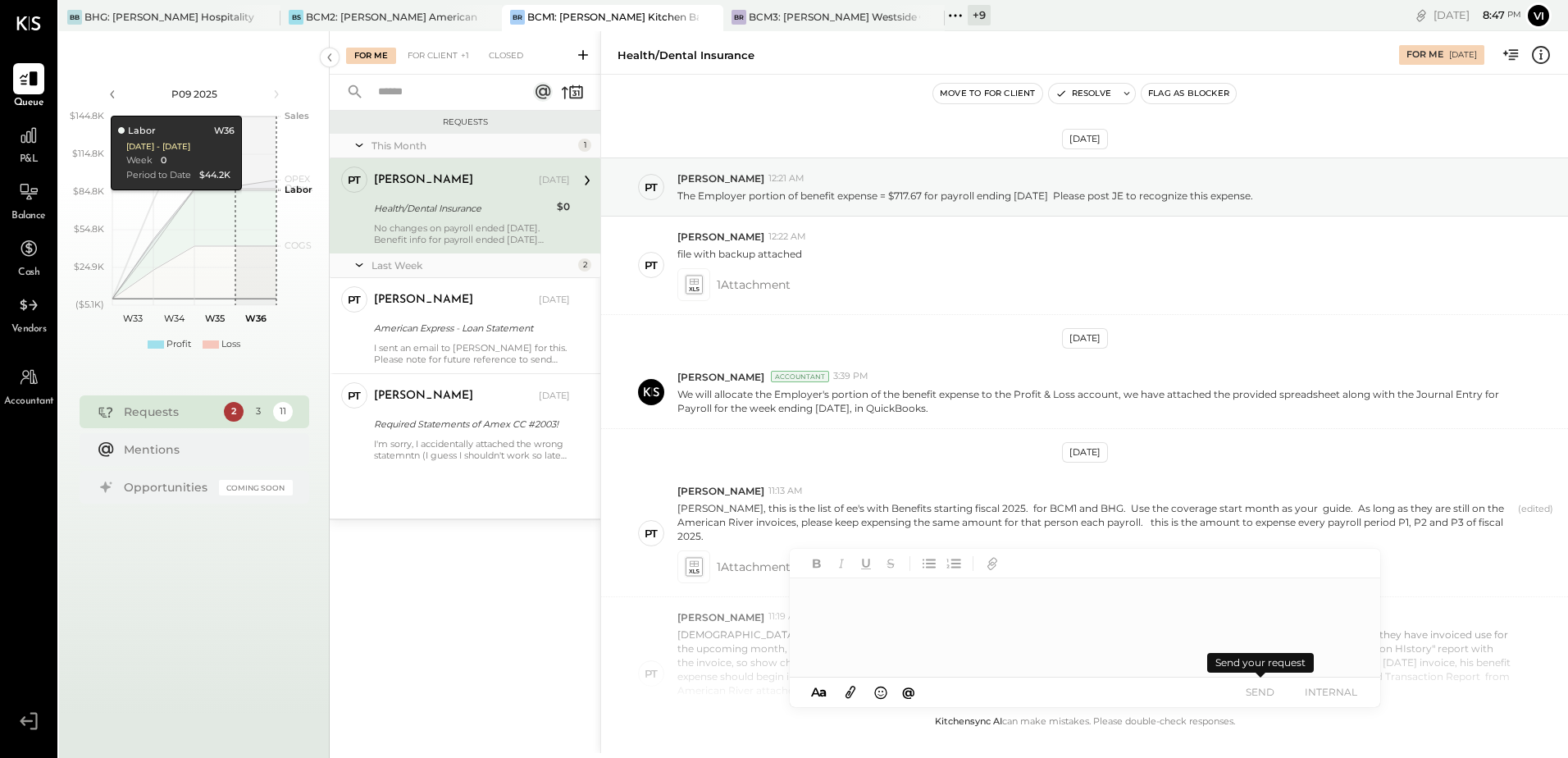
scroll to position [609, 0]
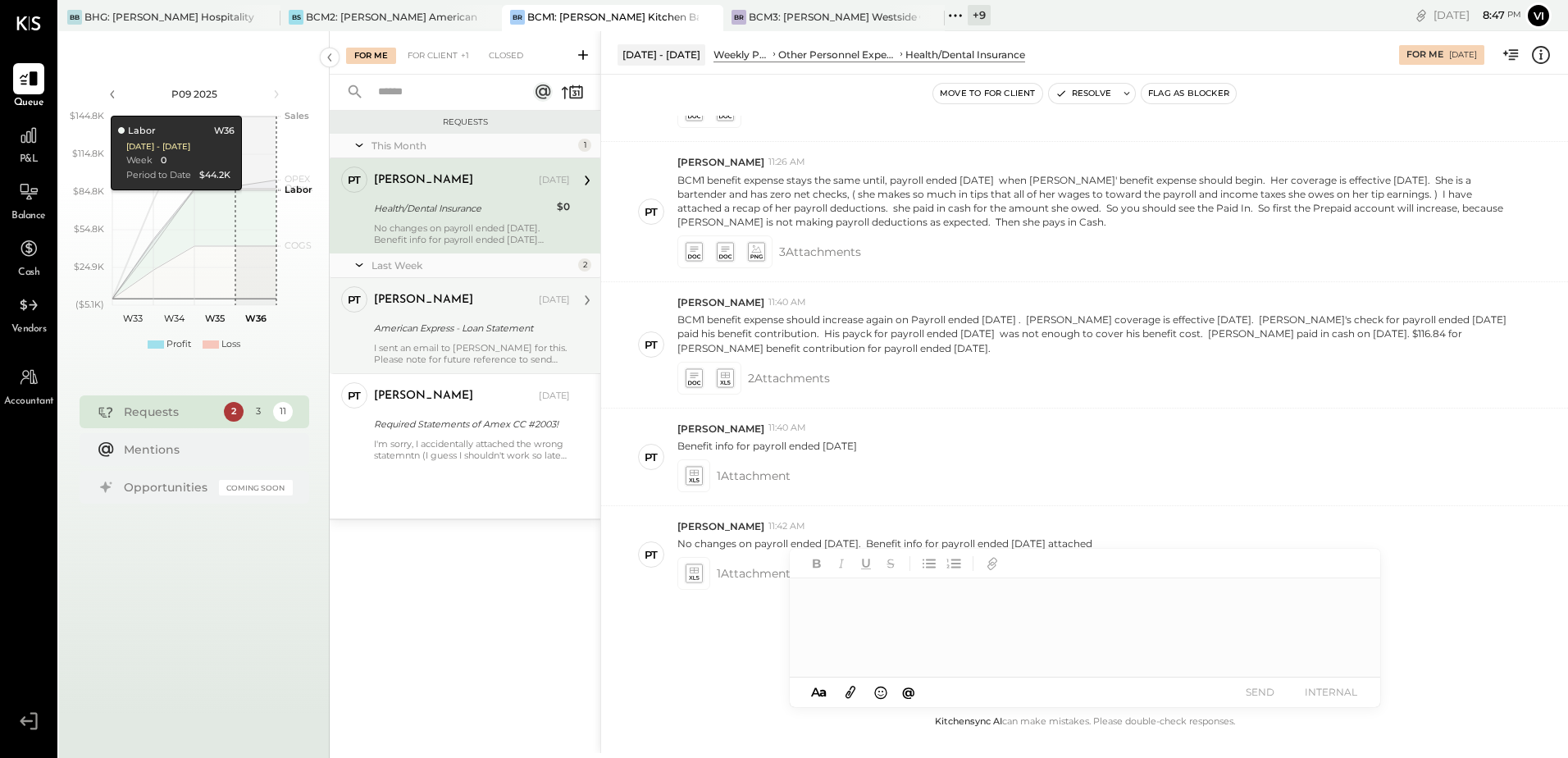
click at [433, 336] on div "American Express - Loan Statement" at bounding box center [469, 328] width 191 height 20
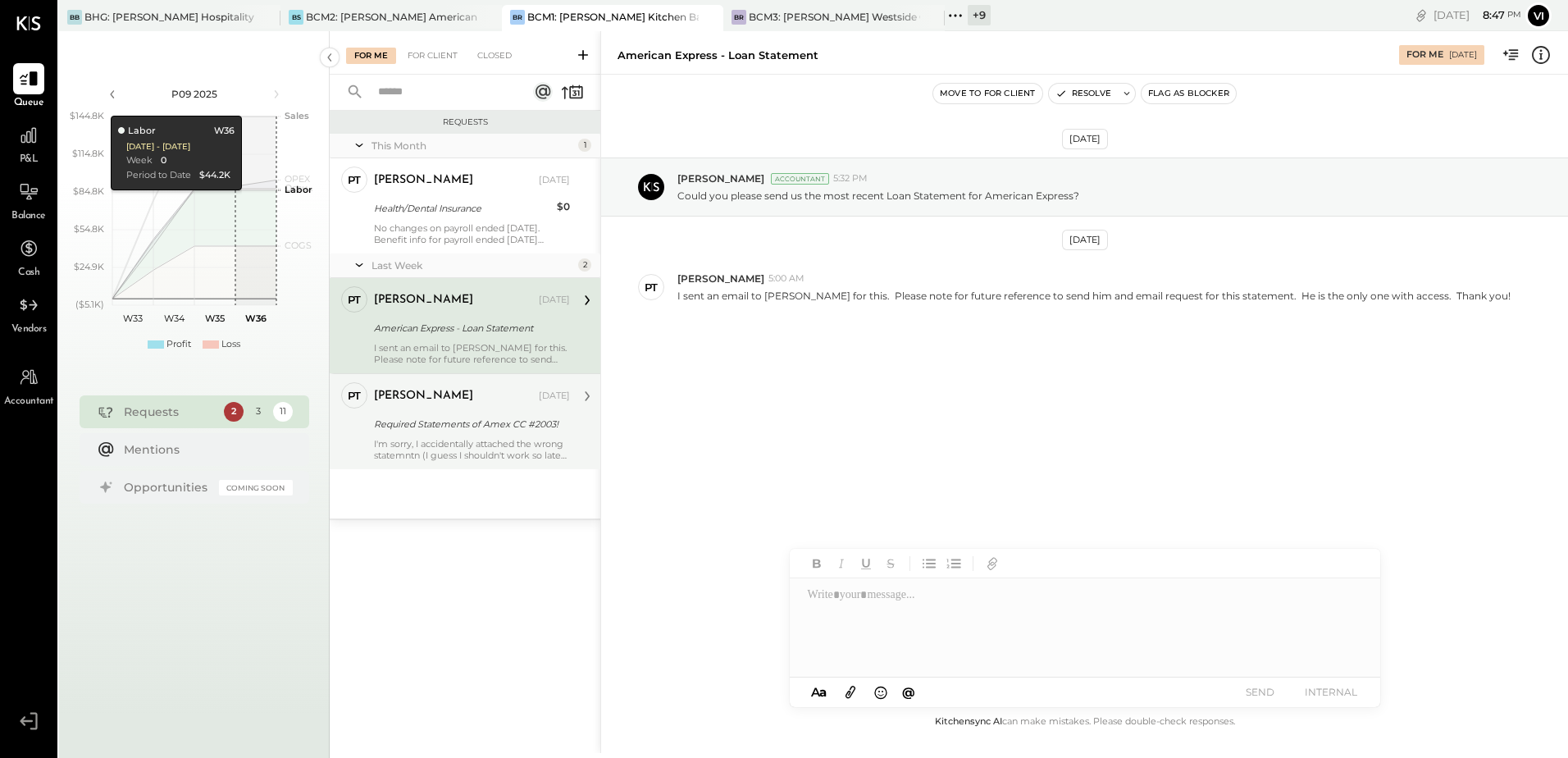
click at [459, 424] on div "Required Statements of Amex CC #2003!" at bounding box center [469, 424] width 191 height 16
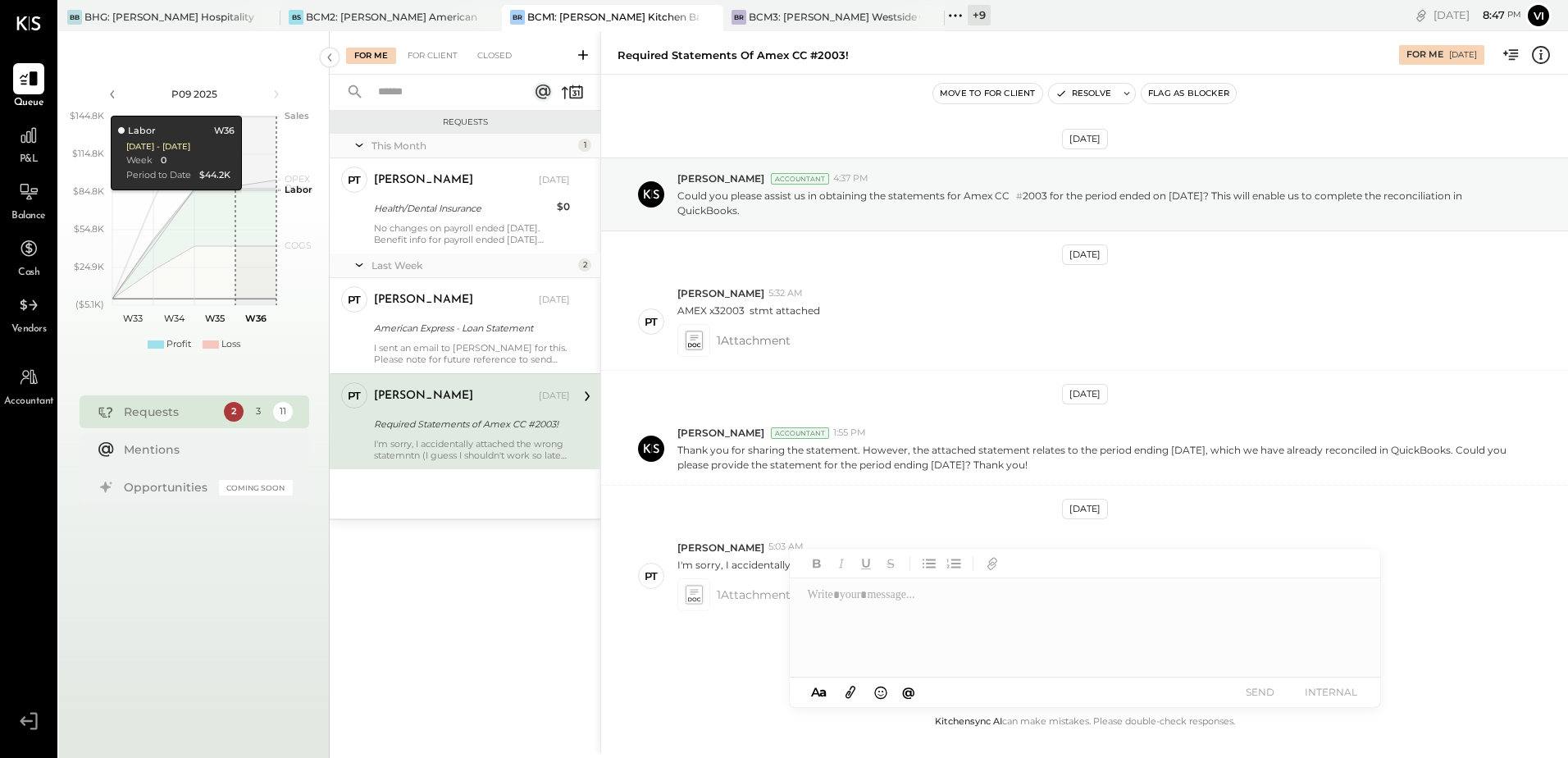
scroll to position [35, 0]
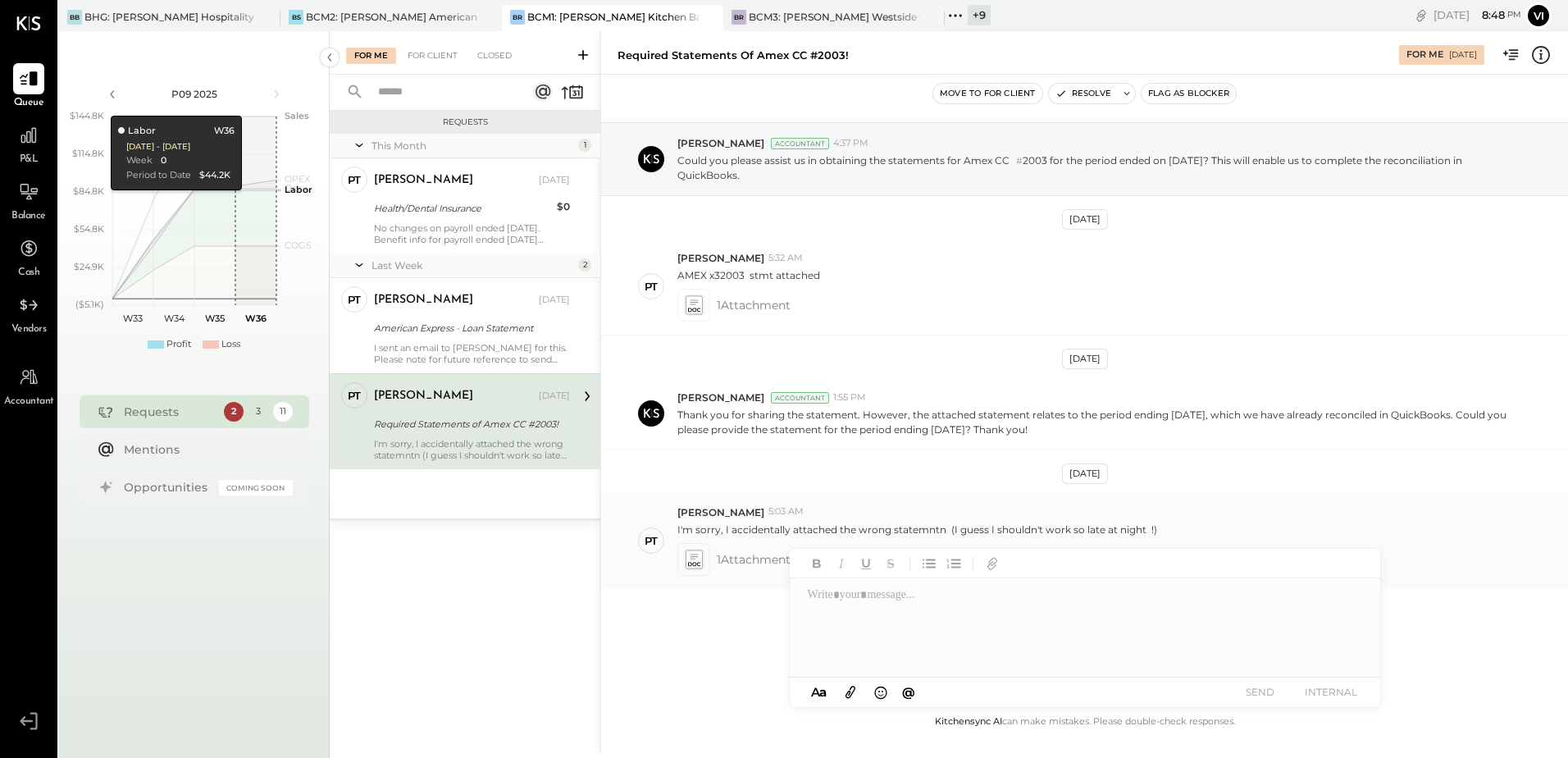
click at [695, 560] on icon at bounding box center [693, 558] width 17 height 19
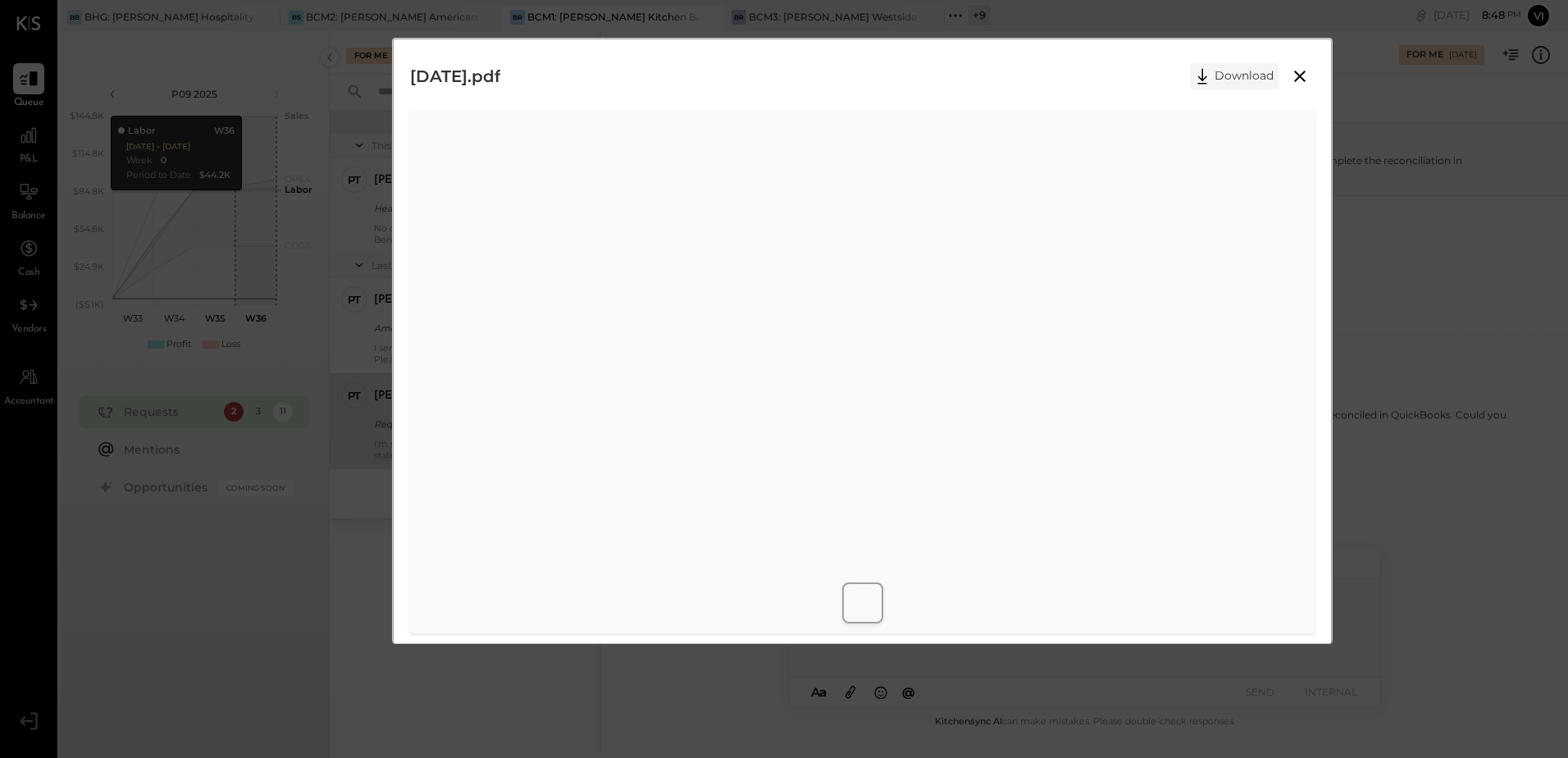
click at [1236, 79] on button "Download" at bounding box center [1234, 76] width 88 height 26
click at [1295, 69] on icon at bounding box center [1300, 76] width 20 height 20
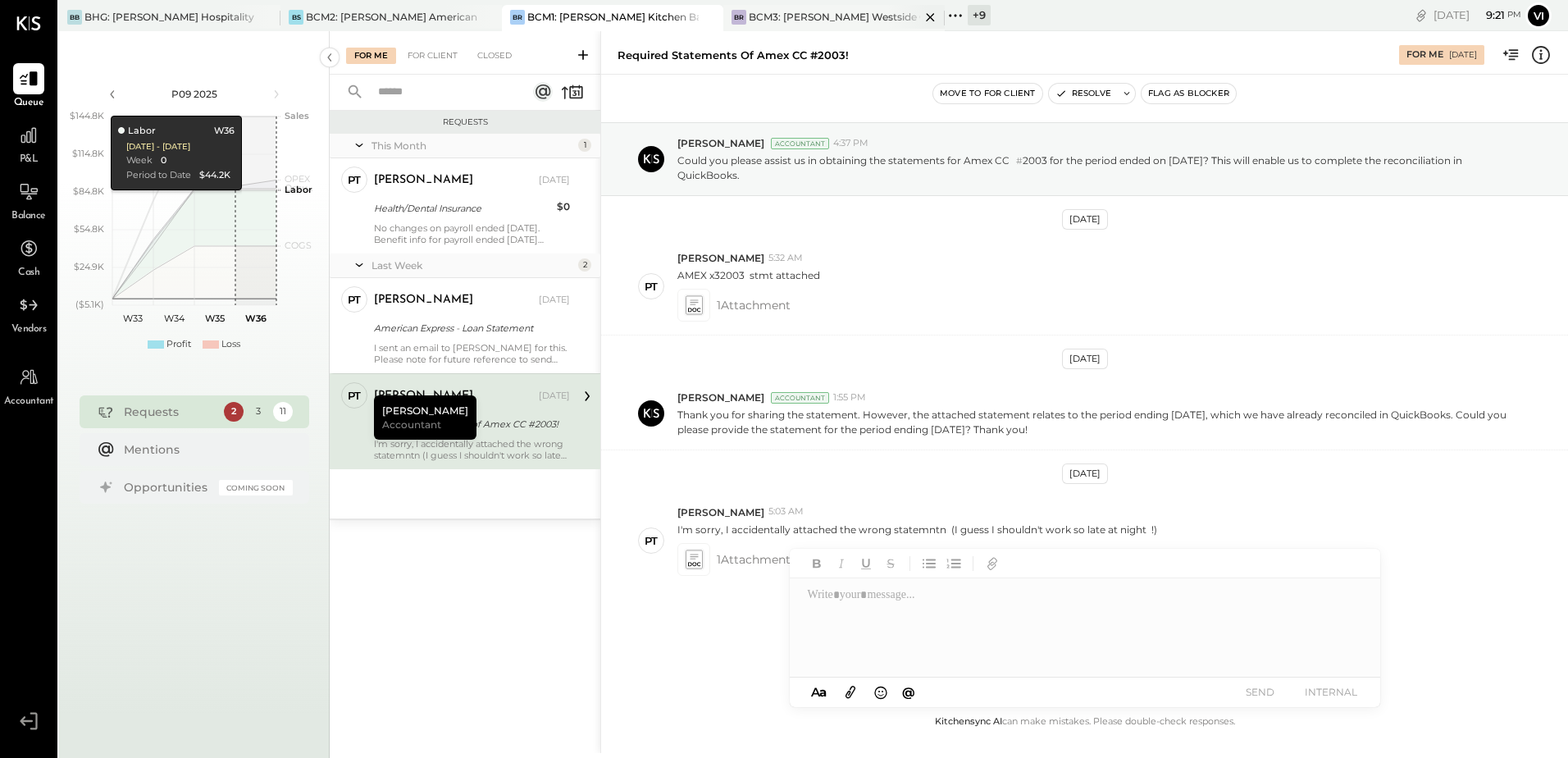
click at [845, 25] on div "BR BCM3: [PERSON_NAME] Westside Grill" at bounding box center [833, 17] width 221 height 26
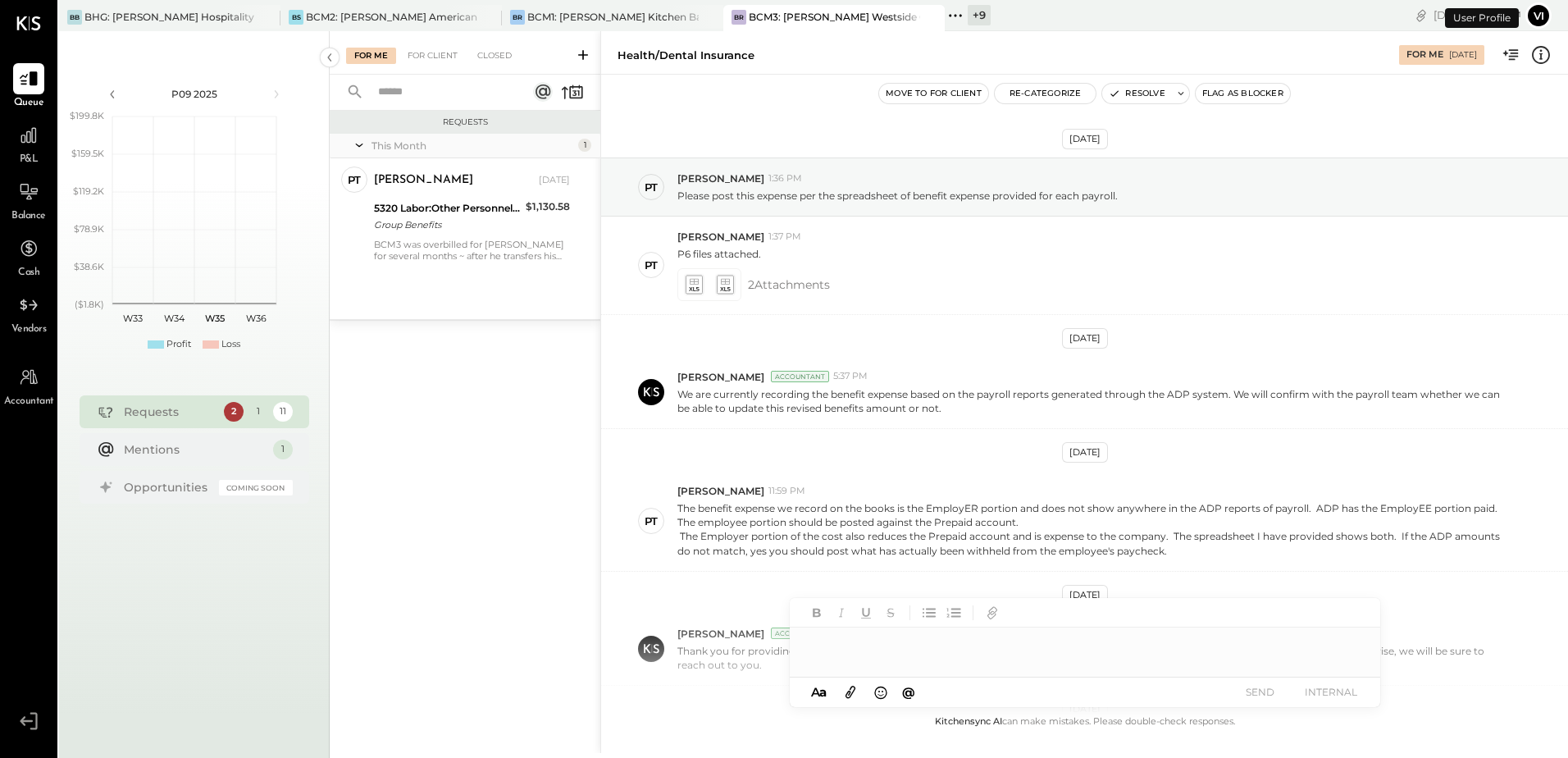
scroll to position [445, 0]
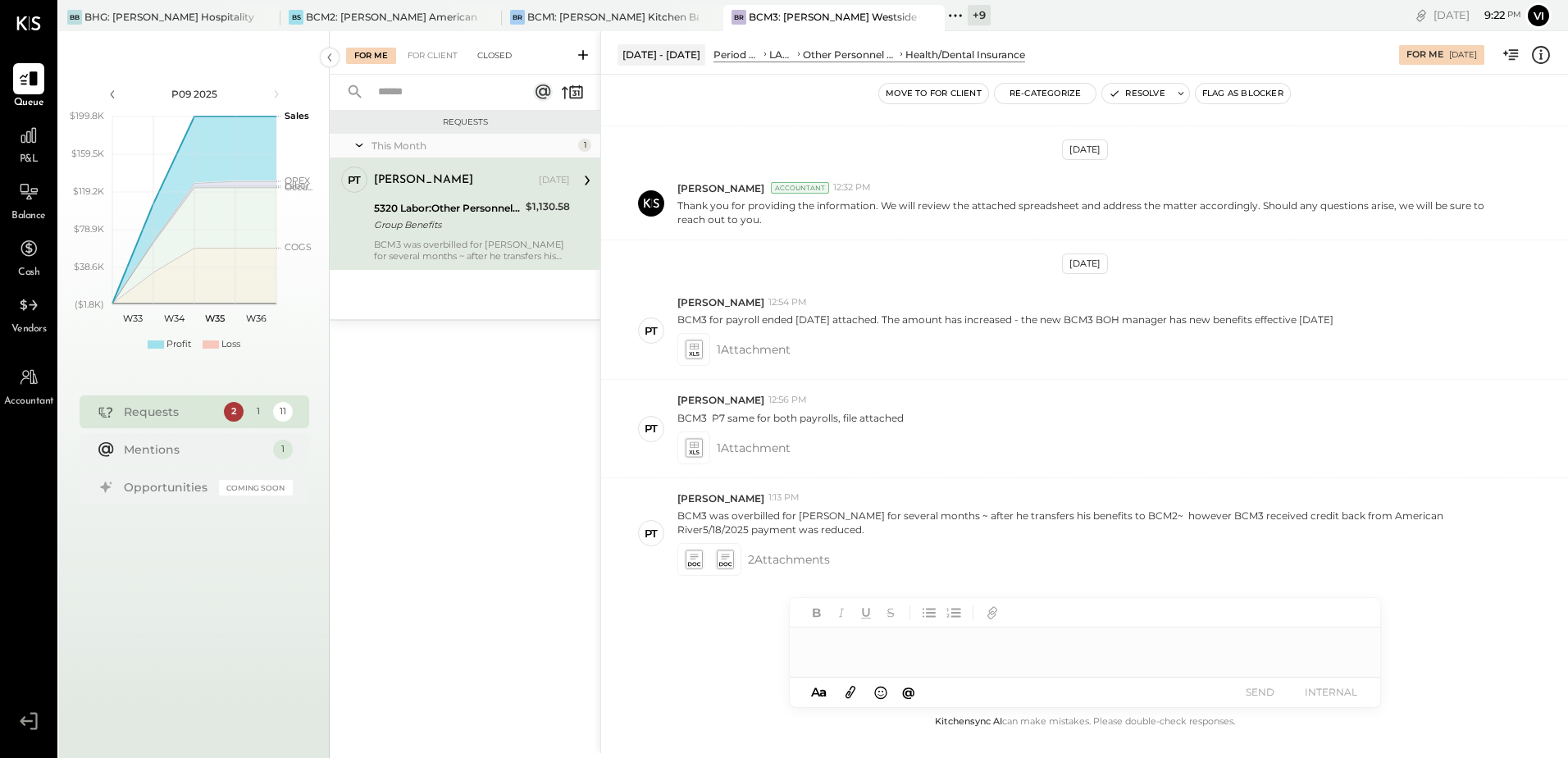
click at [497, 49] on div "Closed" at bounding box center [494, 56] width 51 height 16
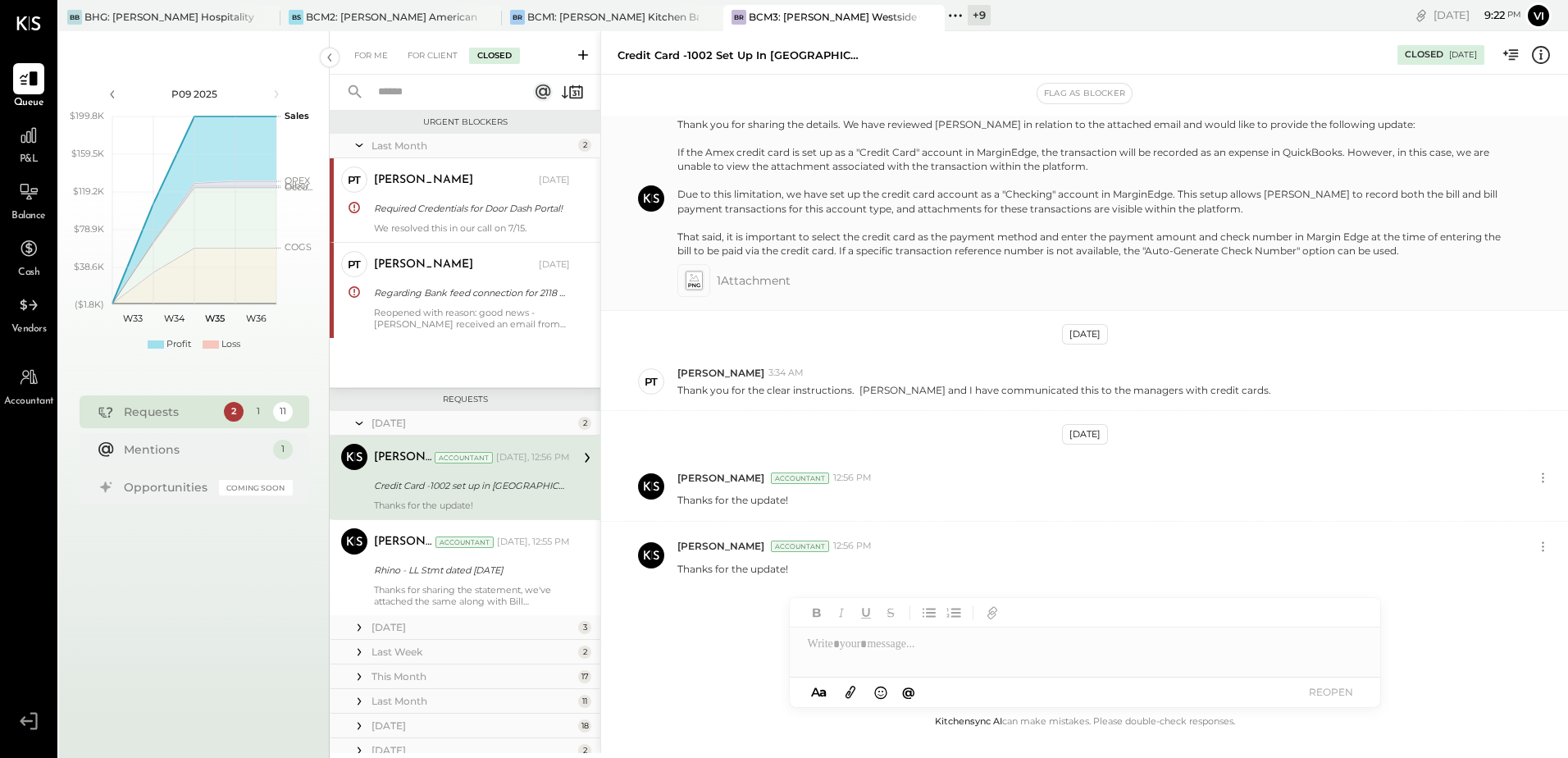
scroll to position [44, 0]
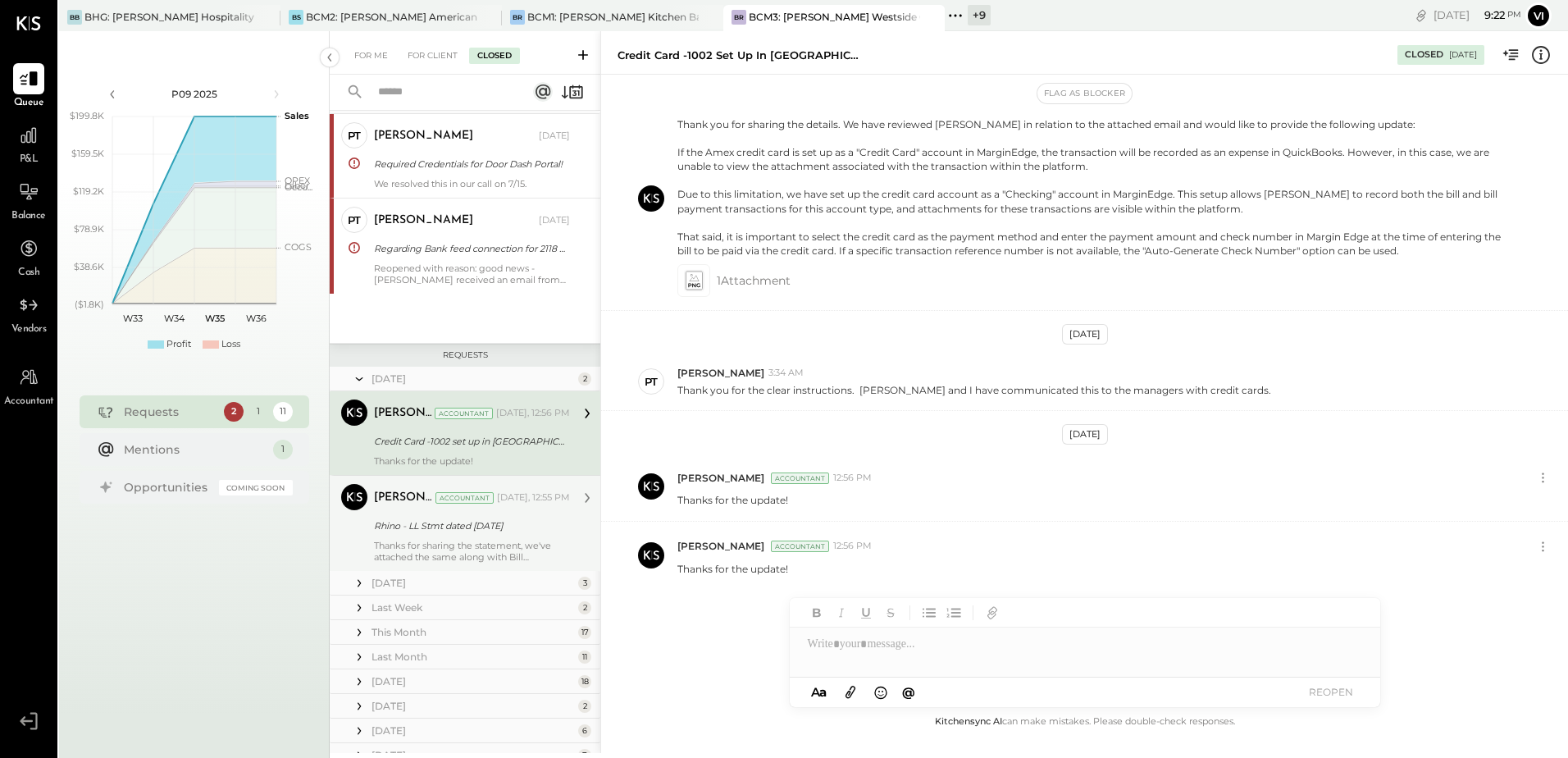
click at [490, 546] on div "Thanks for sharing the statement, we've attached the same along with Bill trans…" at bounding box center [472, 551] width 196 height 23
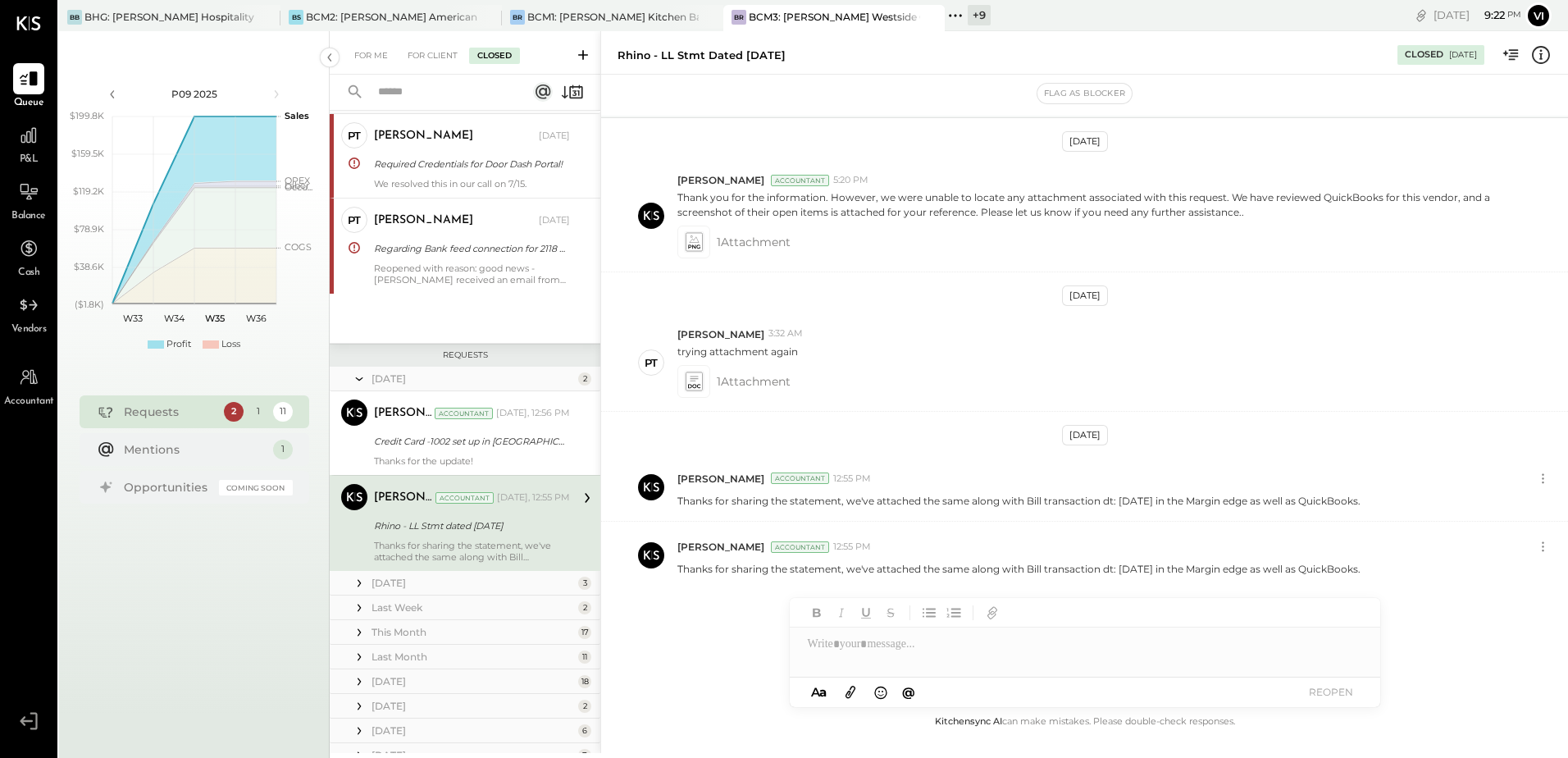
scroll to position [98, 0]
click at [472, 440] on div "Credit Card -1002 set up in [GEOGRAPHIC_DATA]" at bounding box center [469, 441] width 191 height 16
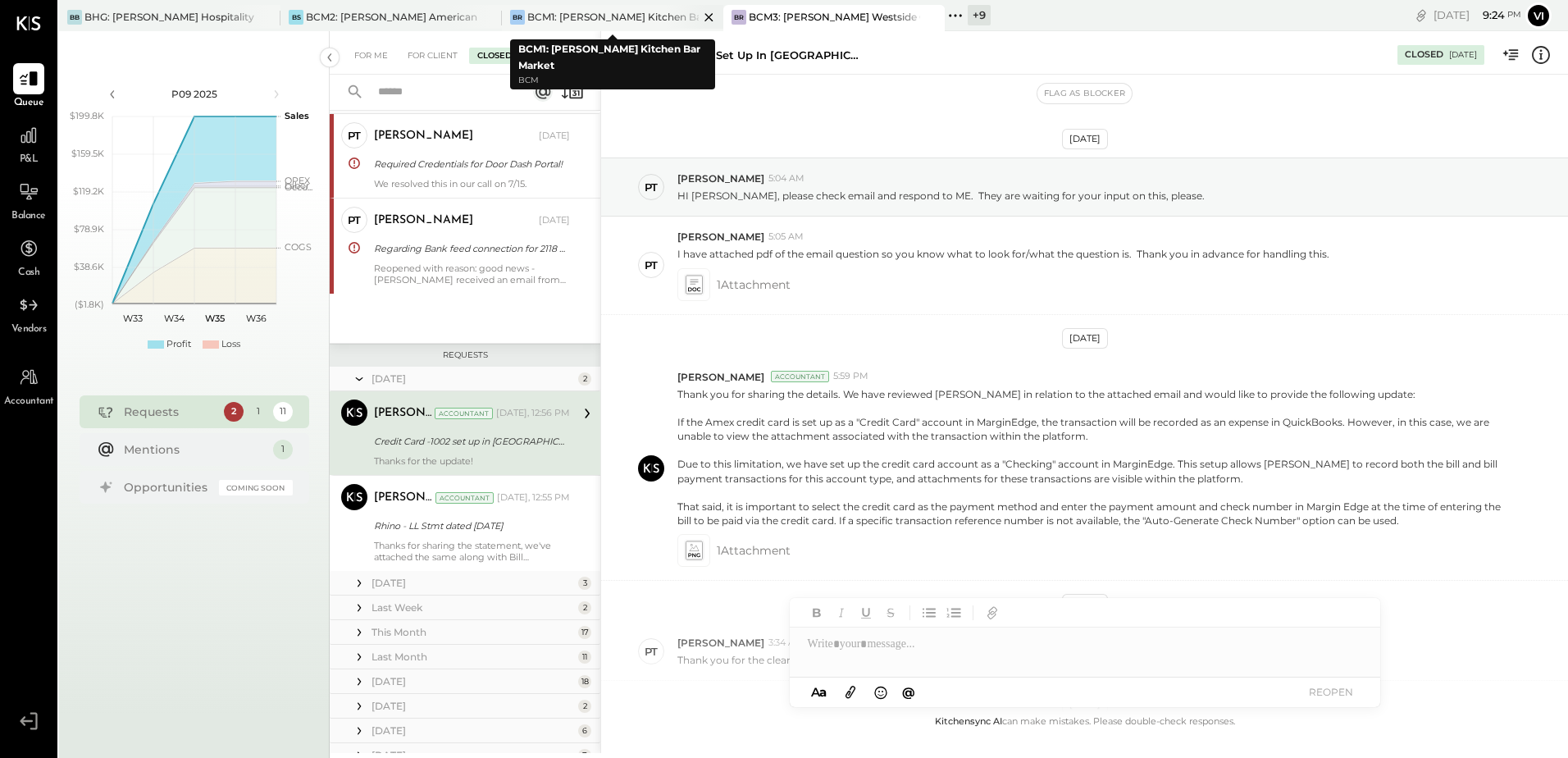
click at [595, 15] on div "BCM1: [PERSON_NAME] Kitchen Bar Market" at bounding box center [612, 17] width 172 height 14
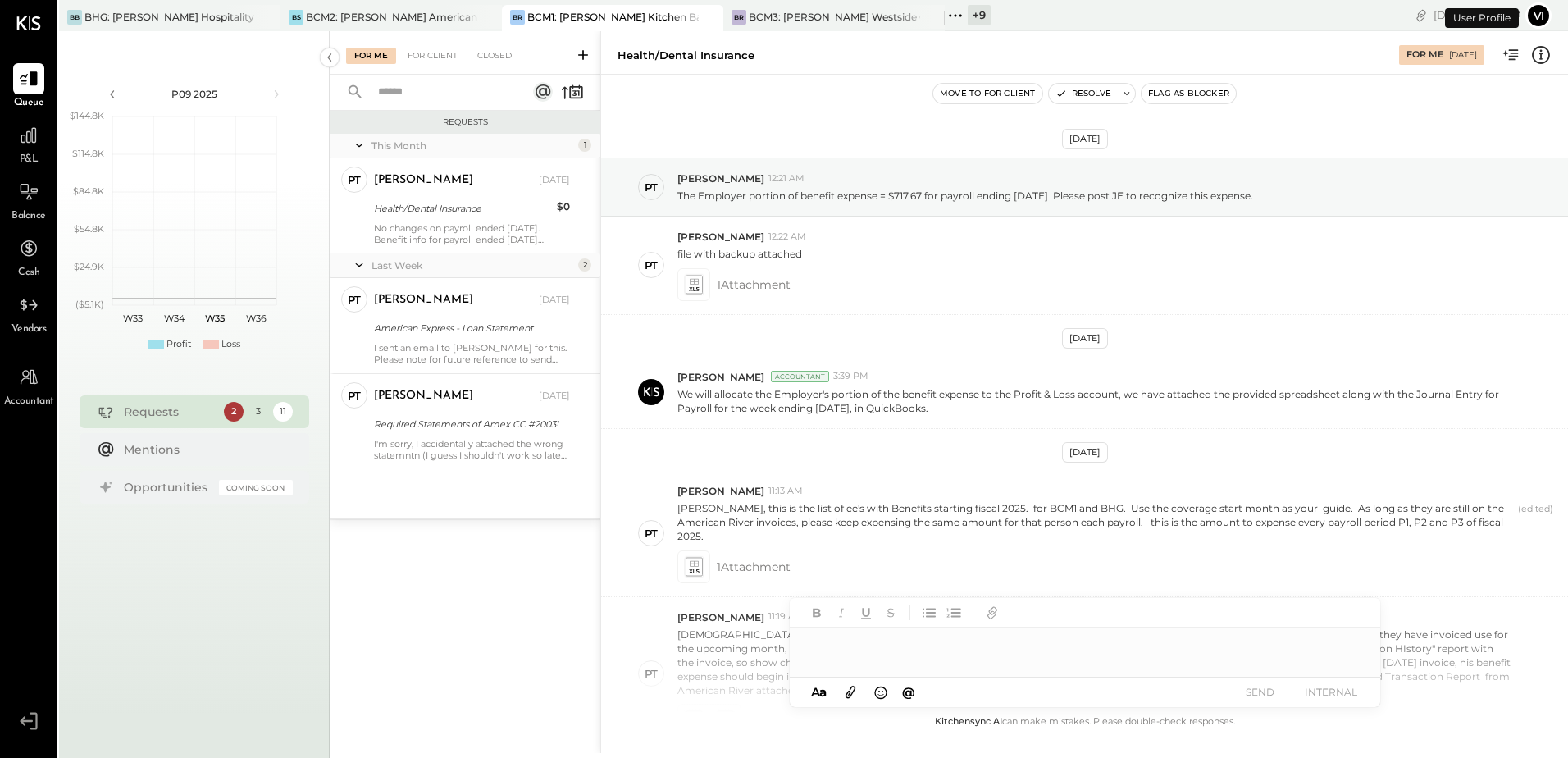
scroll to position [609, 0]
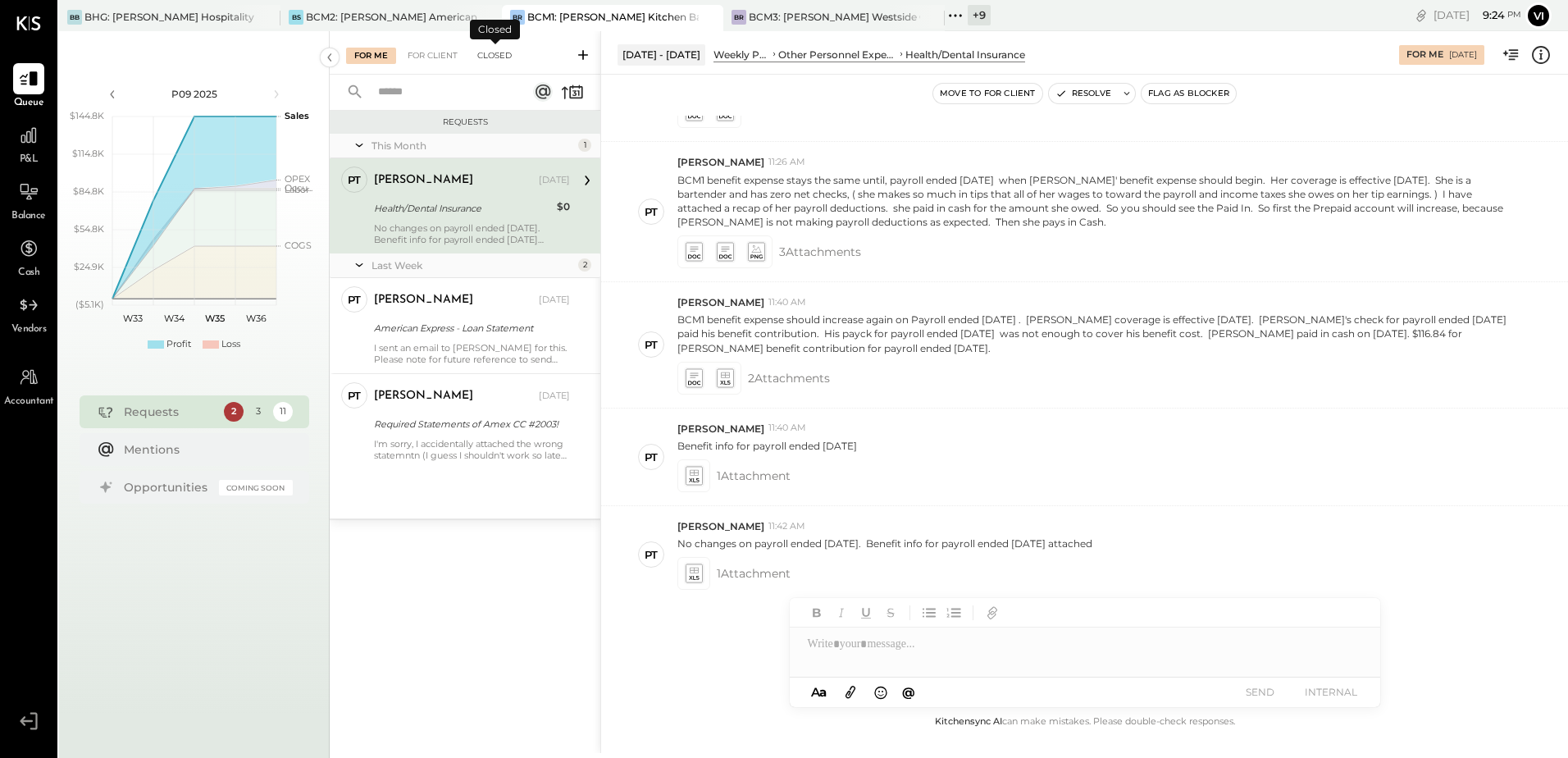
click at [494, 54] on div "Closed" at bounding box center [494, 56] width 51 height 16
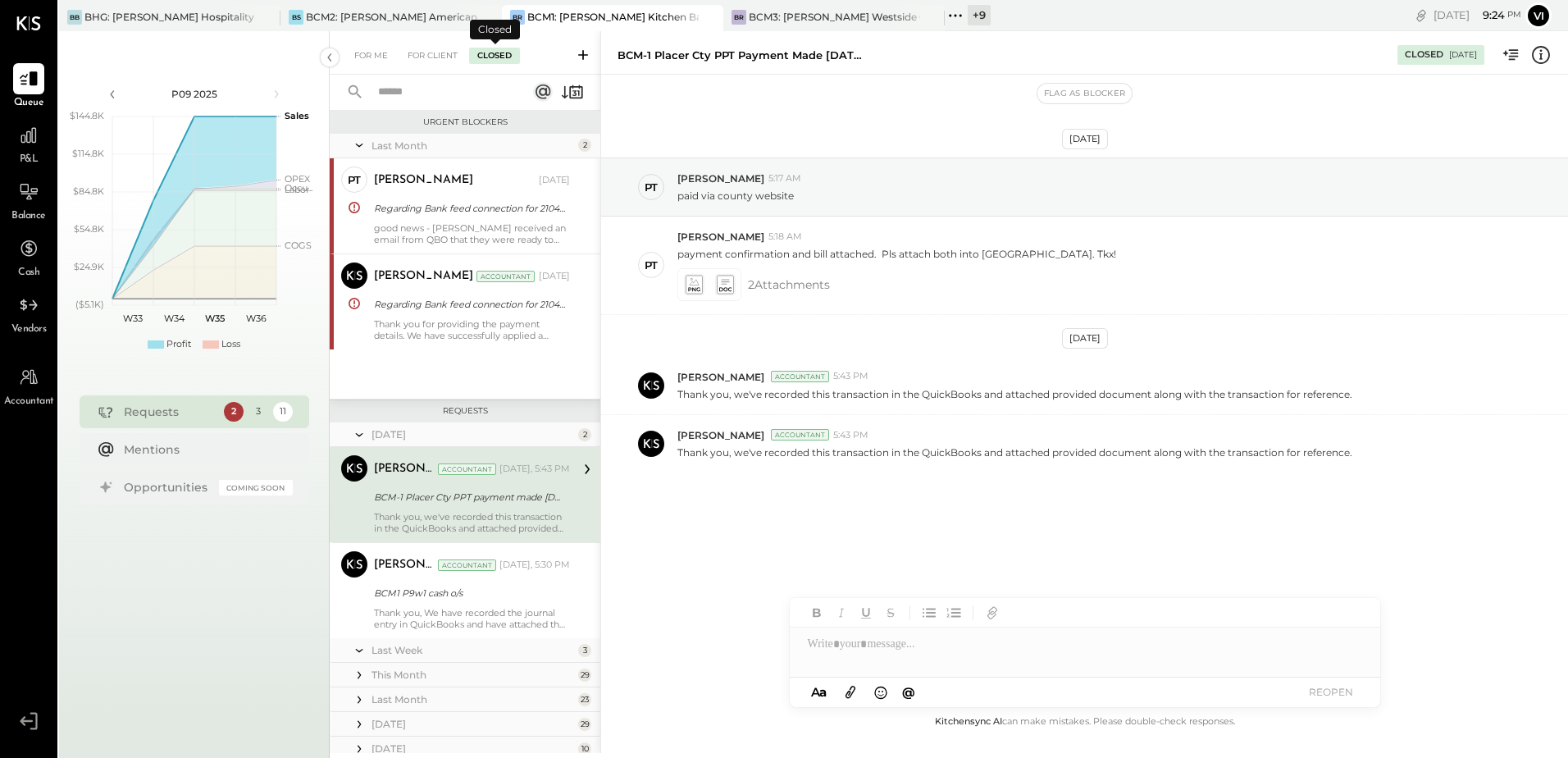
scroll to position [61, 0]
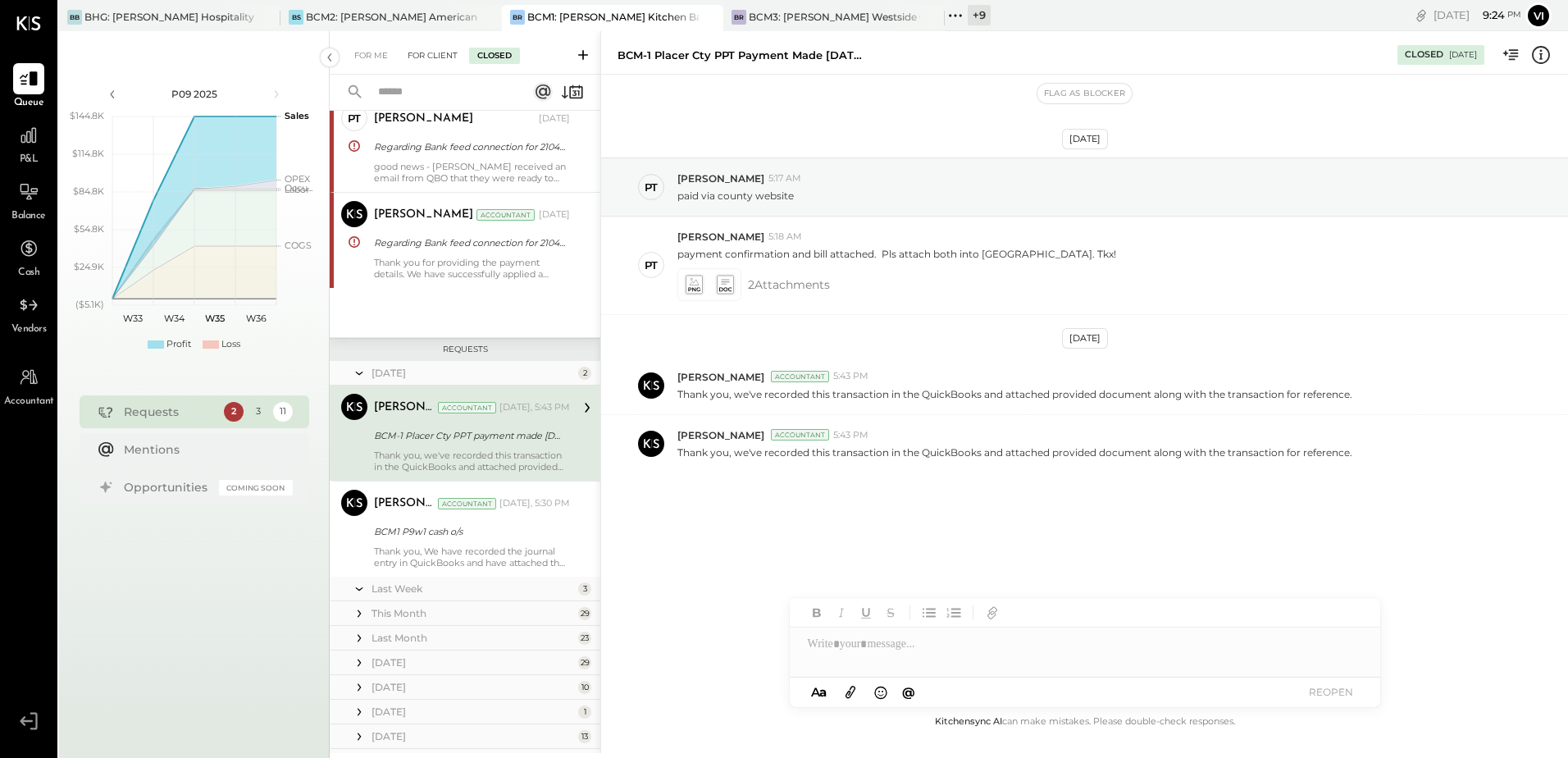
click at [433, 58] on div "For Client" at bounding box center [432, 56] width 67 height 16
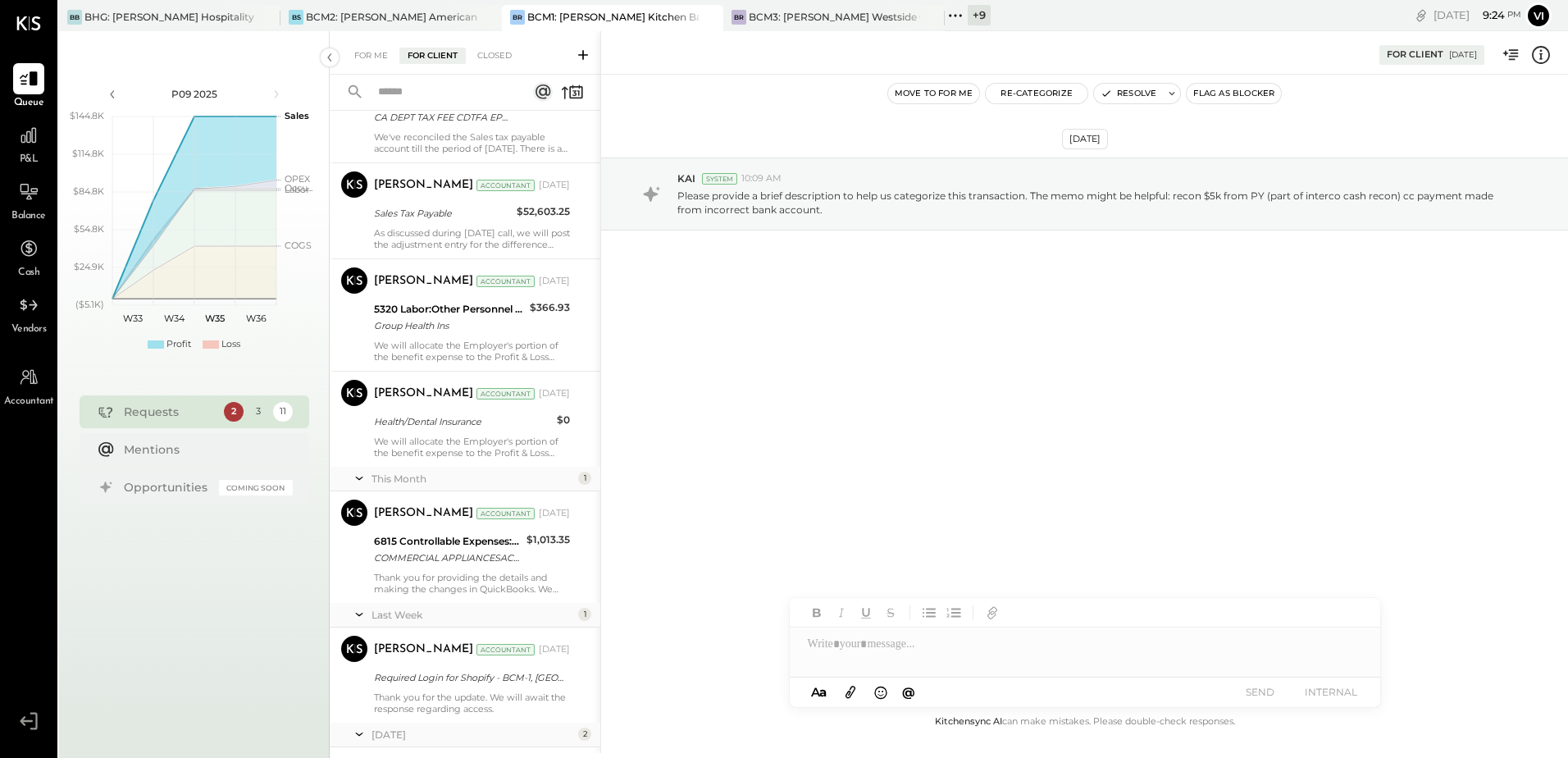
scroll to position [724, 0]
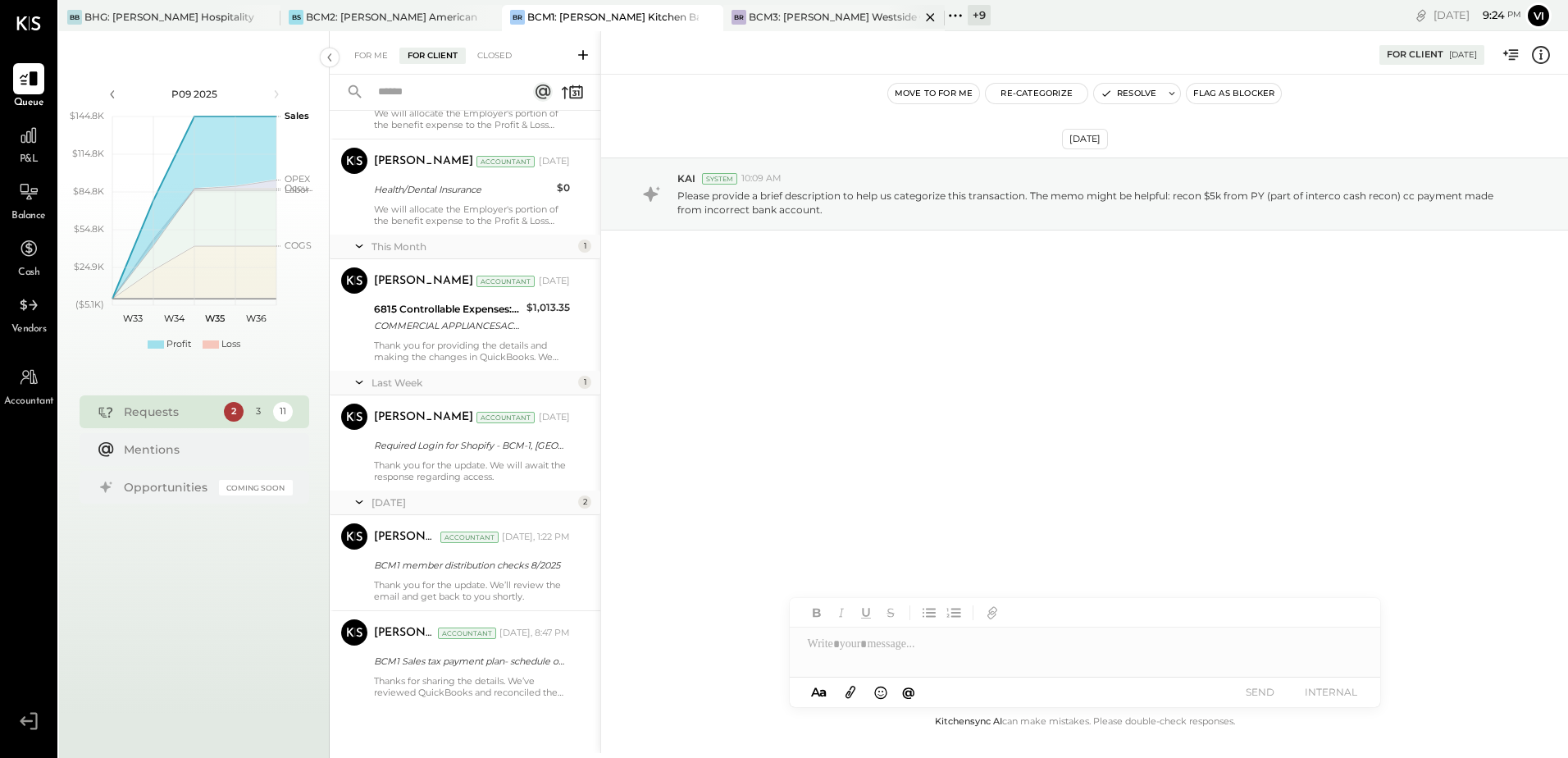
click at [797, 10] on div "BCM3: [PERSON_NAME] Westside Grill" at bounding box center [834, 17] width 172 height 14
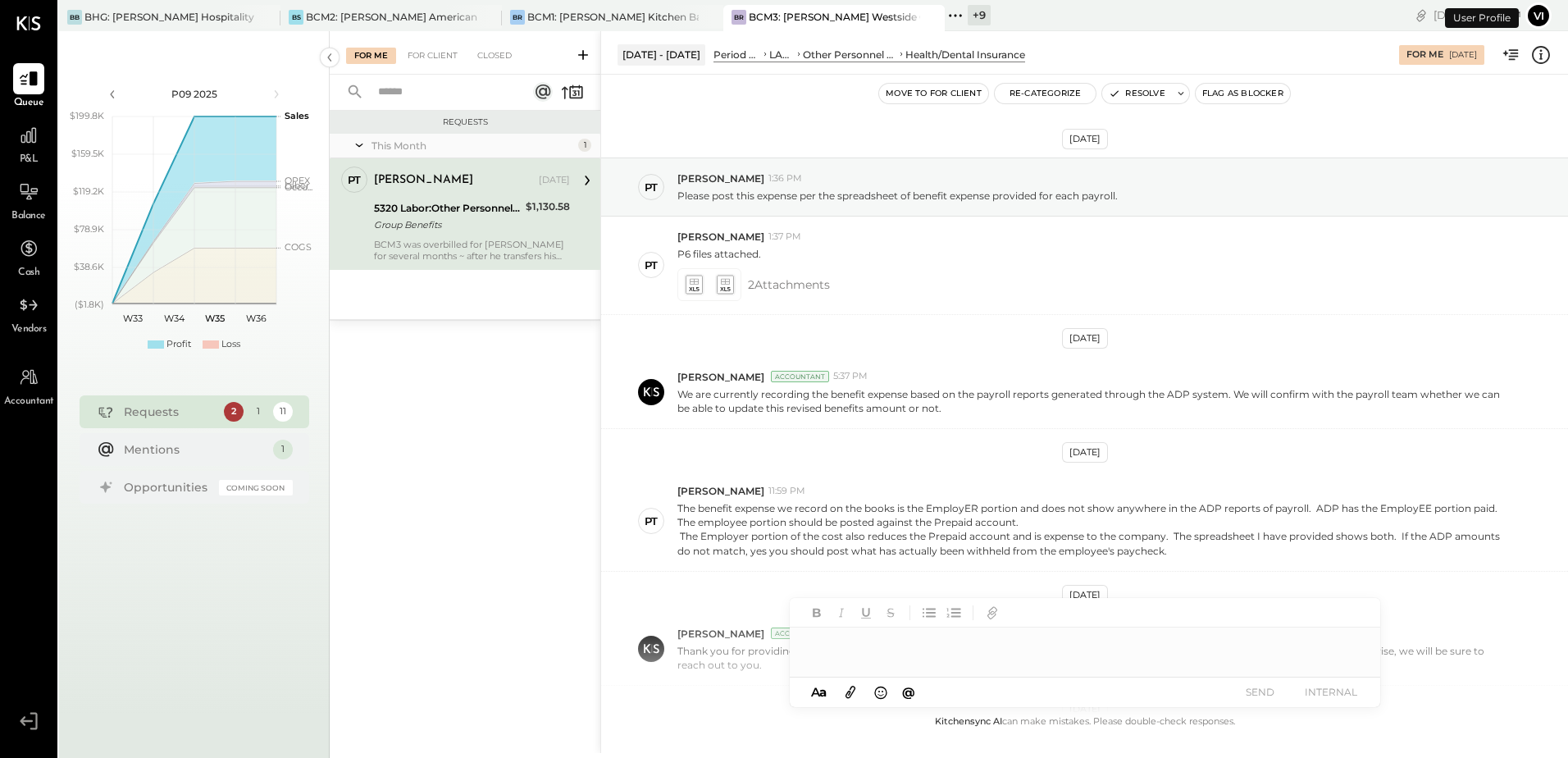
scroll to position [445, 0]
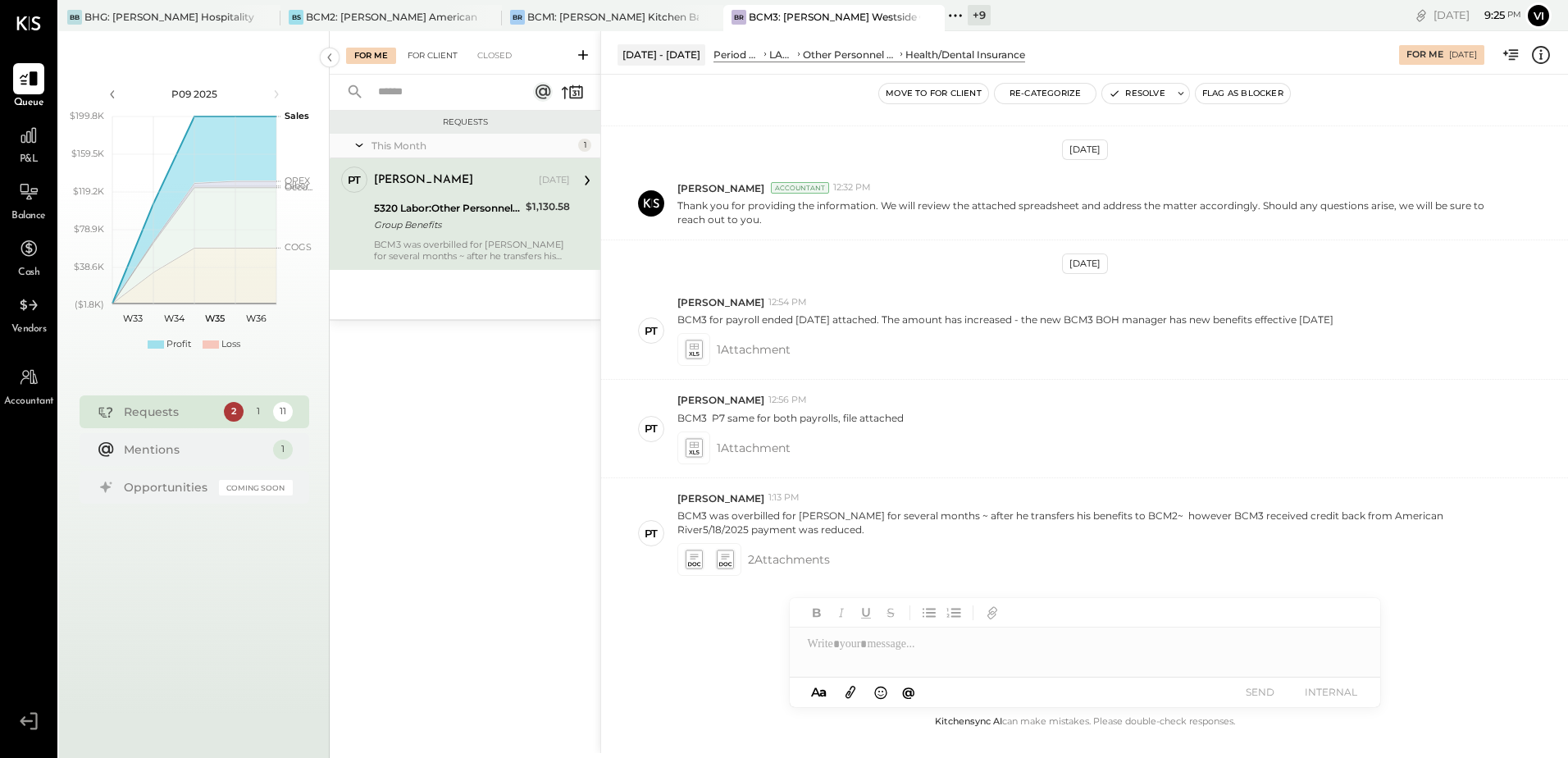
click at [441, 55] on div "For Client" at bounding box center [432, 56] width 67 height 16
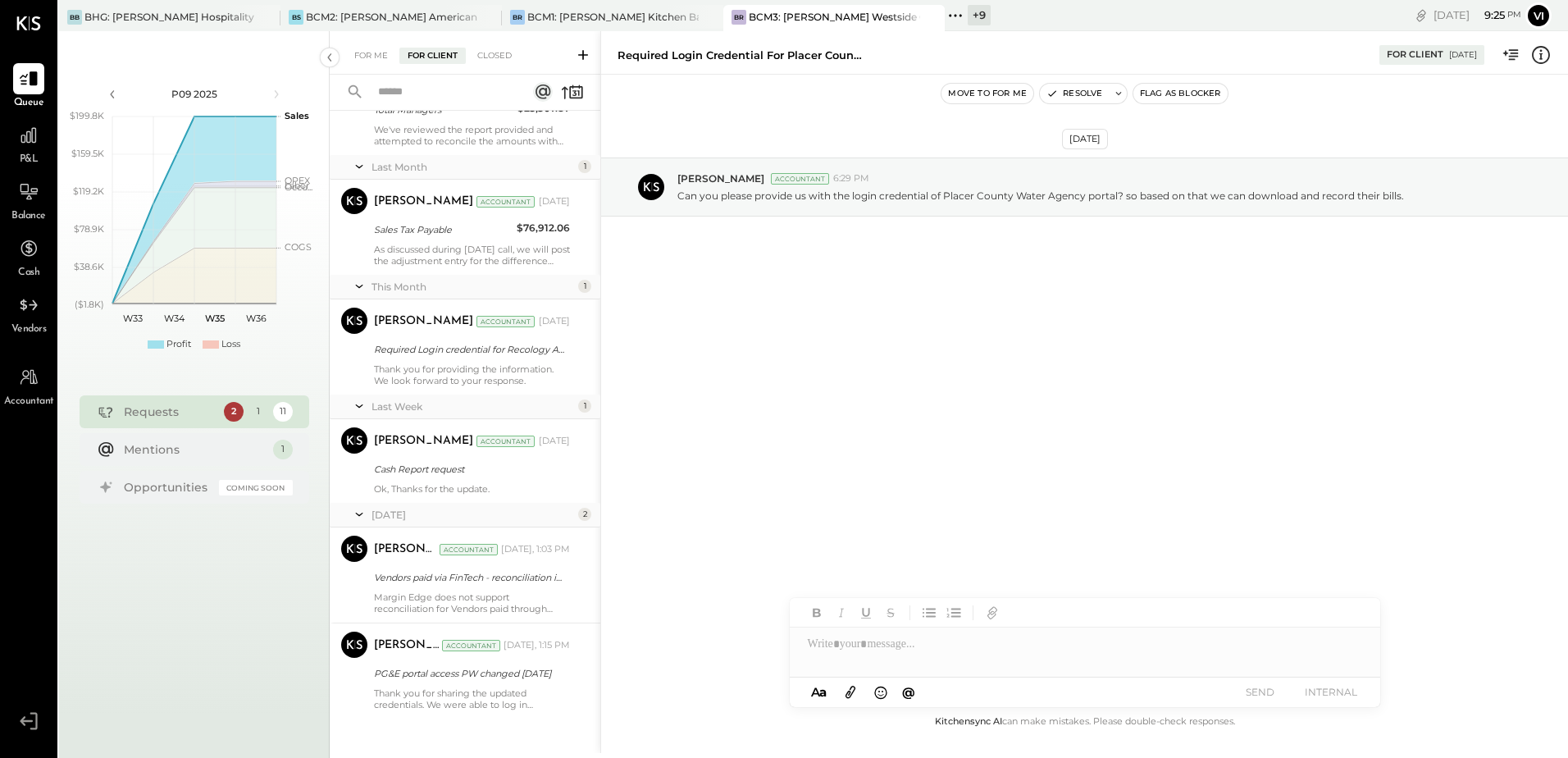
scroll to position [664, 0]
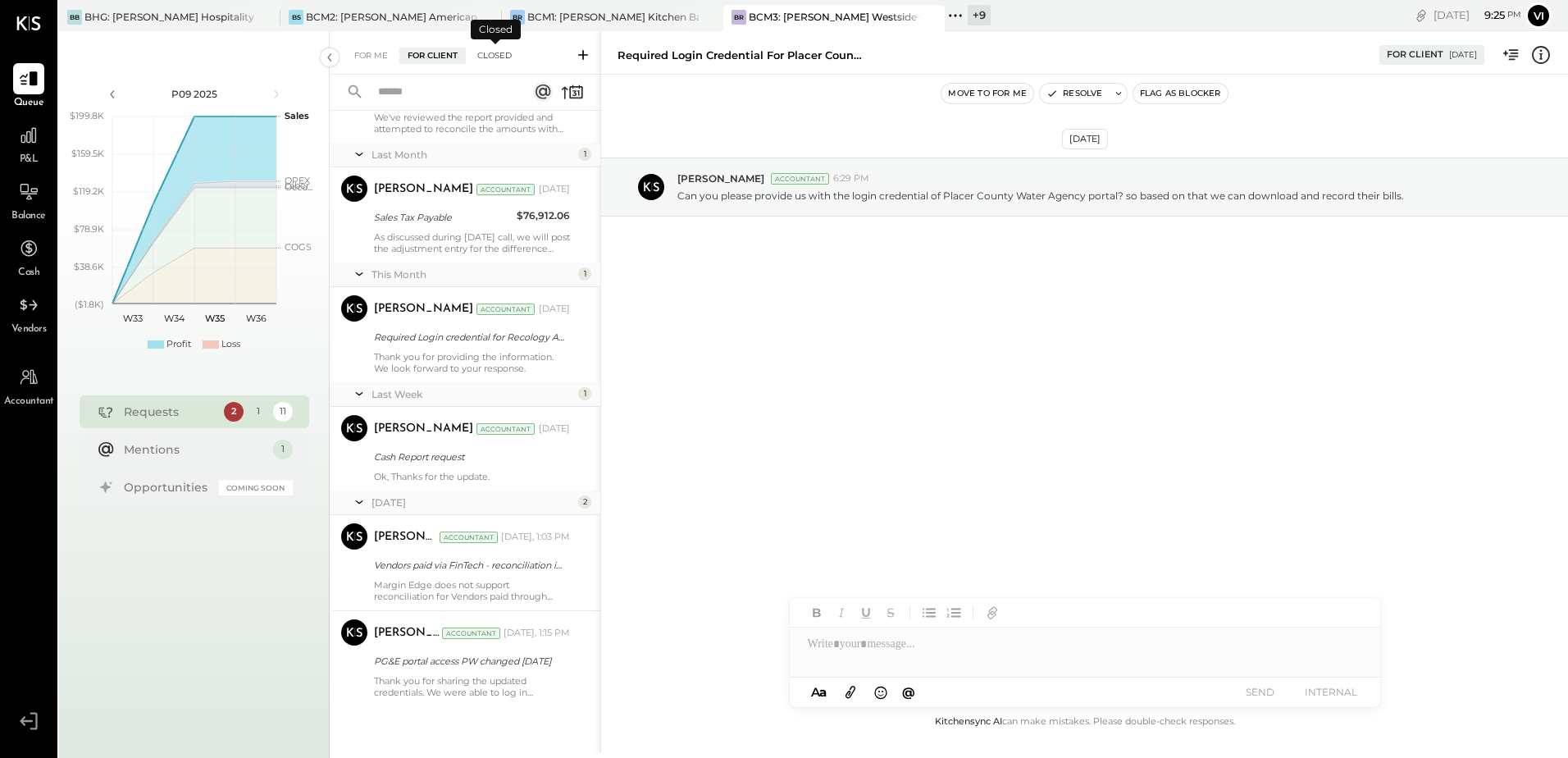
click at [497, 56] on div "Closed" at bounding box center [494, 56] width 51 height 16
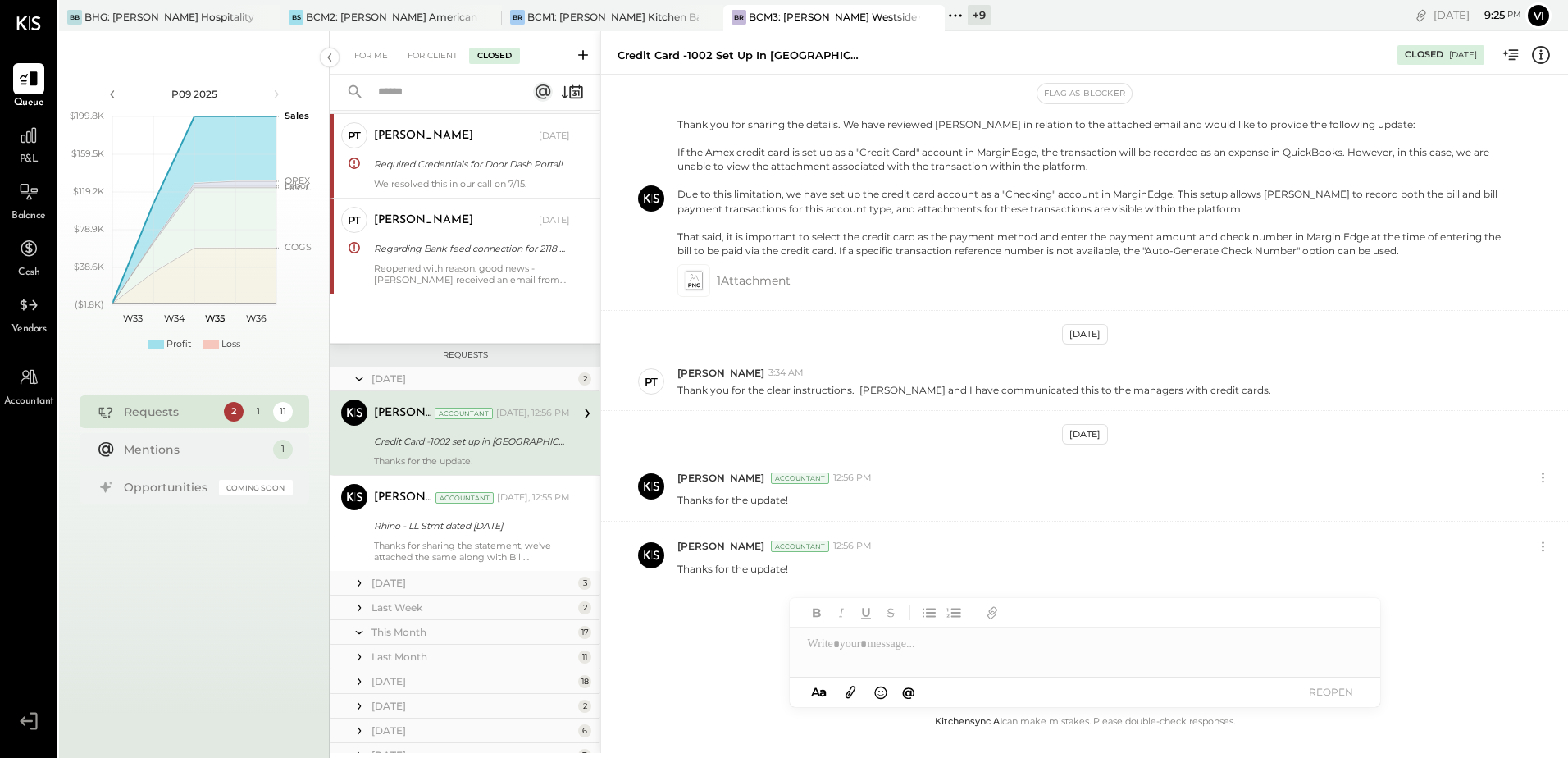
scroll to position [44, 0]
click at [439, 57] on div "For Client" at bounding box center [432, 56] width 67 height 16
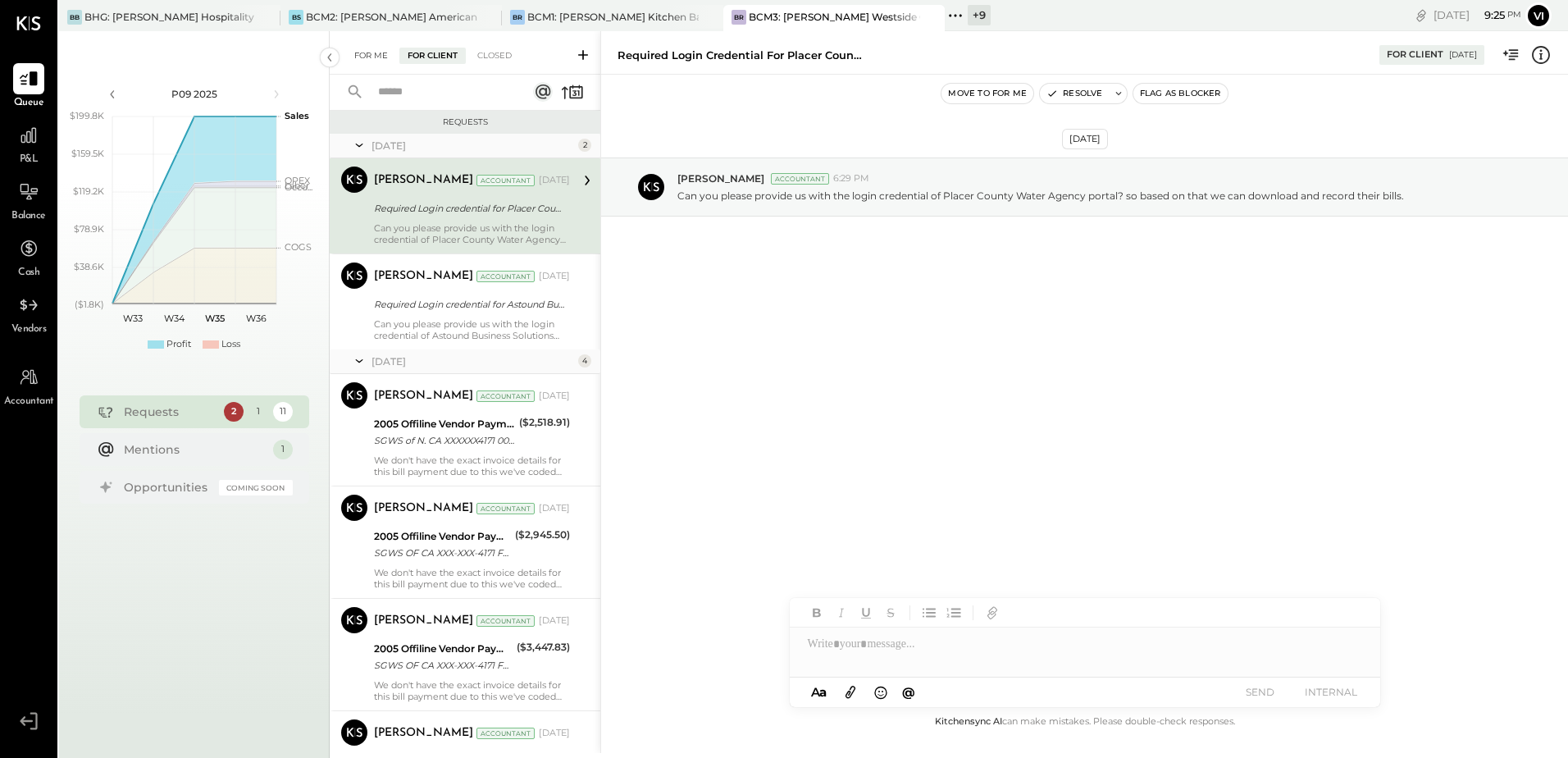
click at [365, 51] on div "For Me" at bounding box center [371, 56] width 50 height 16
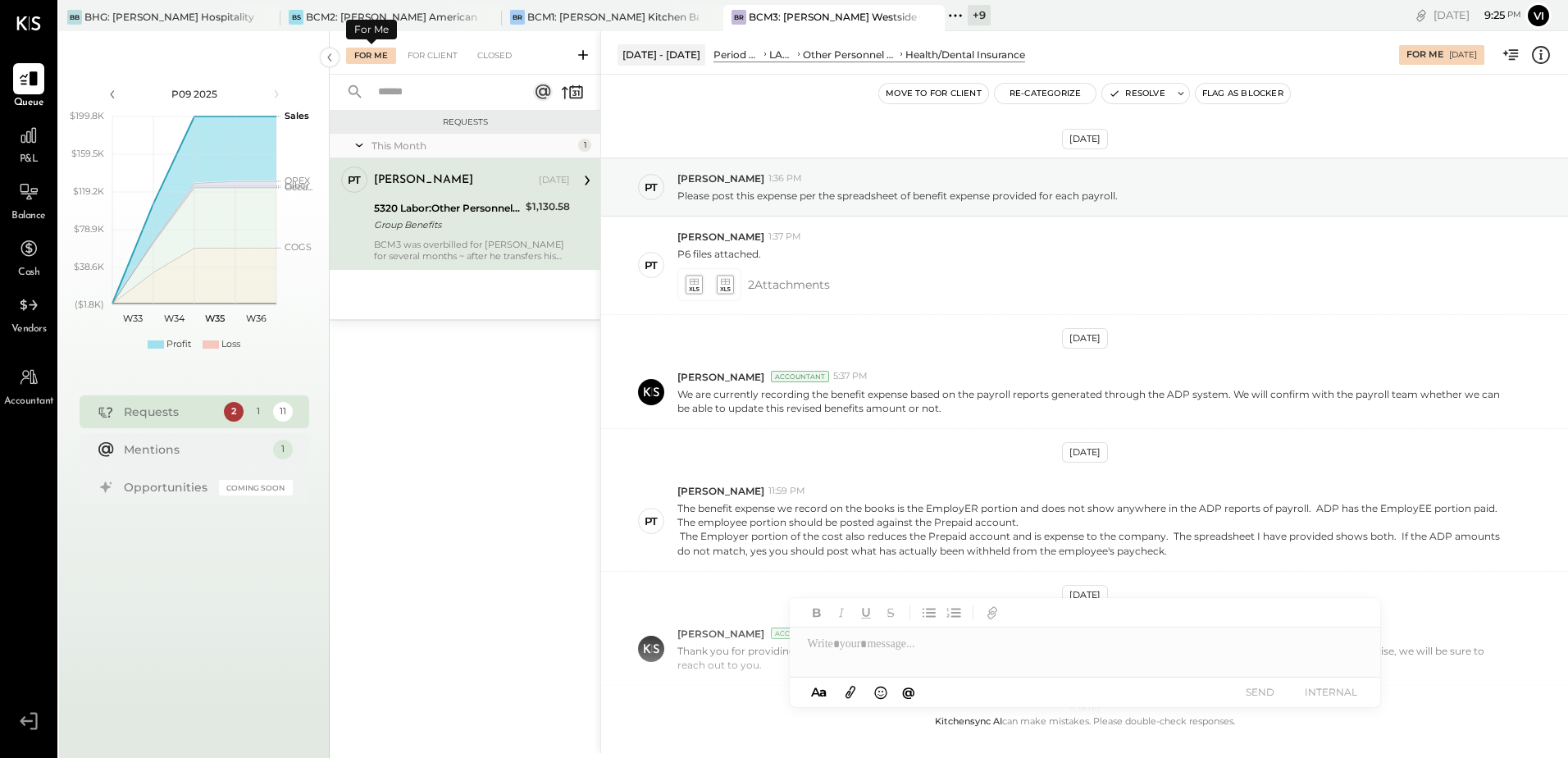
scroll to position [445, 0]
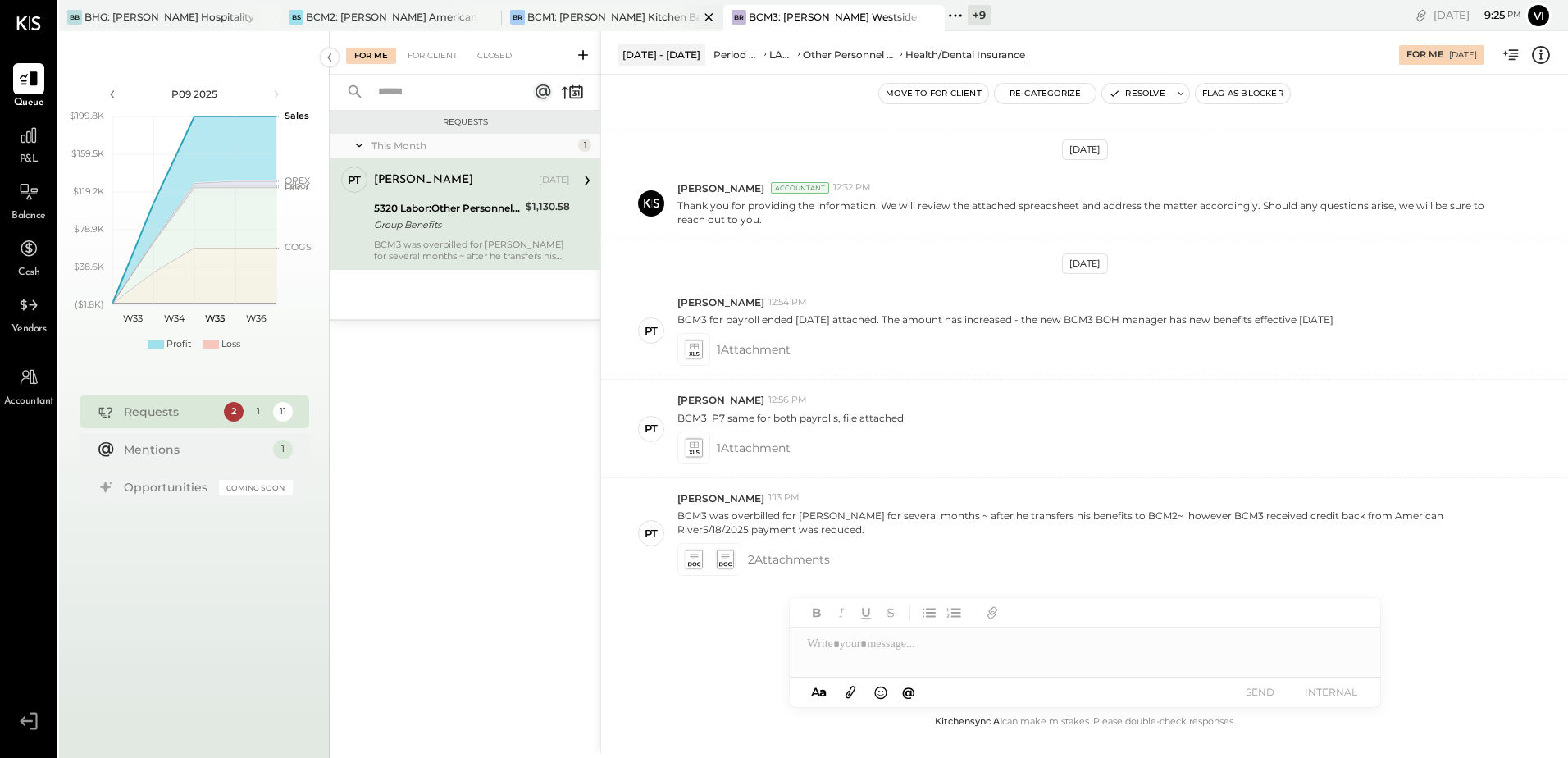
click at [596, 15] on div "BCM1: [PERSON_NAME] Kitchen Bar Market" at bounding box center [612, 17] width 172 height 14
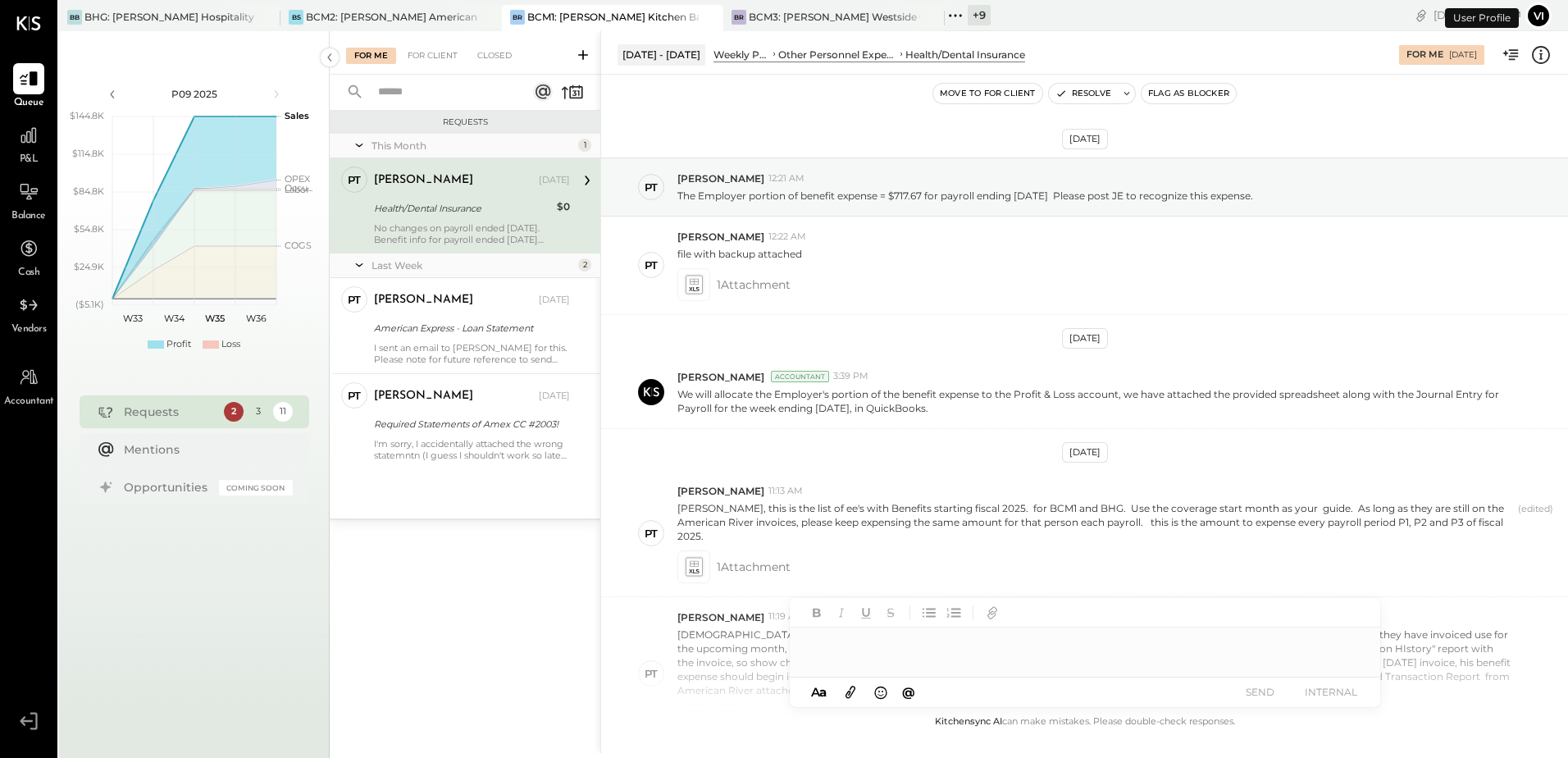
scroll to position [609, 0]
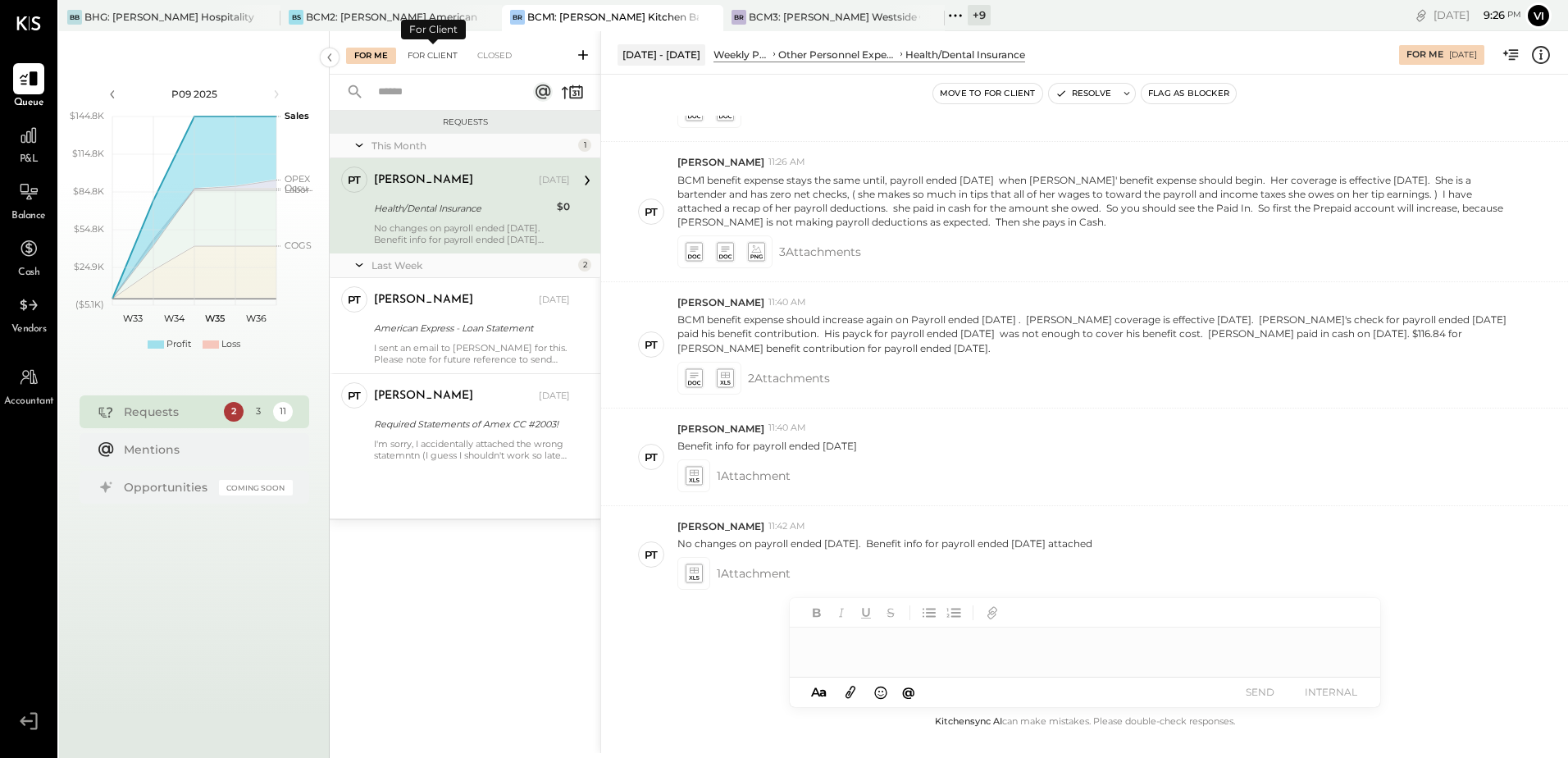
click at [440, 56] on div "For Client" at bounding box center [432, 56] width 67 height 16
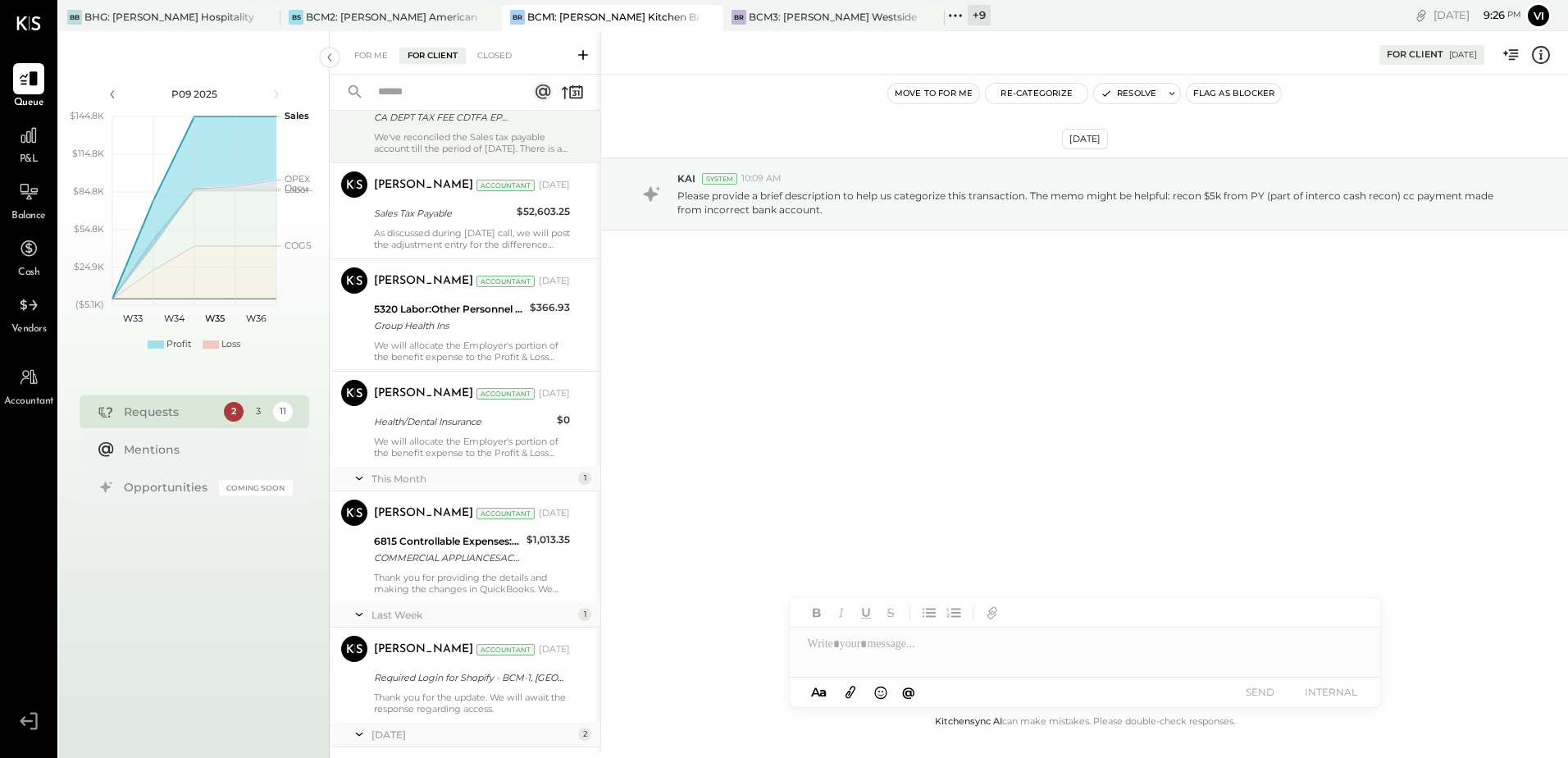
scroll to position [724, 0]
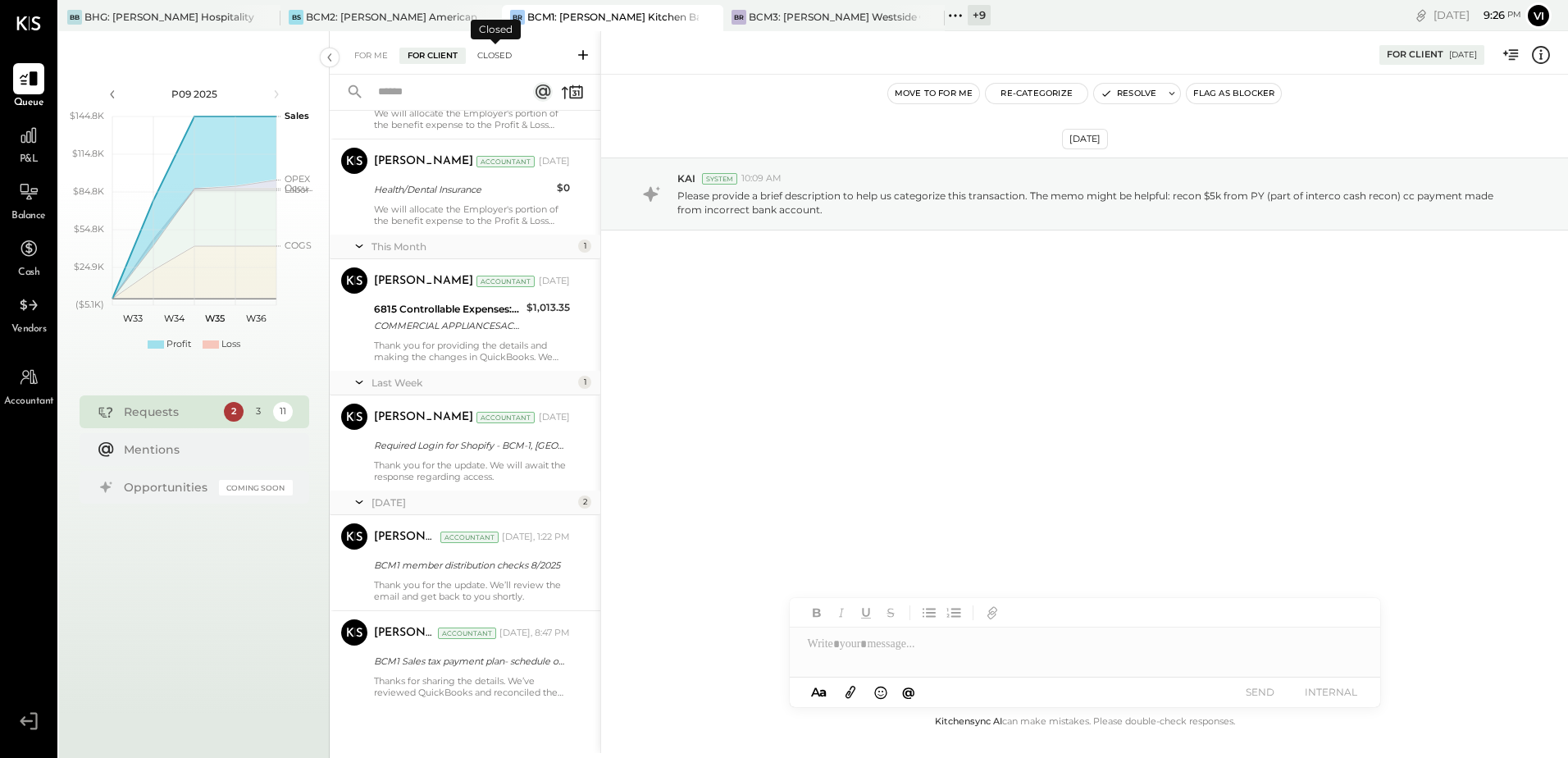
click at [500, 58] on div "Closed" at bounding box center [494, 56] width 51 height 16
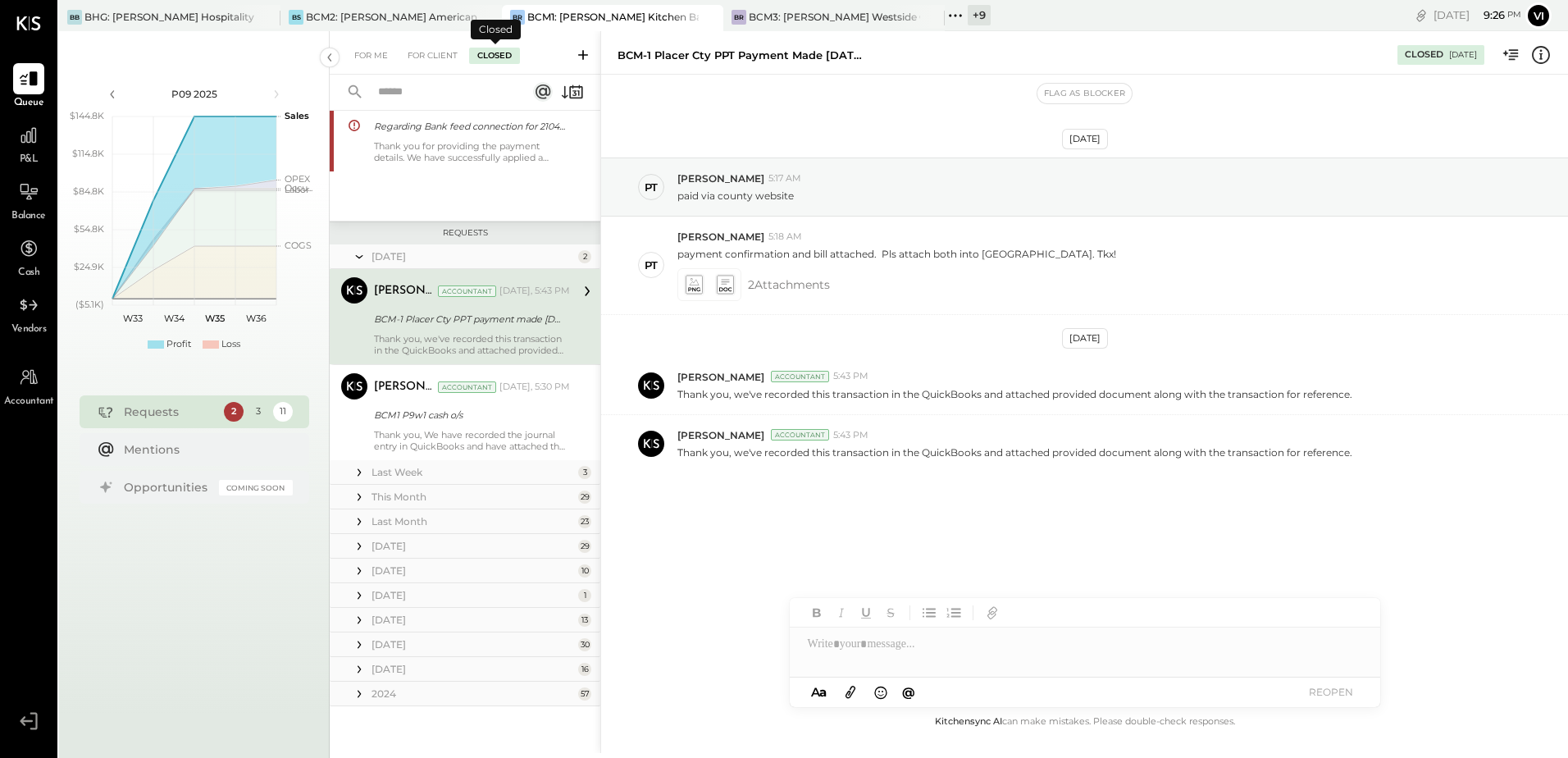
scroll to position [61, 0]
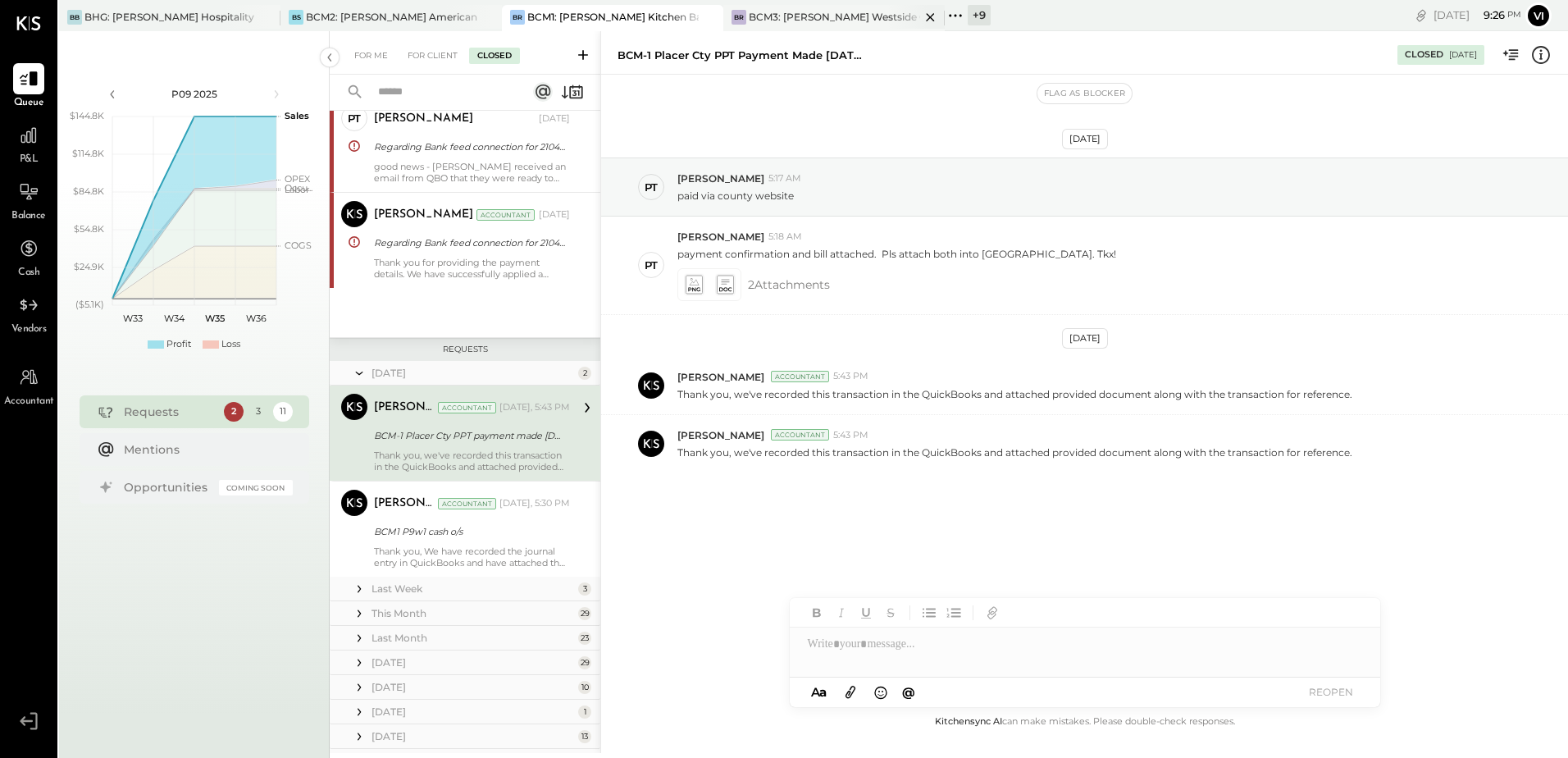
click at [818, 16] on div "BCM3: [PERSON_NAME] Westside Grill" at bounding box center [834, 17] width 172 height 14
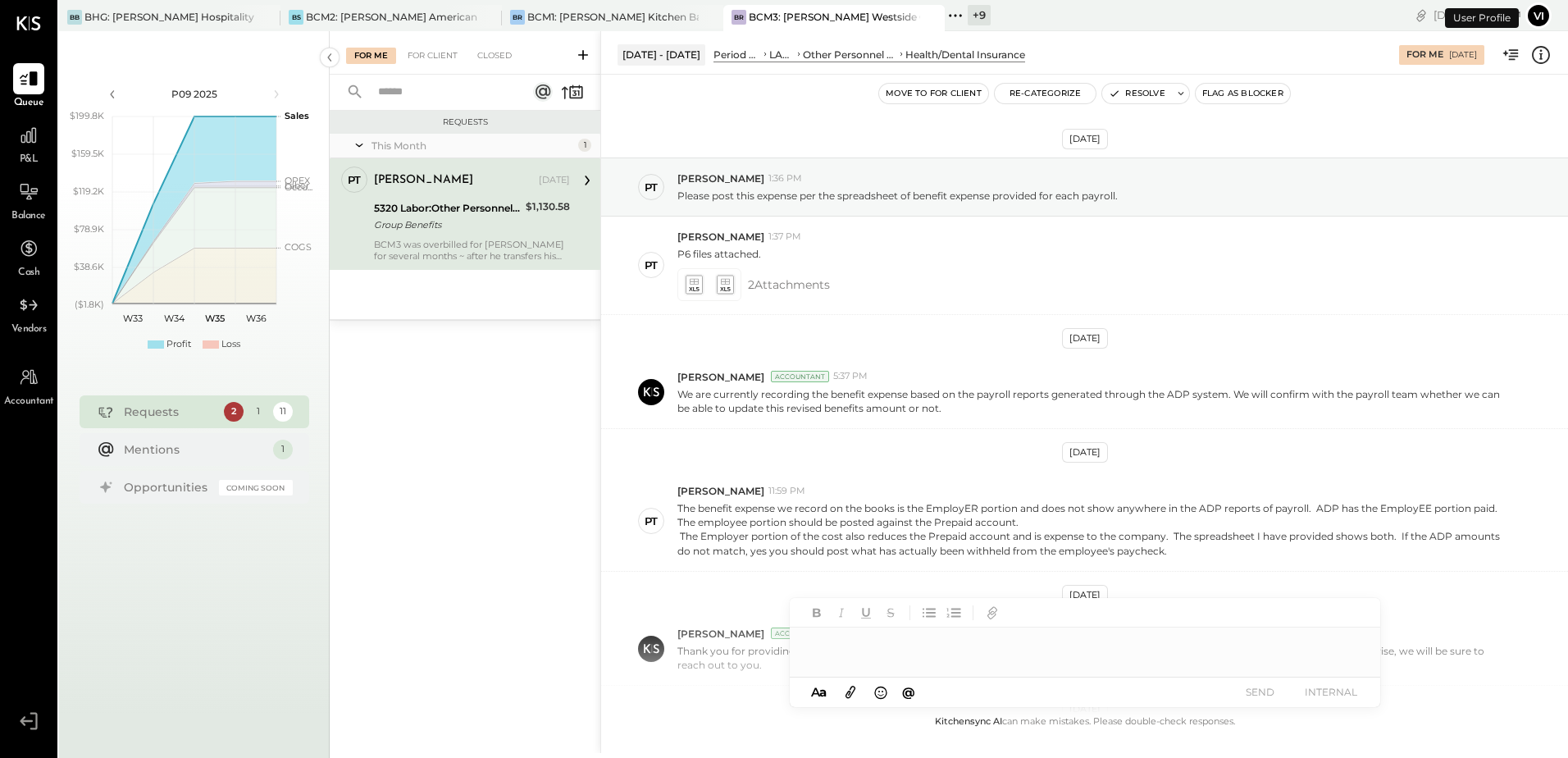
scroll to position [445, 0]
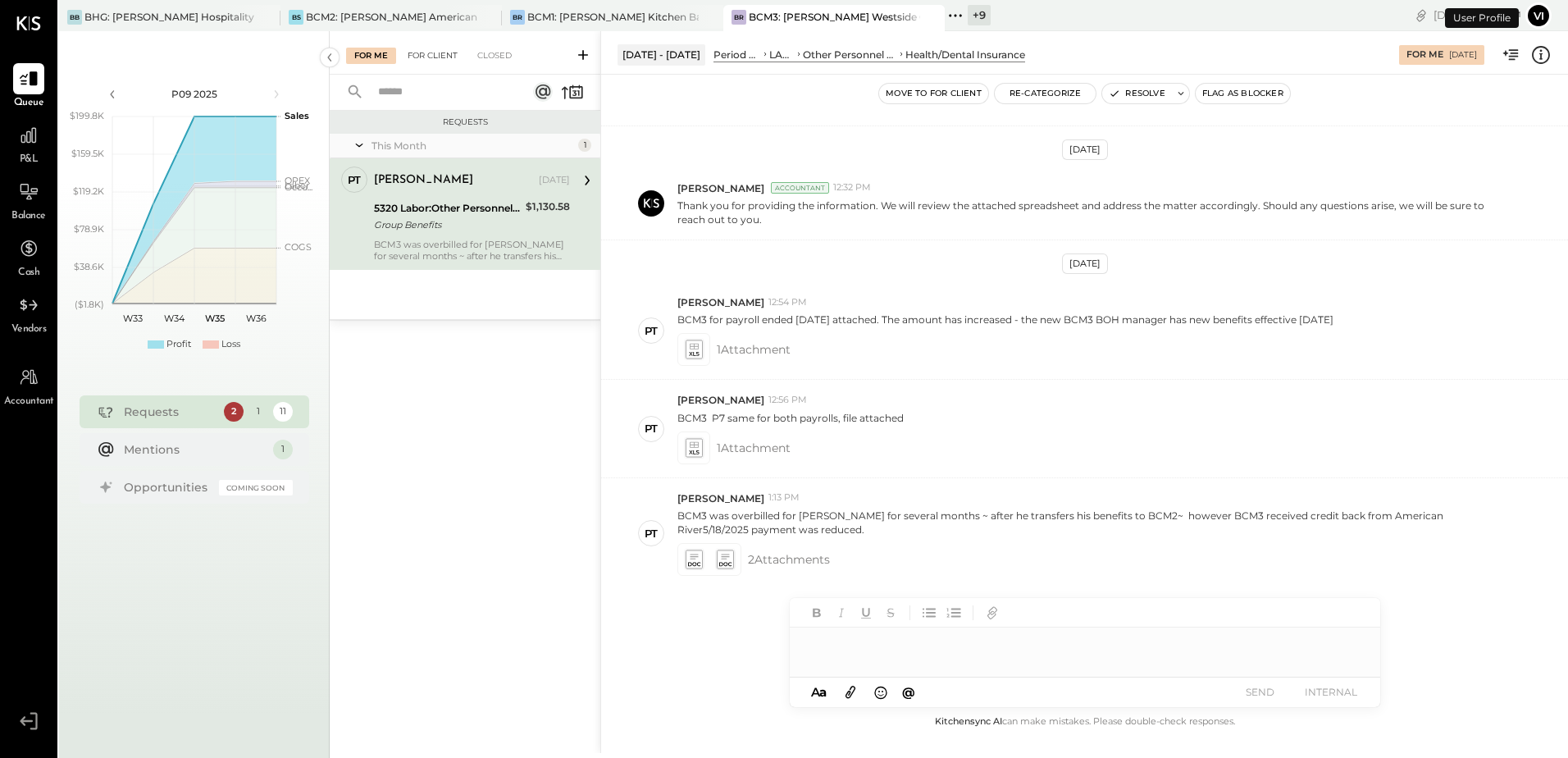
click at [441, 58] on div "For Client" at bounding box center [432, 56] width 67 height 16
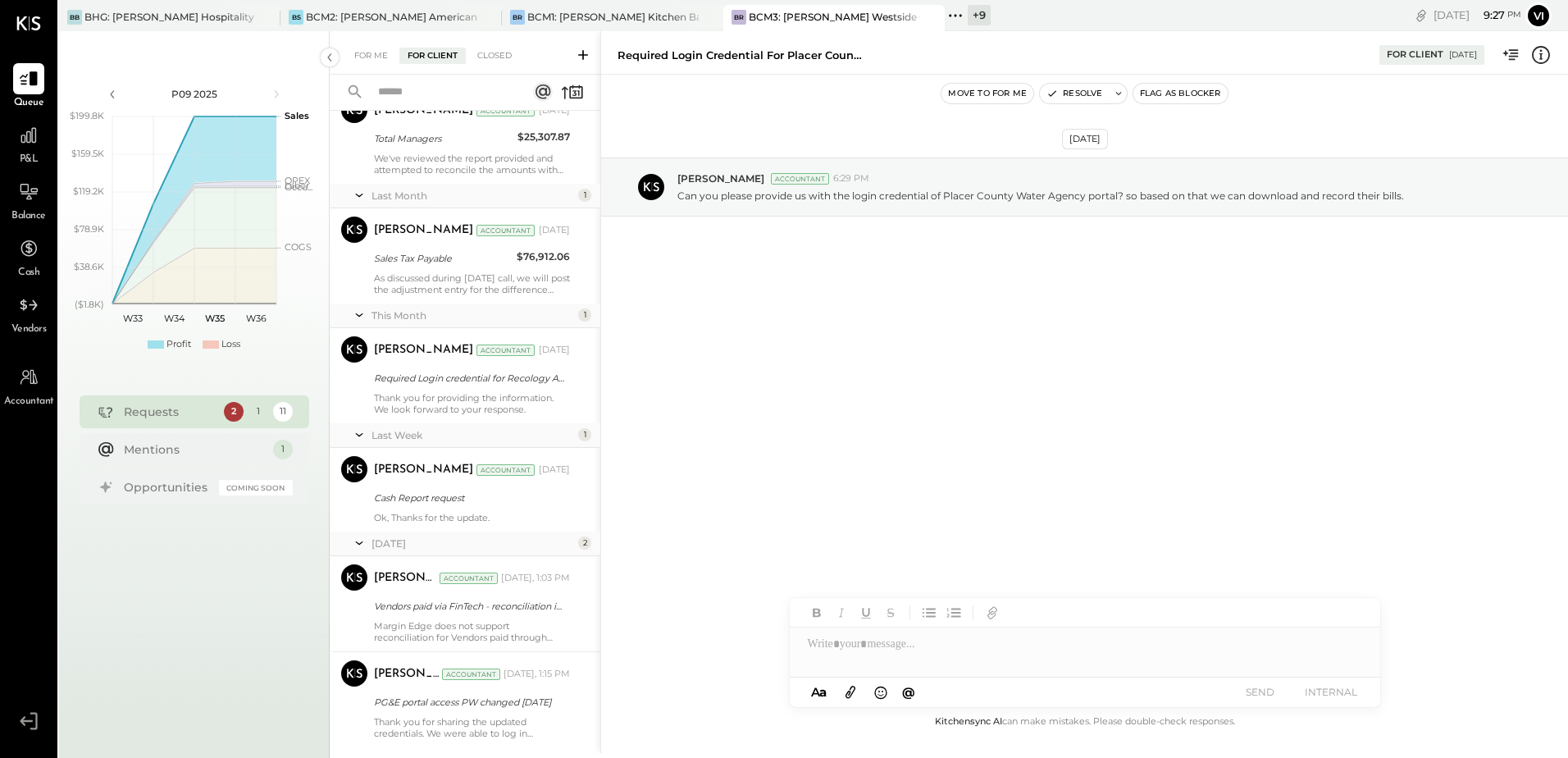
scroll to position [664, 0]
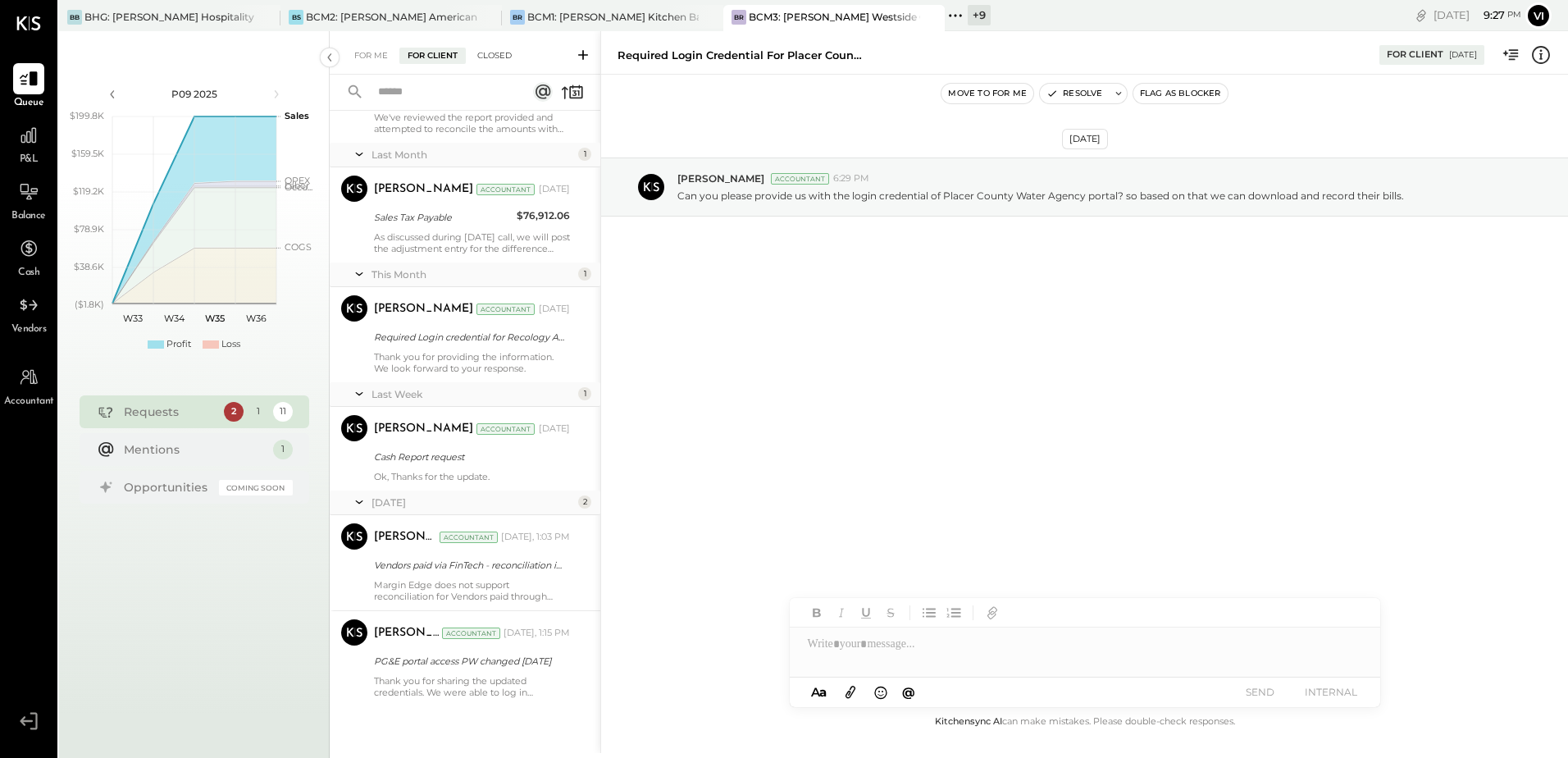
click at [506, 58] on div "Closed" at bounding box center [494, 56] width 51 height 16
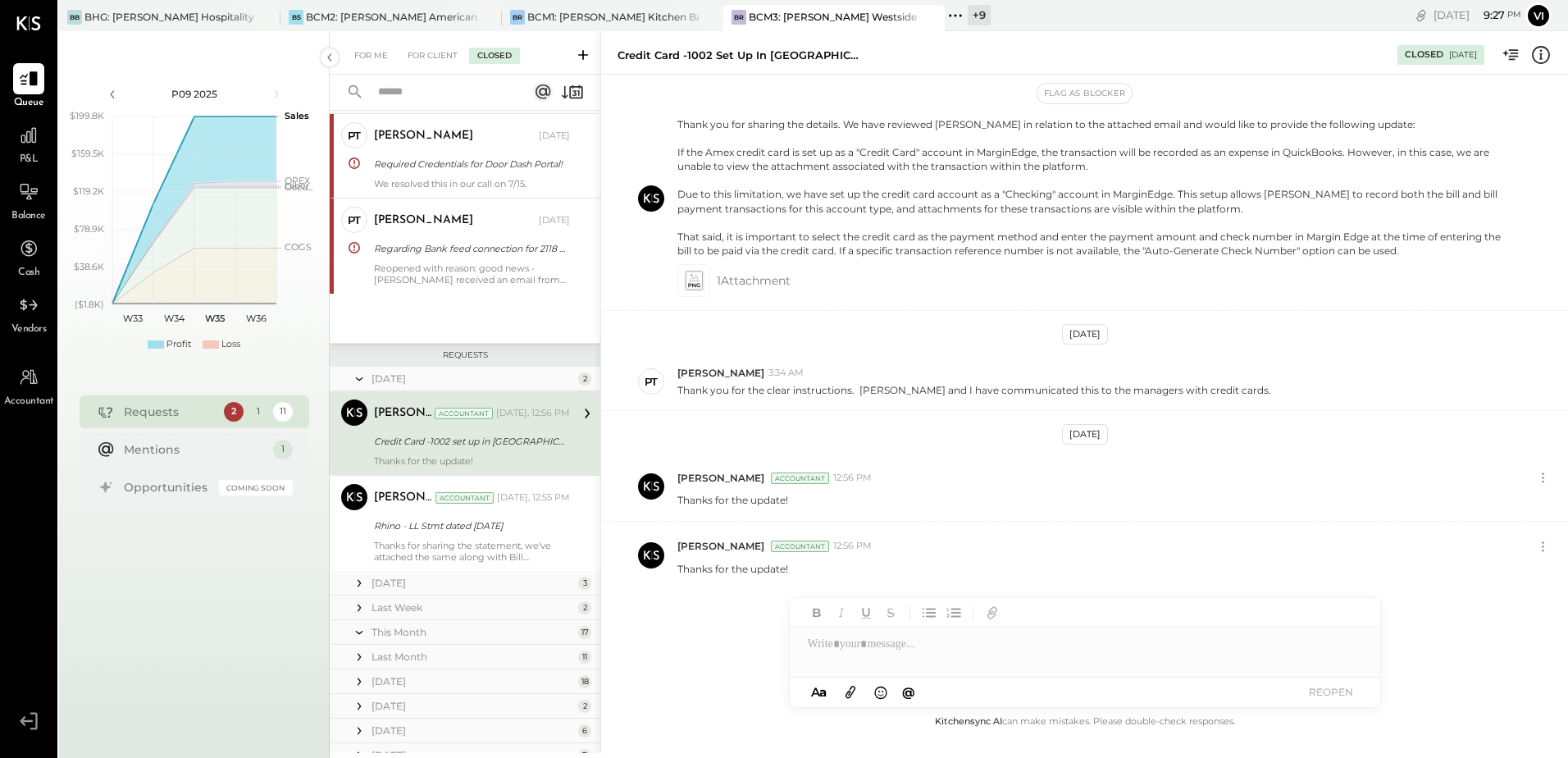
scroll to position [44, 0]
click at [562, 11] on div "BCM1: [PERSON_NAME] Kitchen Bar Market" at bounding box center [612, 17] width 172 height 14
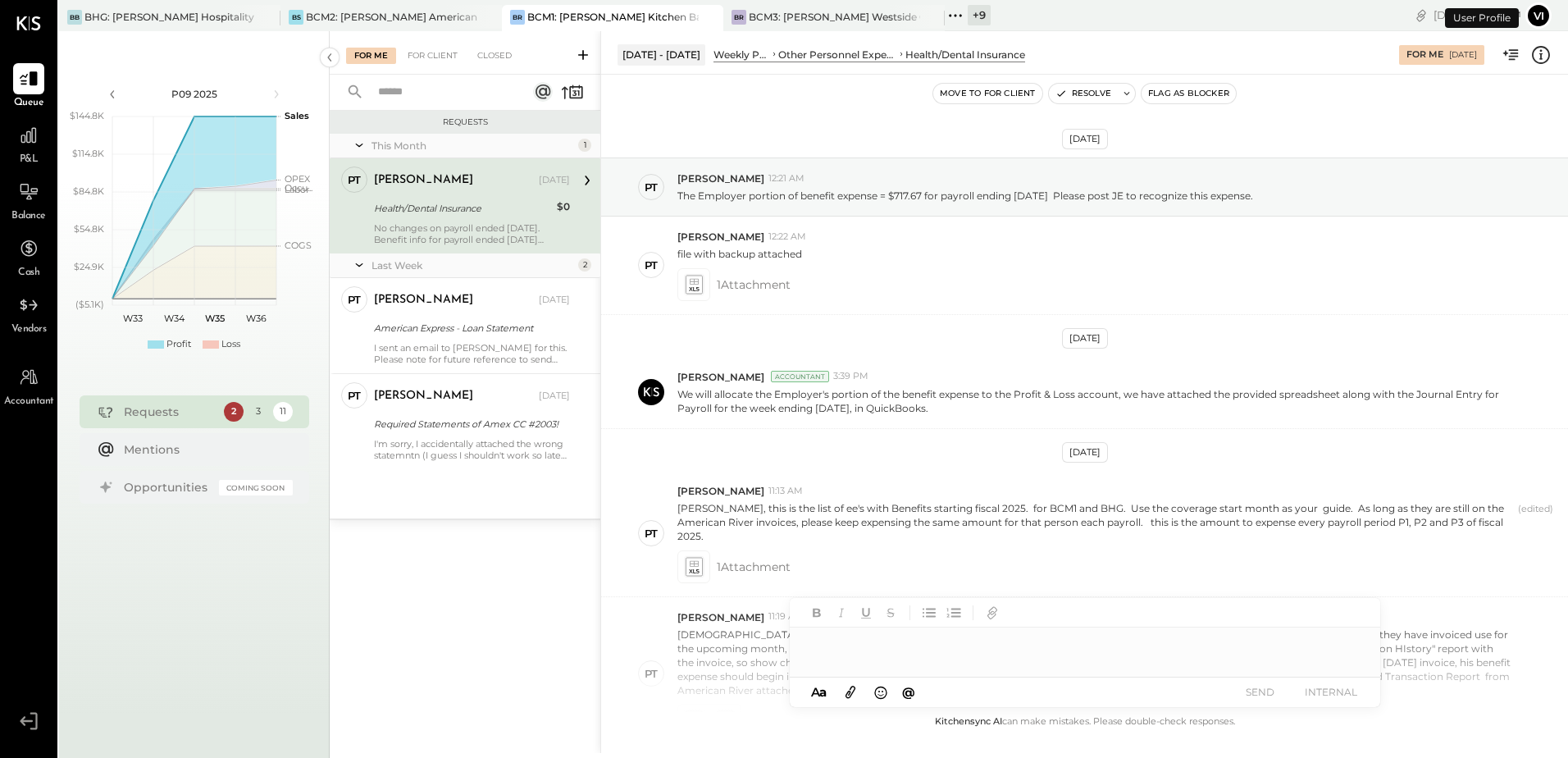
scroll to position [609, 0]
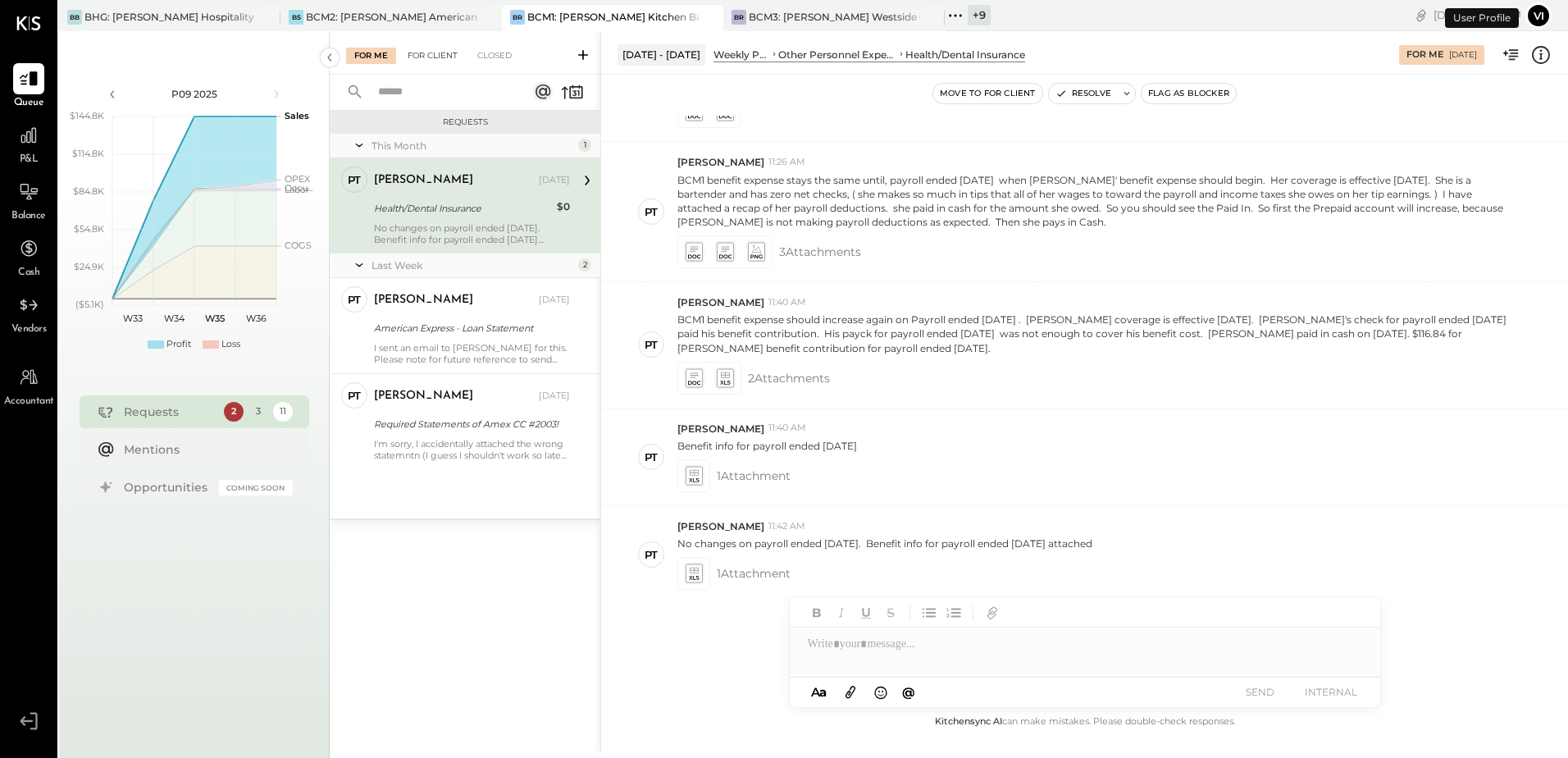
click at [425, 51] on div "For Client" at bounding box center [432, 56] width 67 height 16
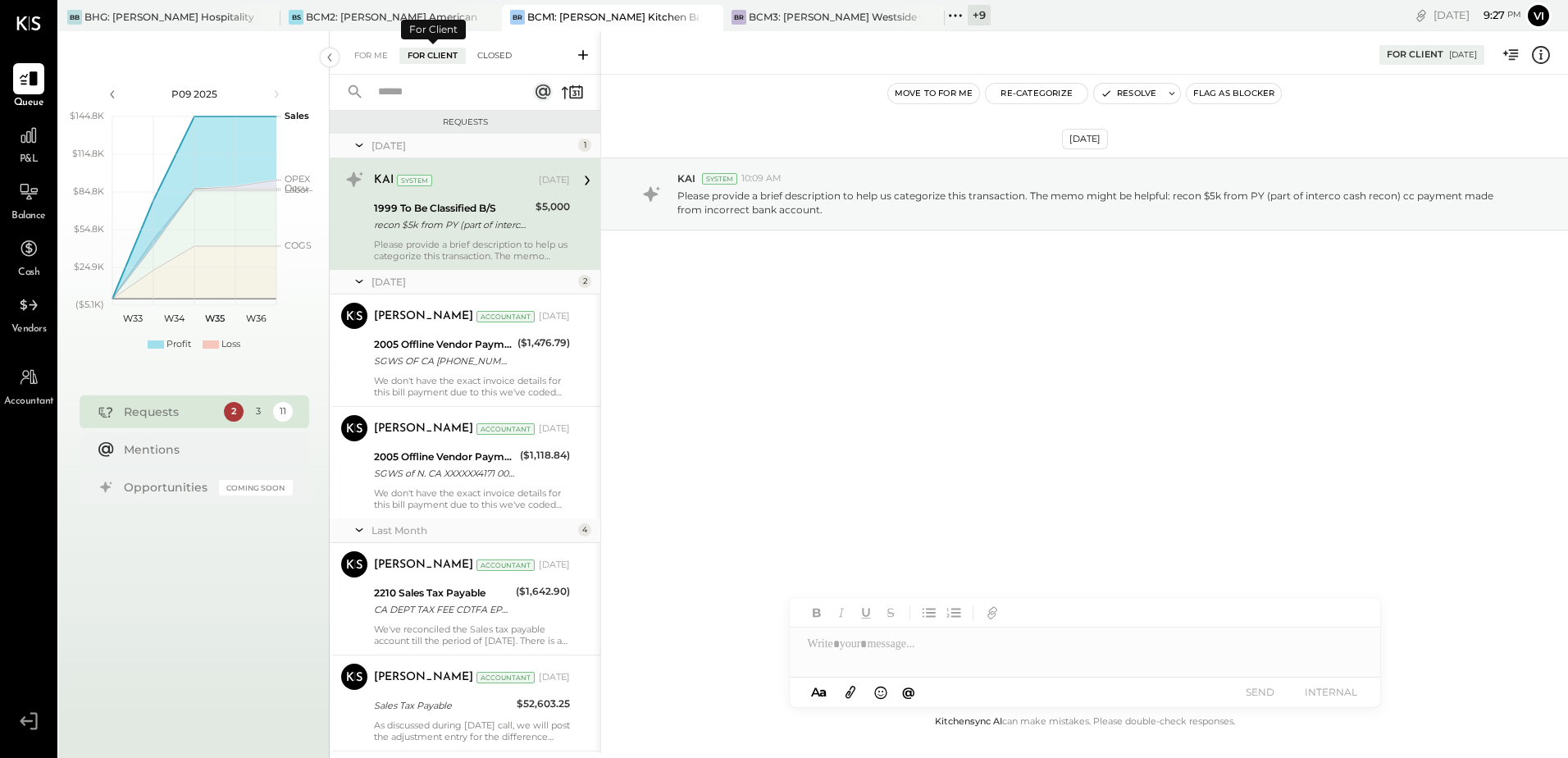
click at [501, 62] on div "Closed" at bounding box center [494, 56] width 51 height 16
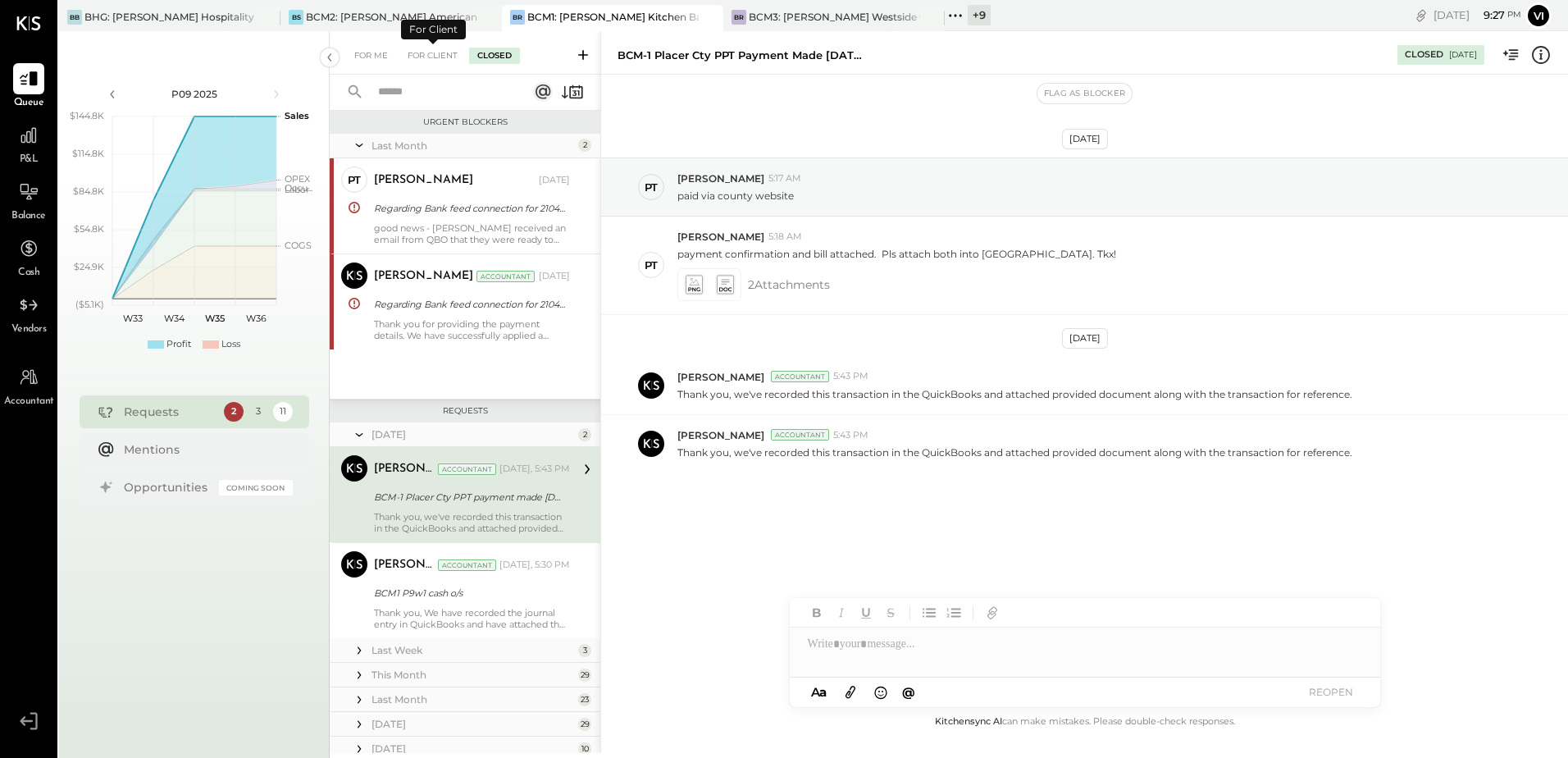
scroll to position [61, 0]
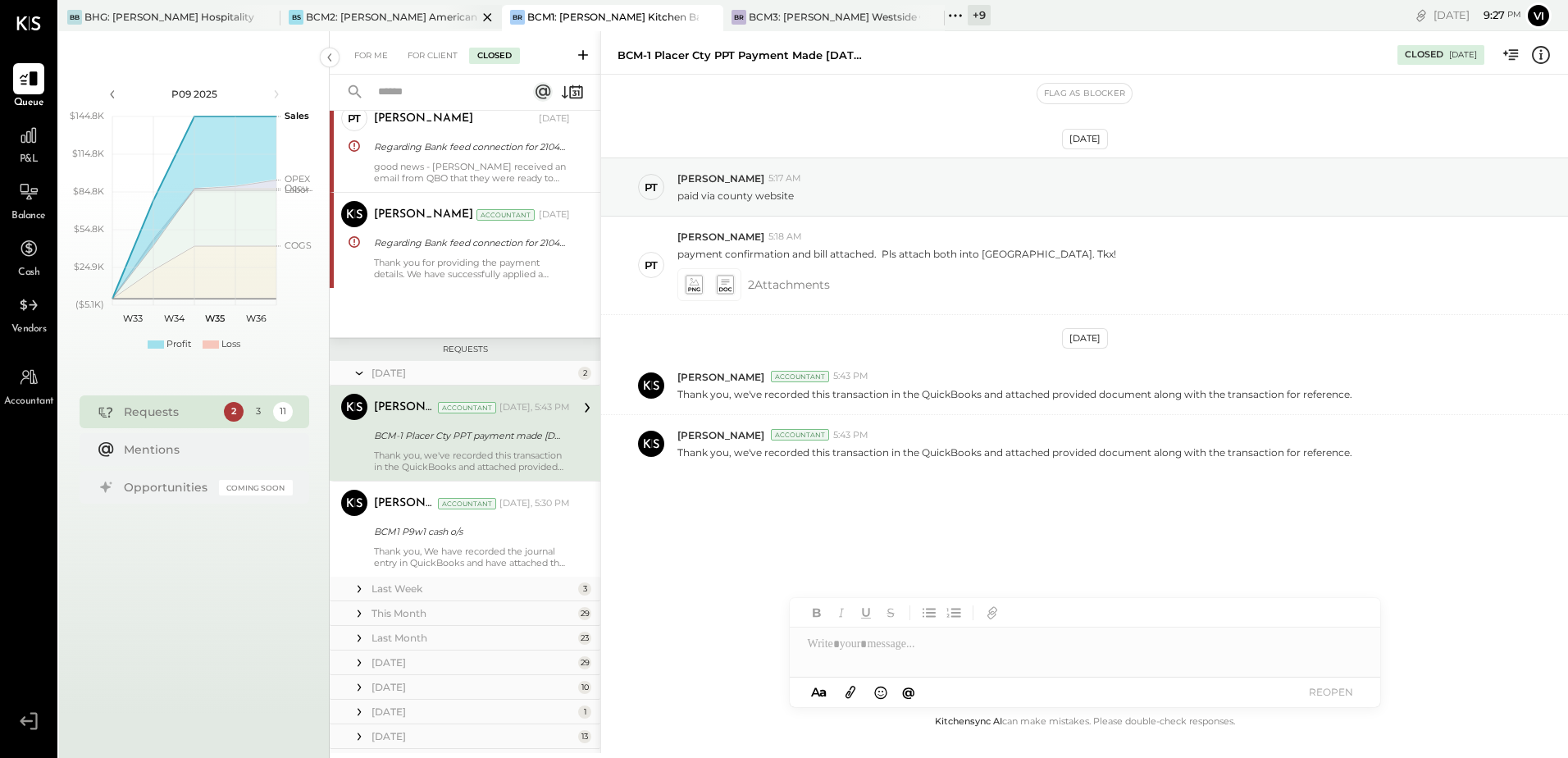
click at [338, 16] on div "BCM2: [PERSON_NAME] American Cooking" at bounding box center [391, 17] width 172 height 14
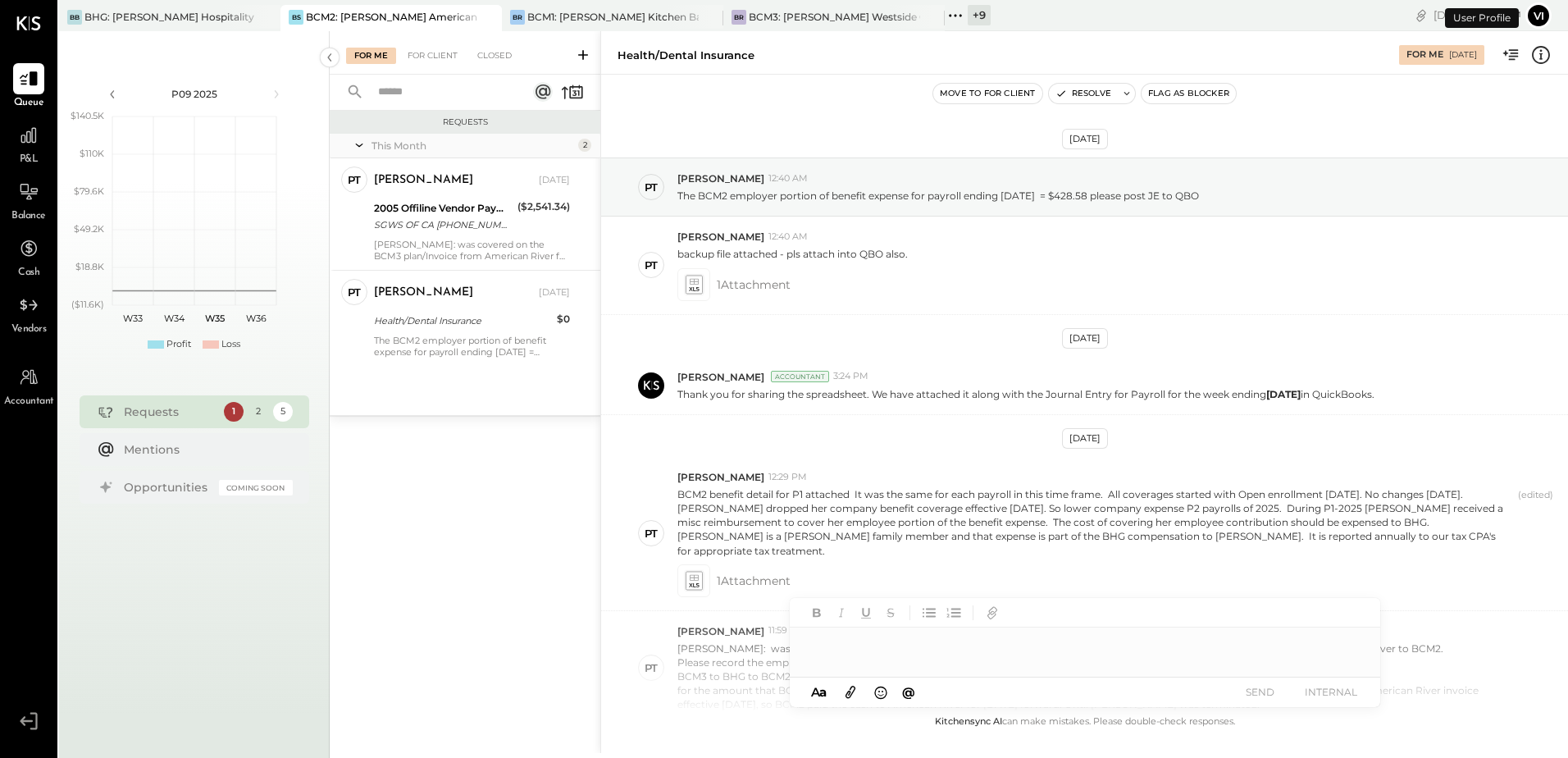
scroll to position [756, 0]
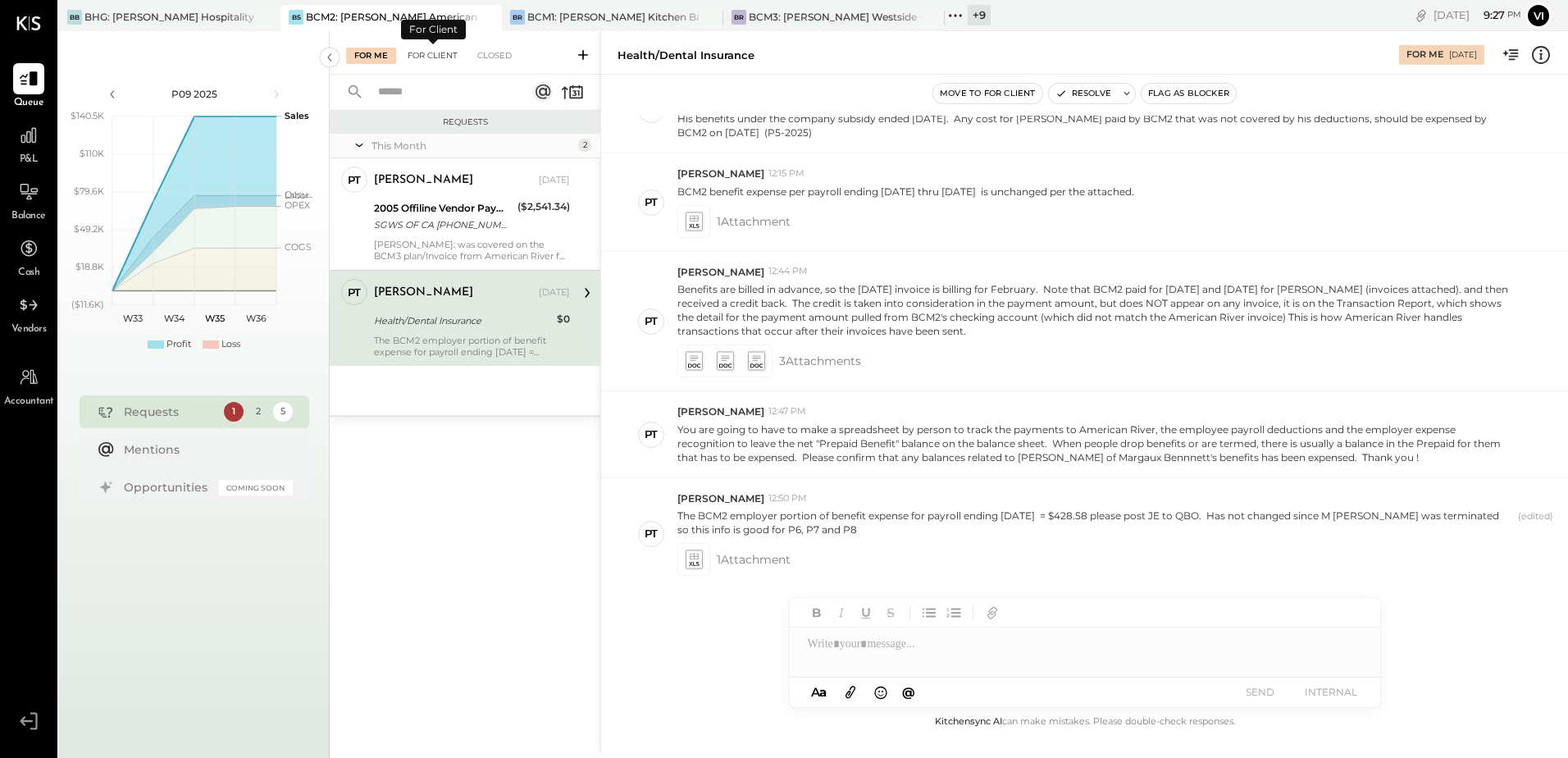
click at [433, 51] on div "For Client" at bounding box center [432, 56] width 67 height 16
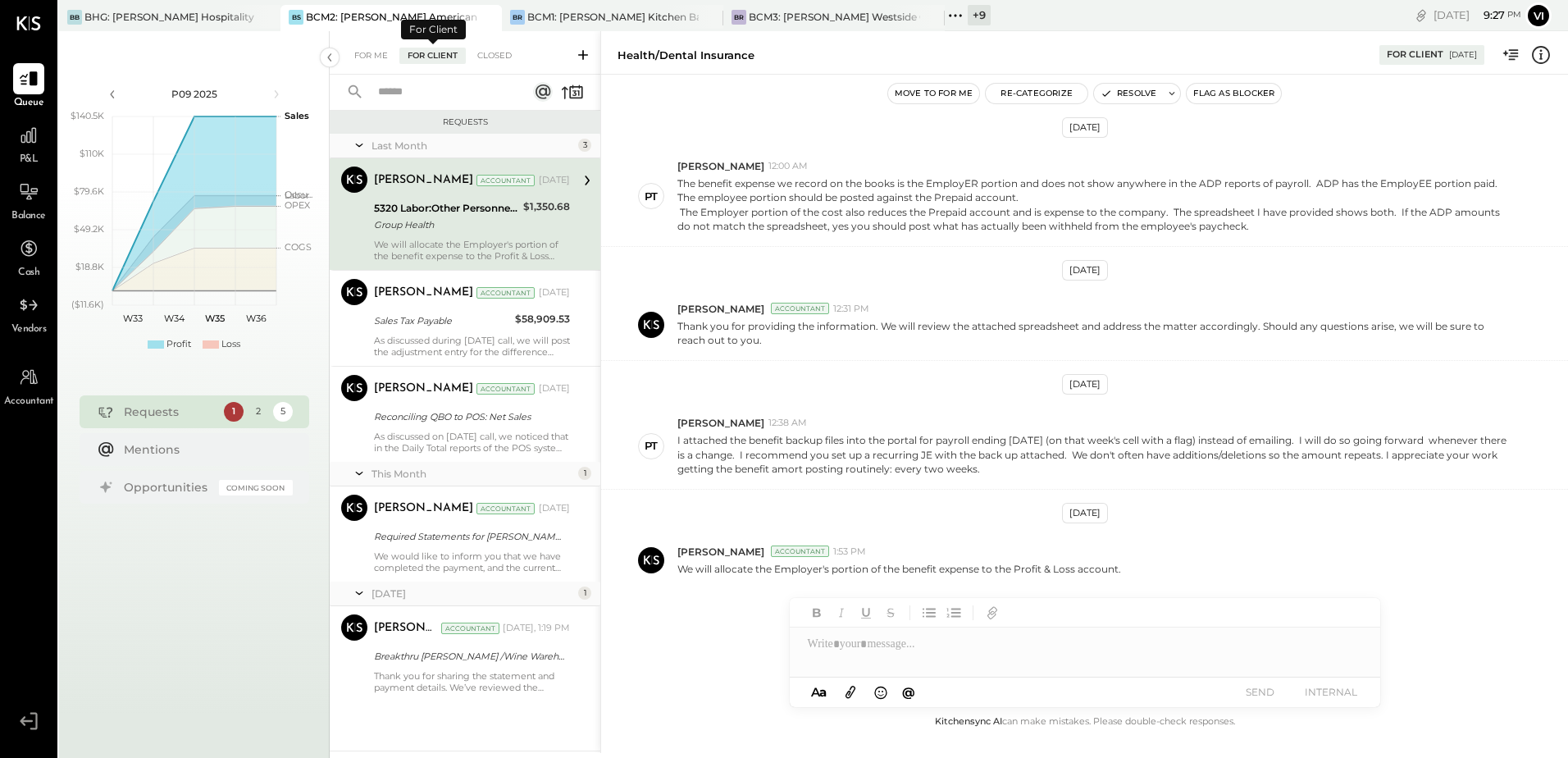
scroll to position [339, 0]
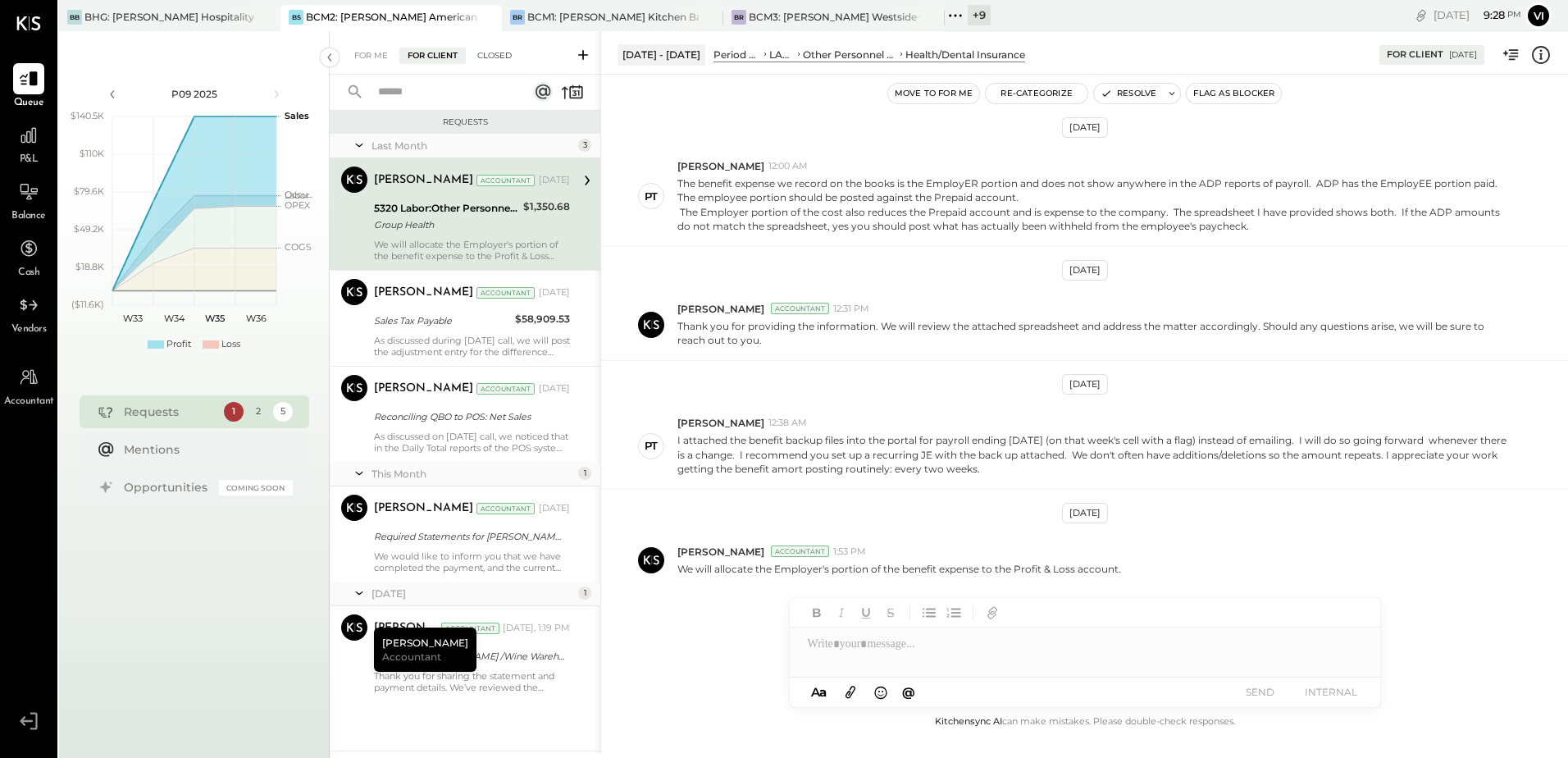
click at [484, 49] on div "Closed" at bounding box center [494, 56] width 51 height 16
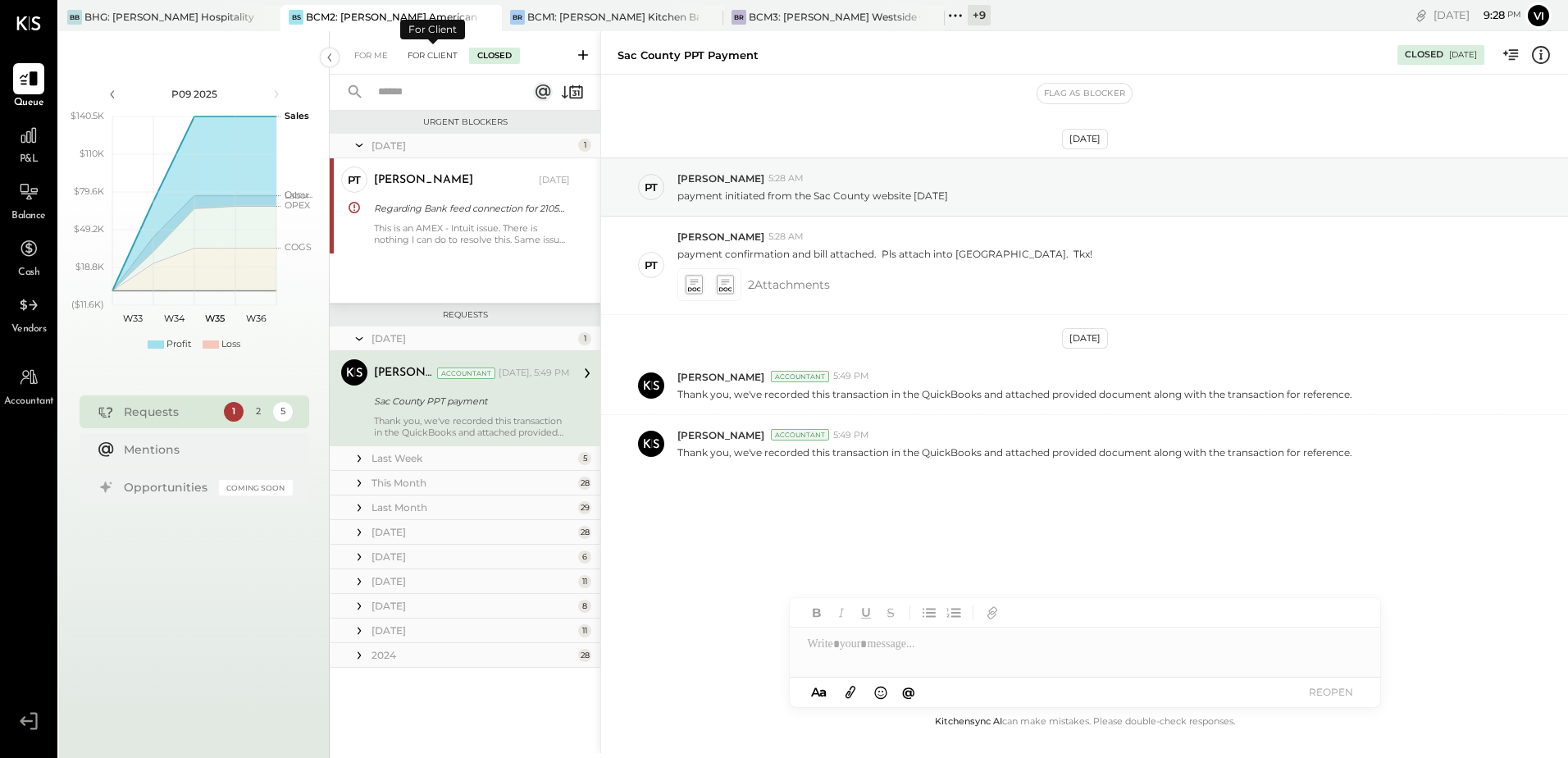
click at [439, 52] on div "For Client" at bounding box center [432, 56] width 67 height 16
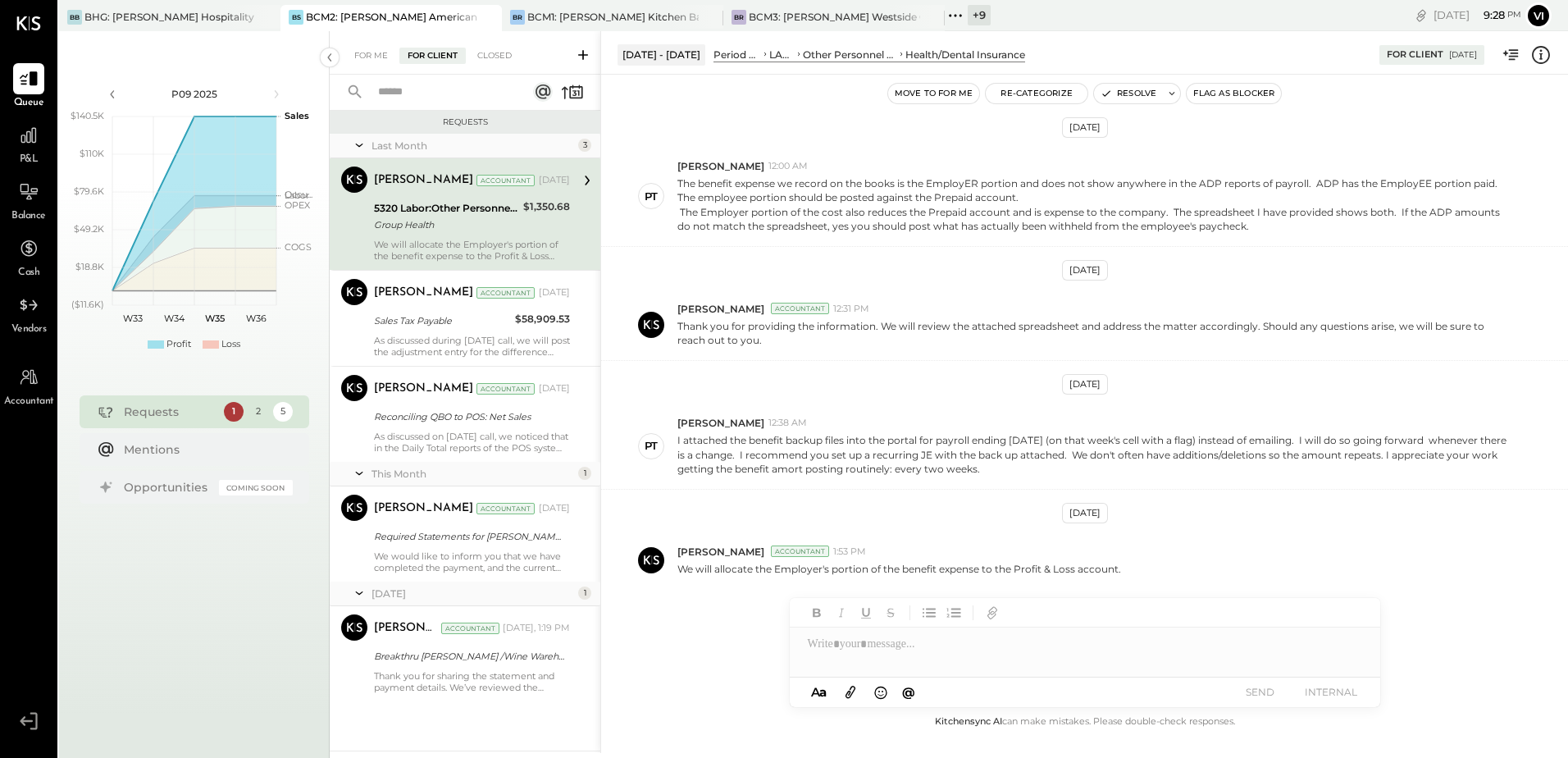
click at [361, 42] on div "For Me For Client Closed" at bounding box center [465, 53] width 271 height 43
click at [361, 55] on div "For Me" at bounding box center [371, 56] width 50 height 16
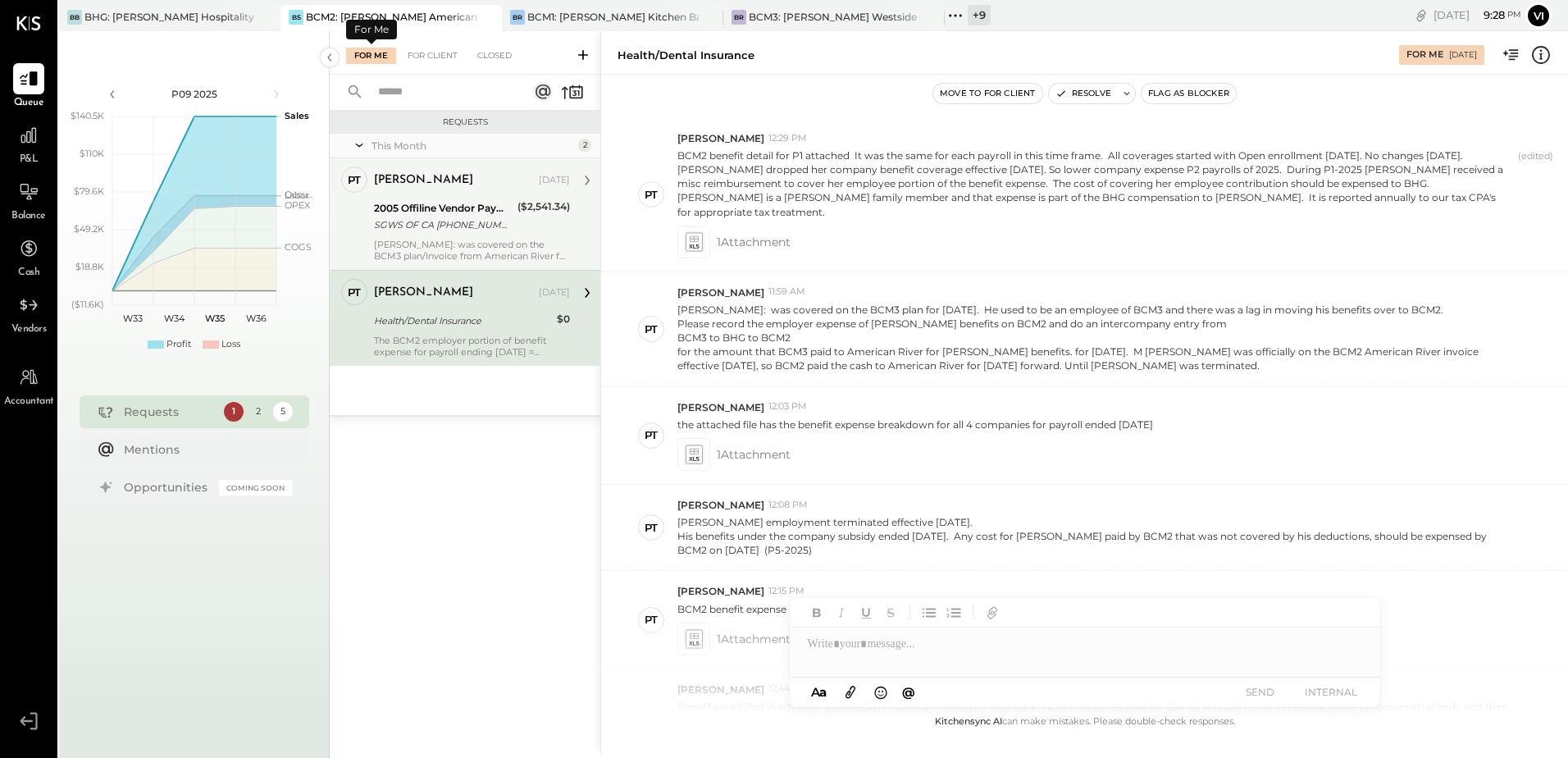
scroll to position [756, 0]
